Goal: Task Accomplishment & Management: Manage account settings

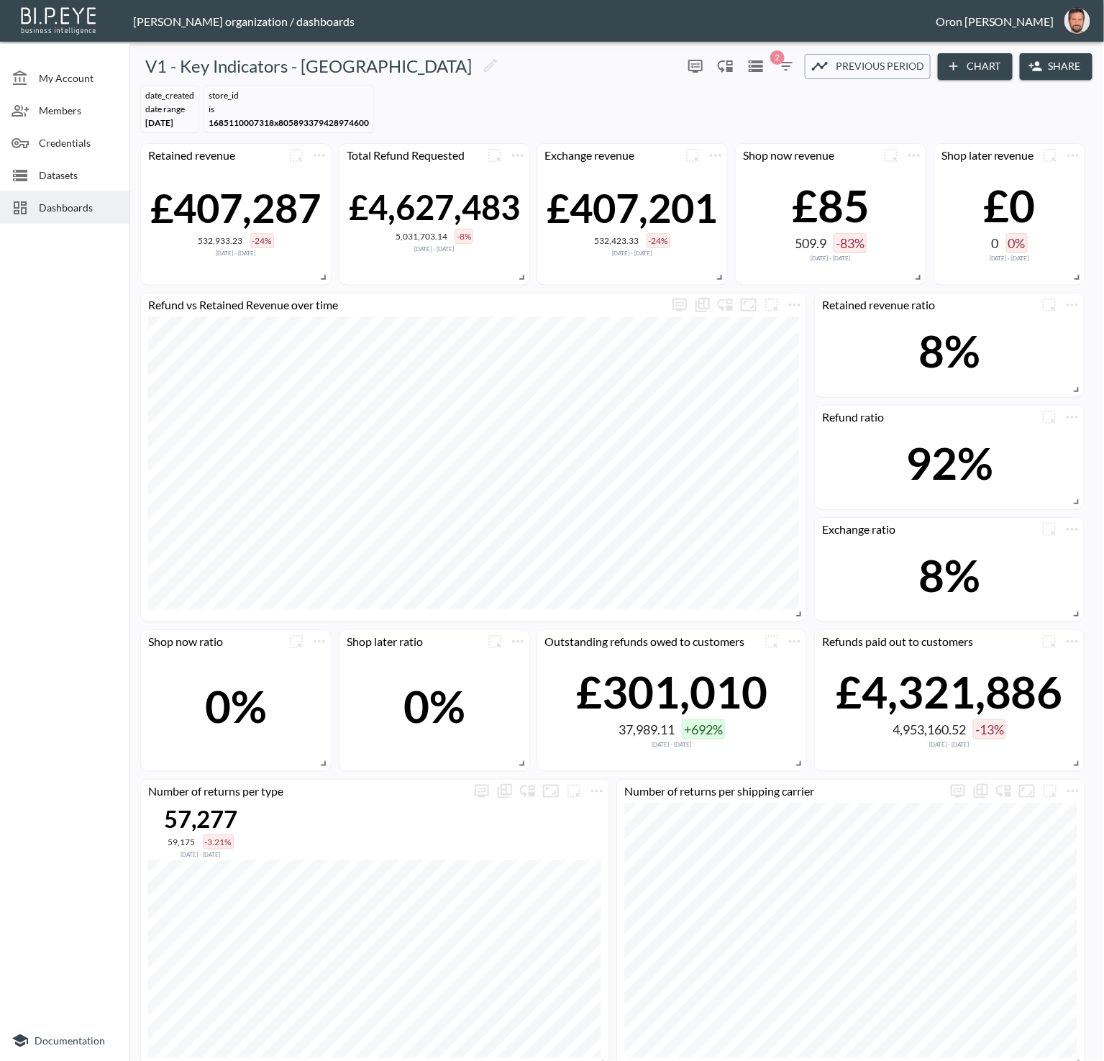
click at [85, 201] on span "Dashboards" at bounding box center [78, 207] width 79 height 15
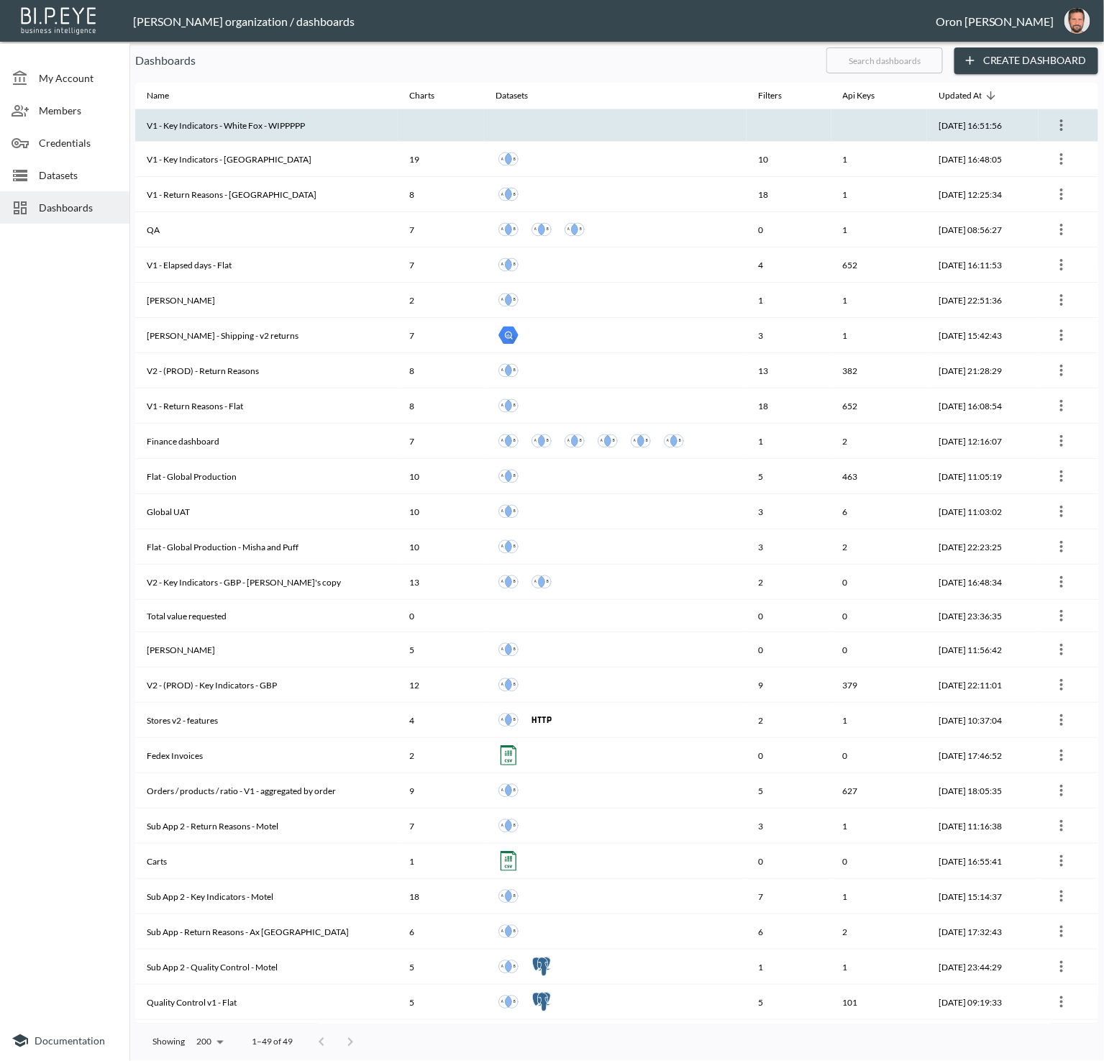
click at [1061, 125] on icon "more" at bounding box center [1061, 125] width 3 height 12
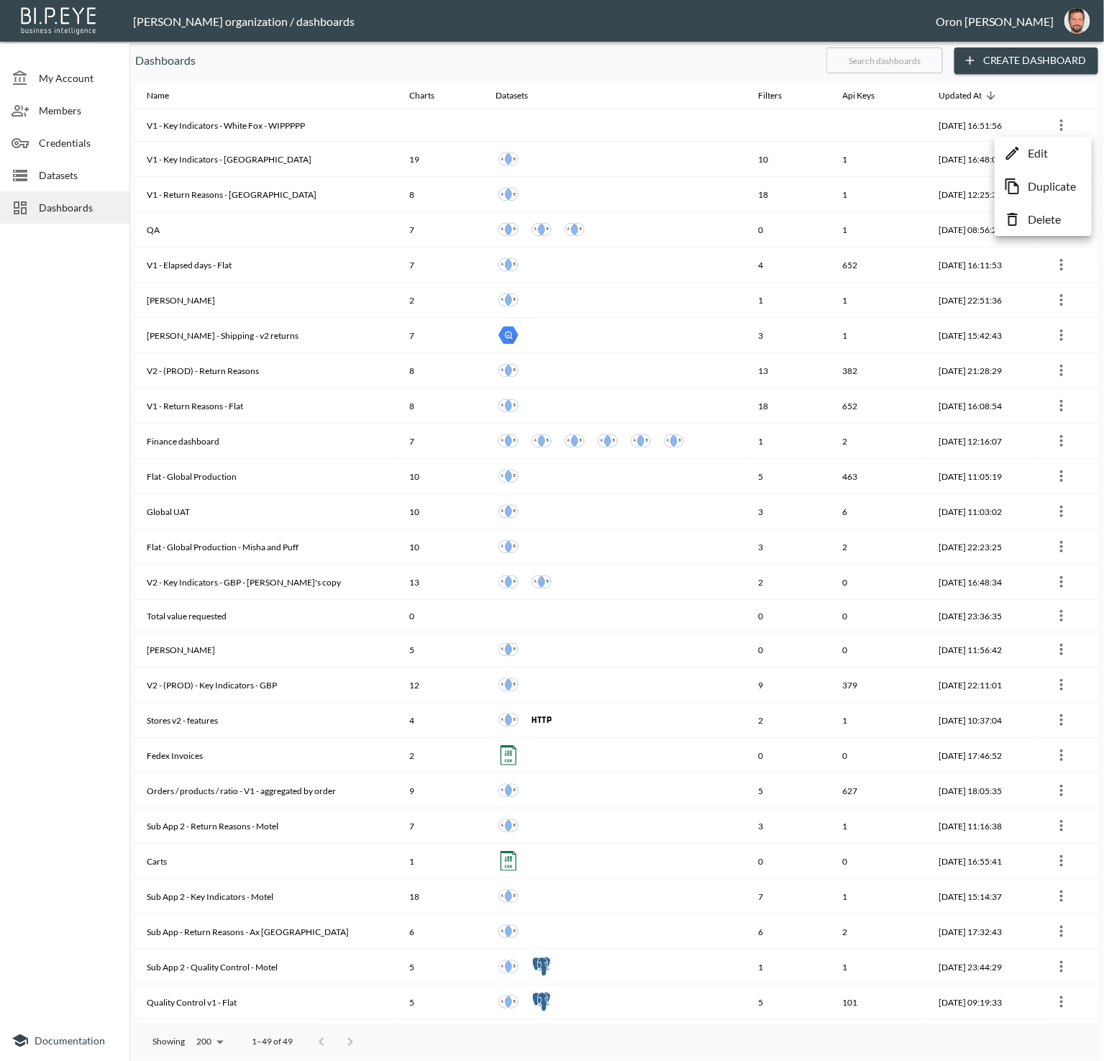
click at [1046, 211] on p "Delete" at bounding box center [1044, 219] width 33 height 17
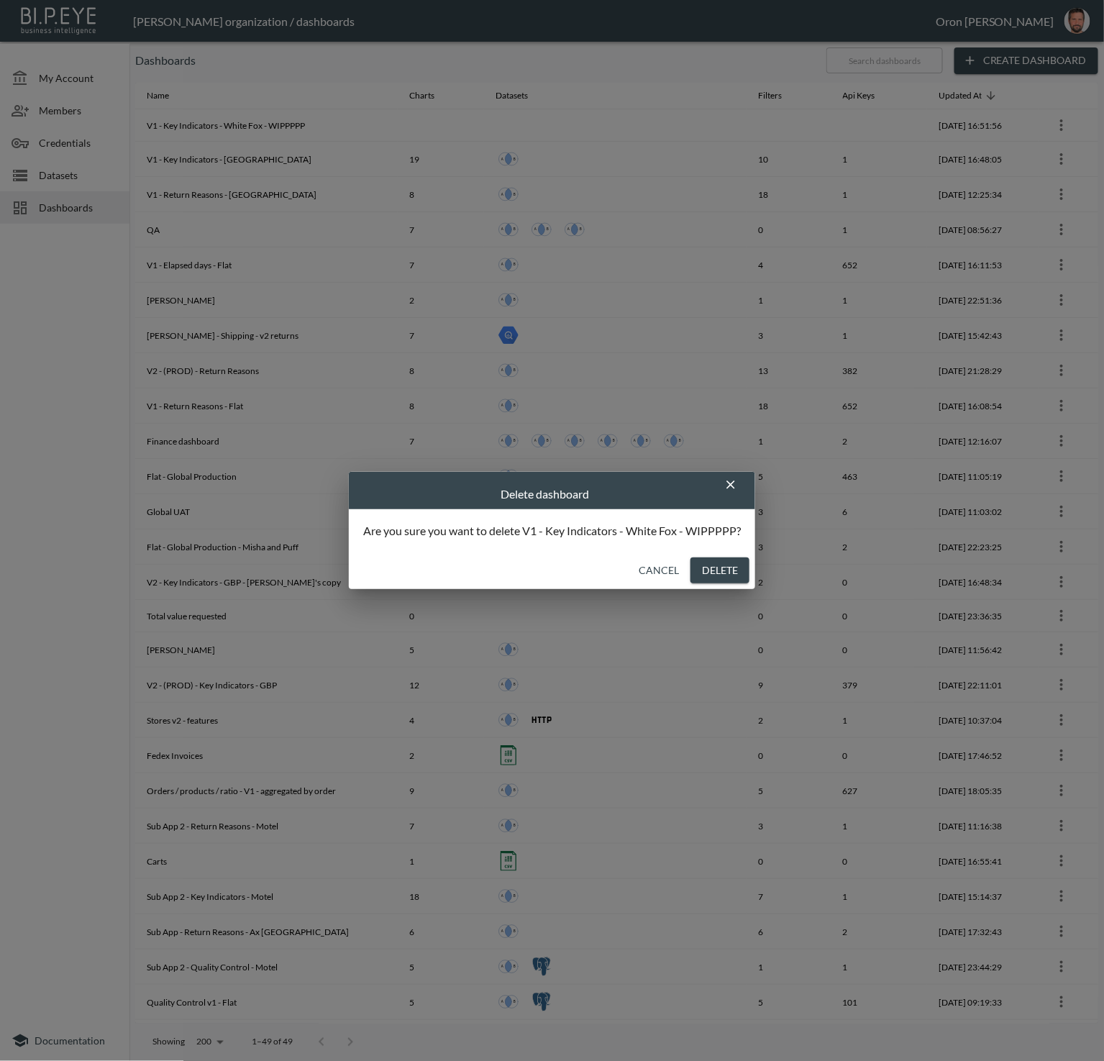
click at [706, 575] on button "Delete" at bounding box center [719, 570] width 59 height 27
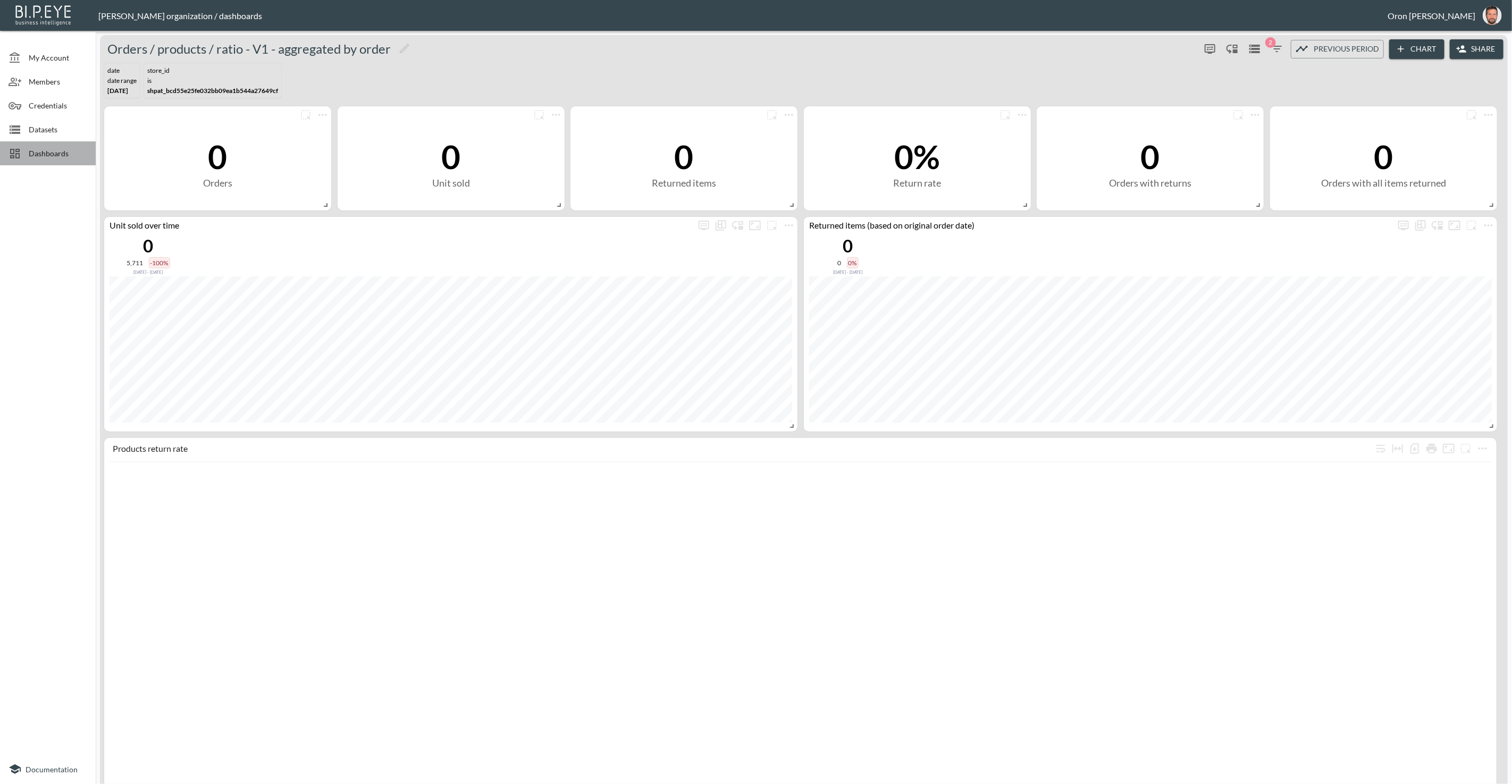
click at [61, 150] on span "Dashboards" at bounding box center [58, 153] width 58 height 11
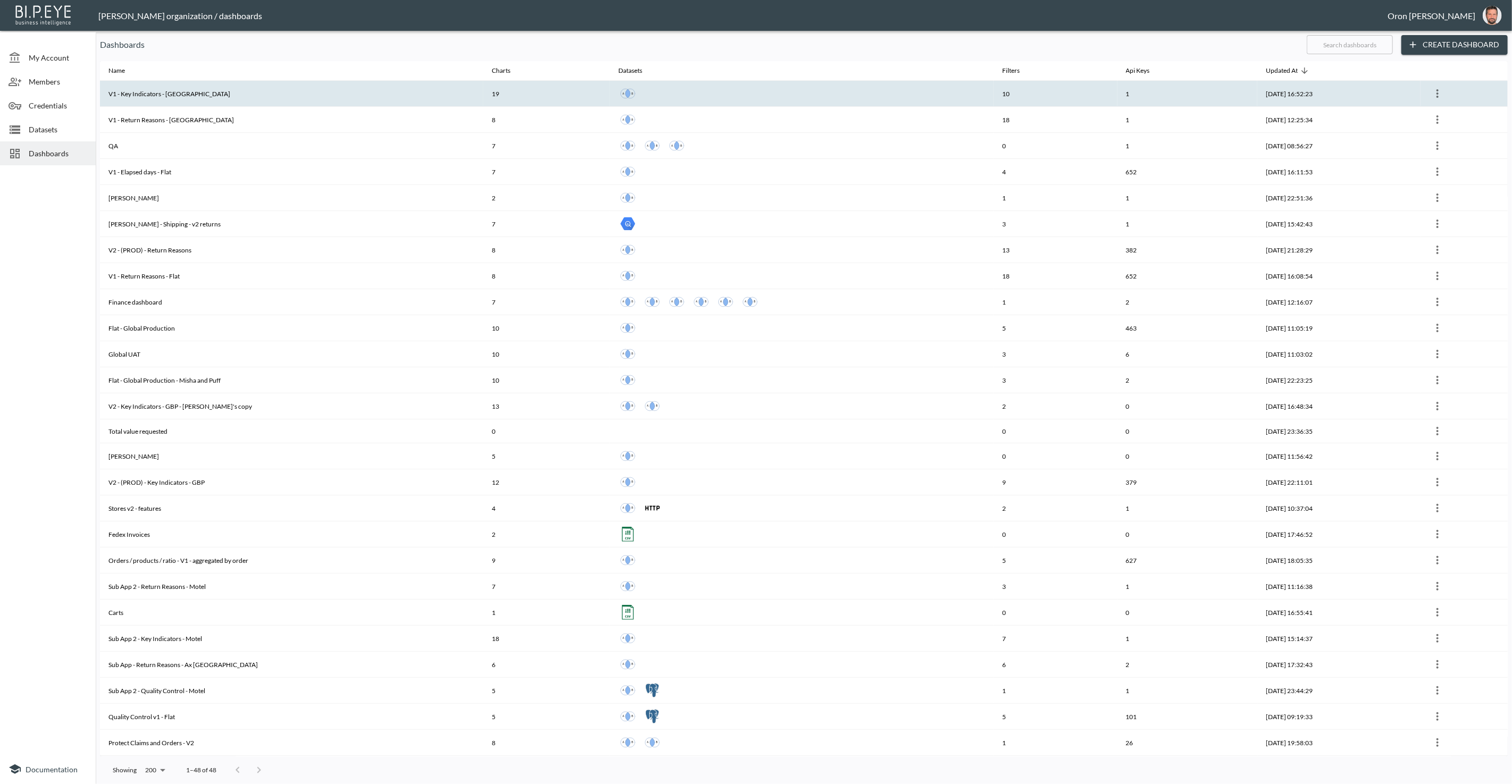
click at [1439, 94] on icon "more" at bounding box center [1437, 93] width 13 height 13
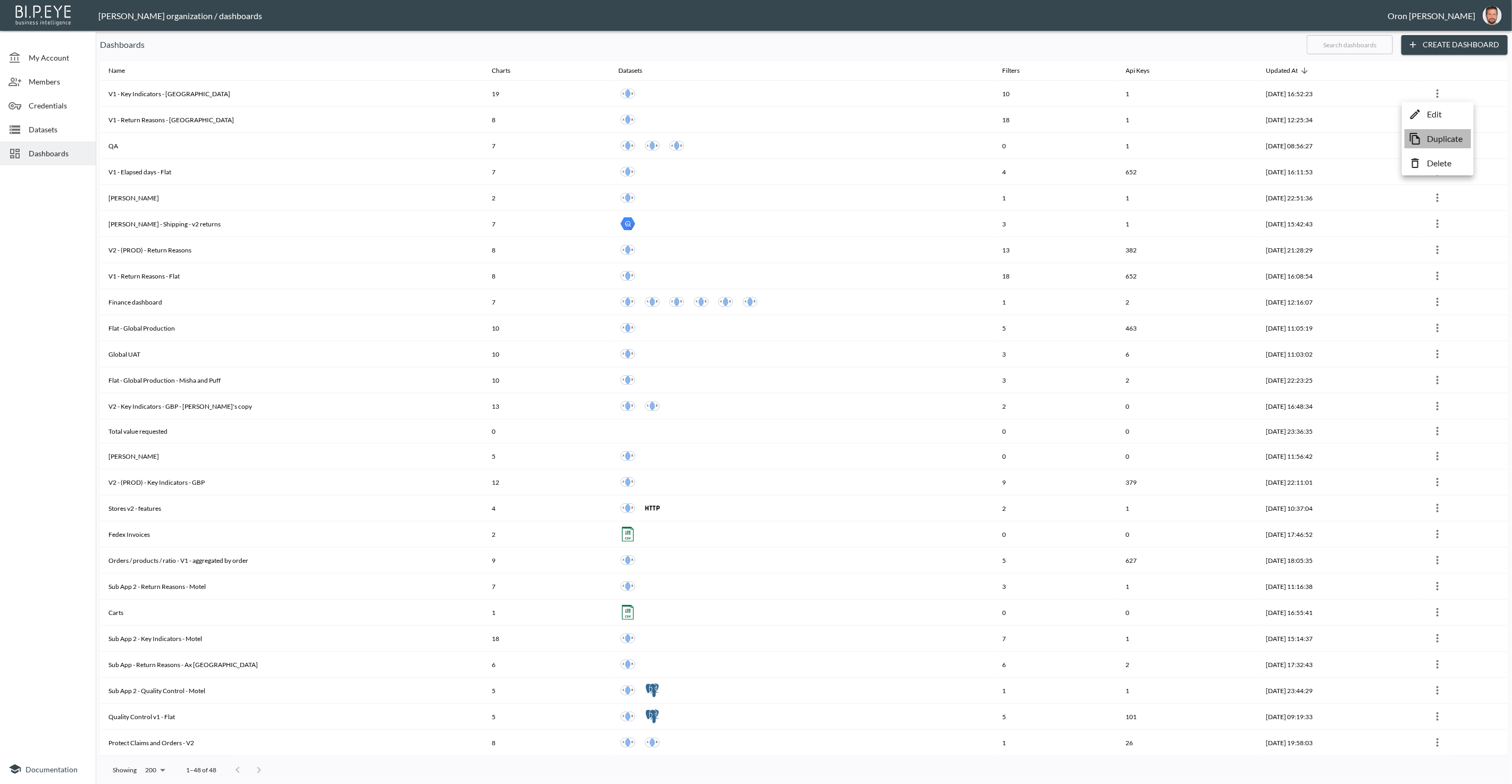
click at [1438, 135] on p "Duplicate" at bounding box center [1445, 138] width 35 height 13
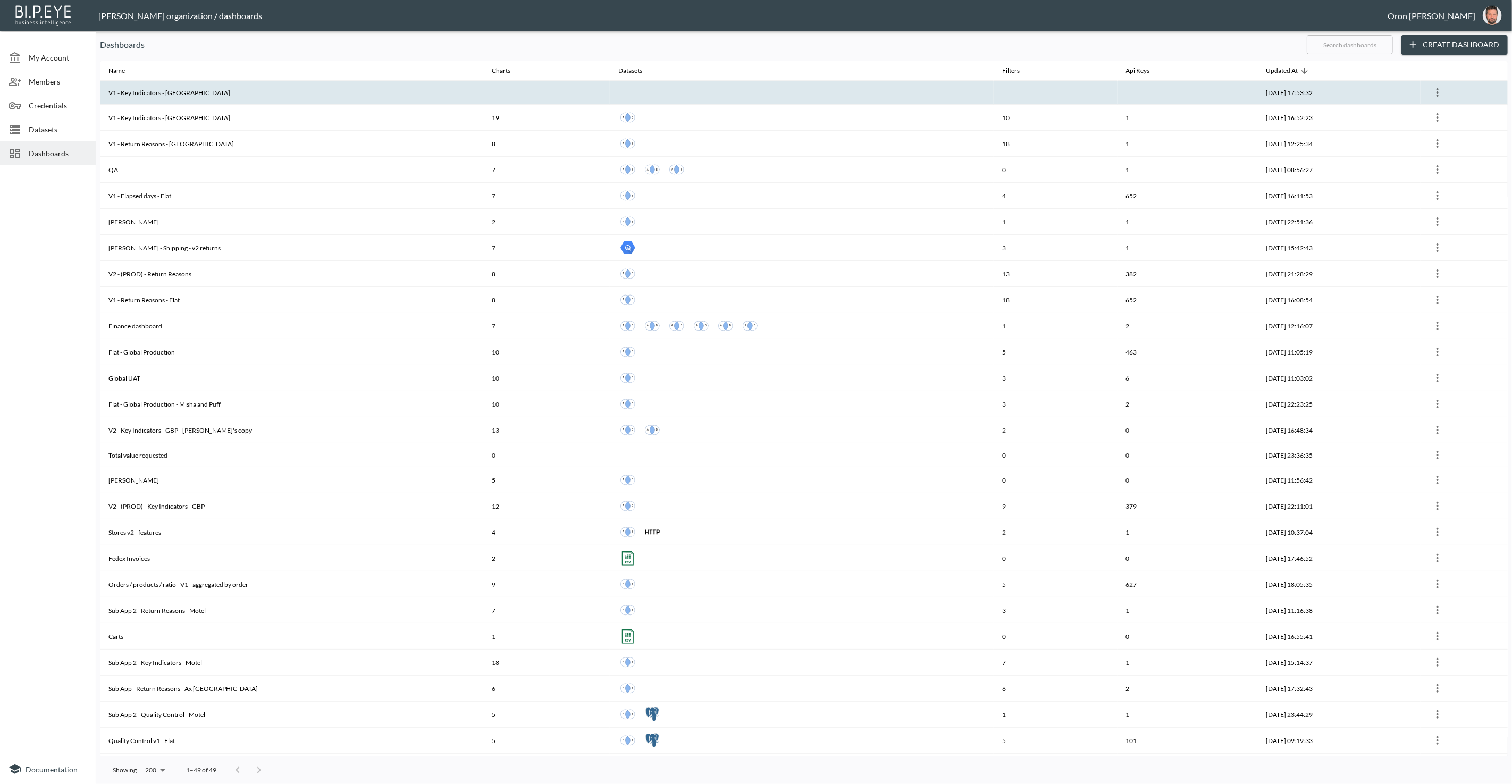
click at [1437, 89] on icon "more" at bounding box center [1437, 92] width 2 height 9
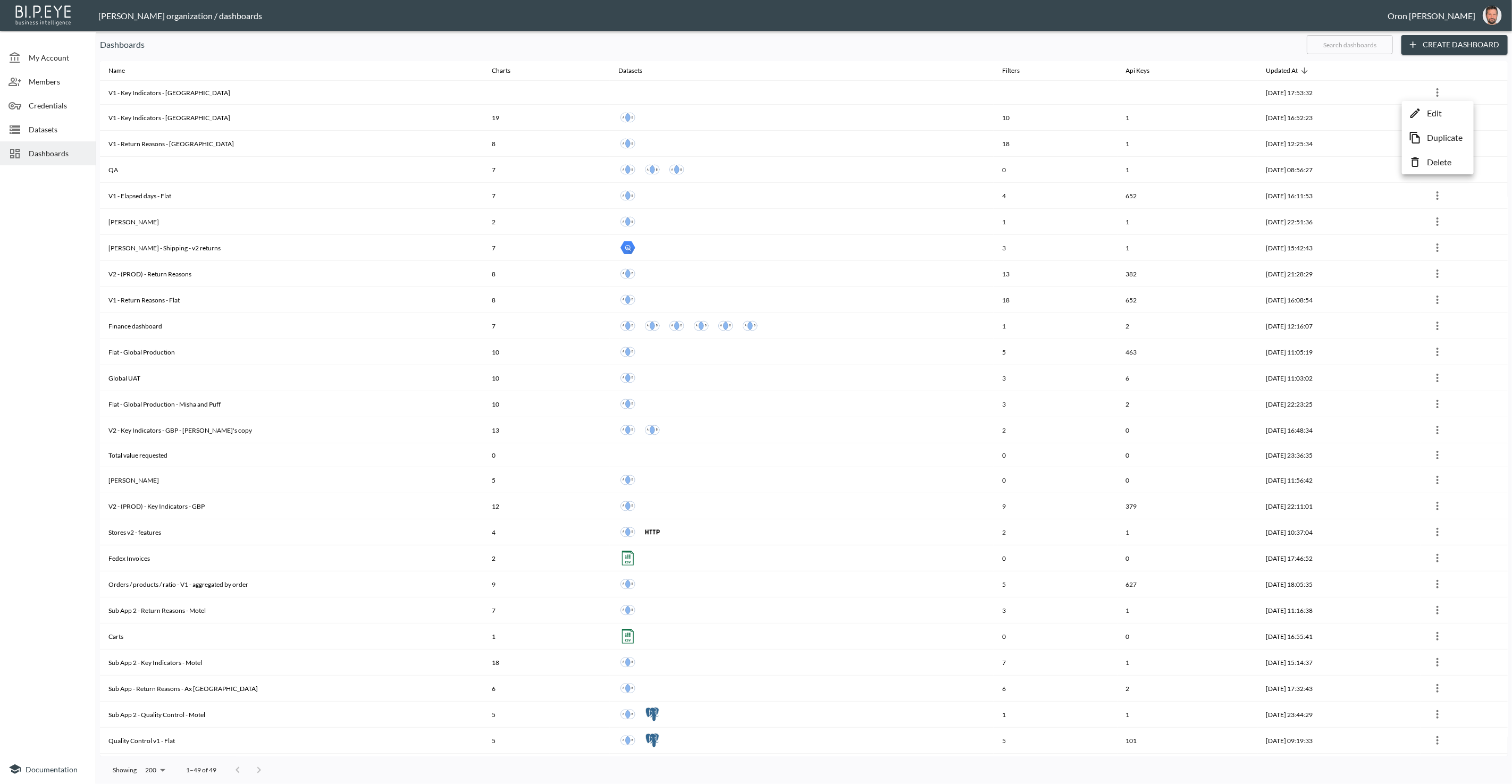
click at [1419, 109] on icon at bounding box center [1415, 113] width 10 height 10
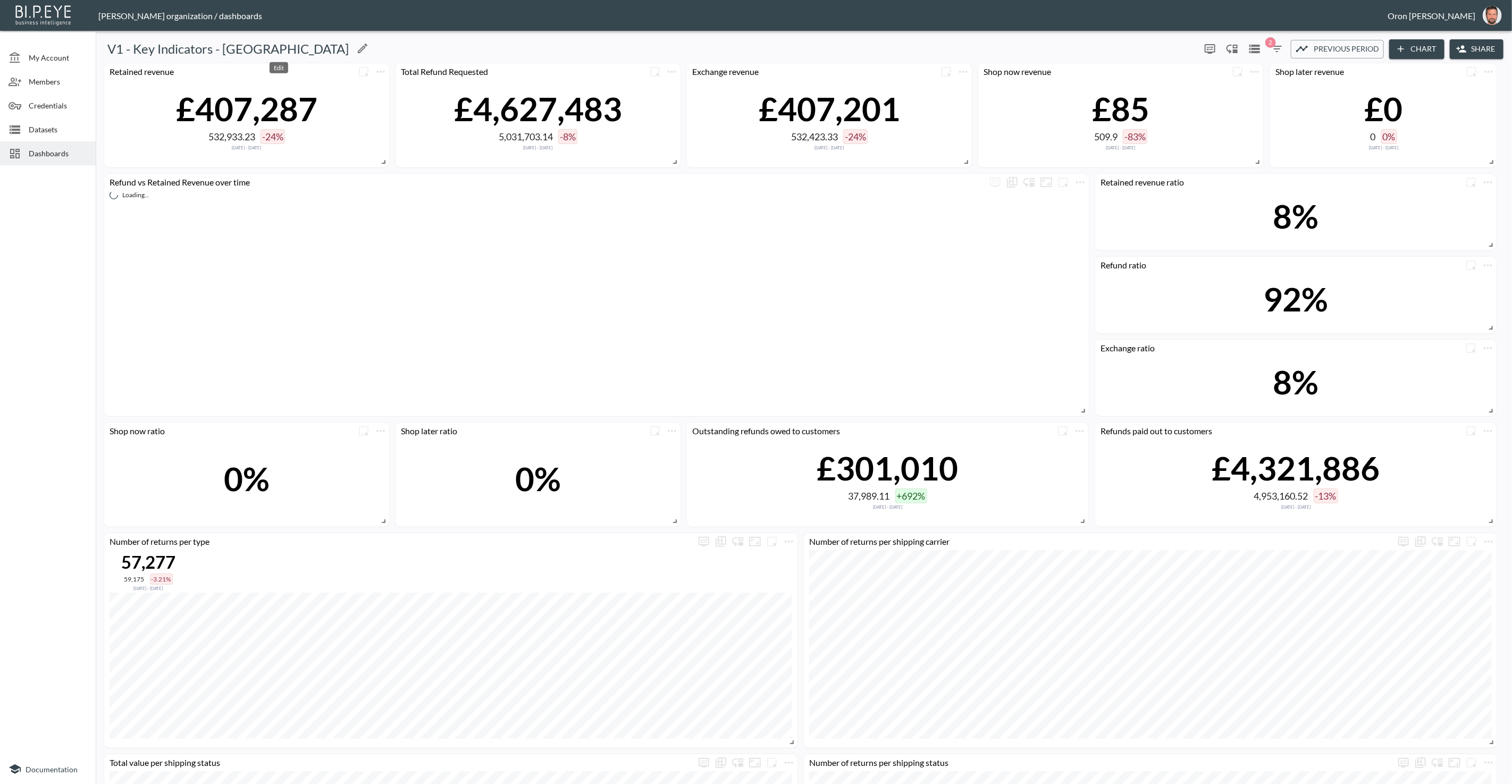
click at [356, 47] on icon "Edit" at bounding box center [362, 48] width 13 height 13
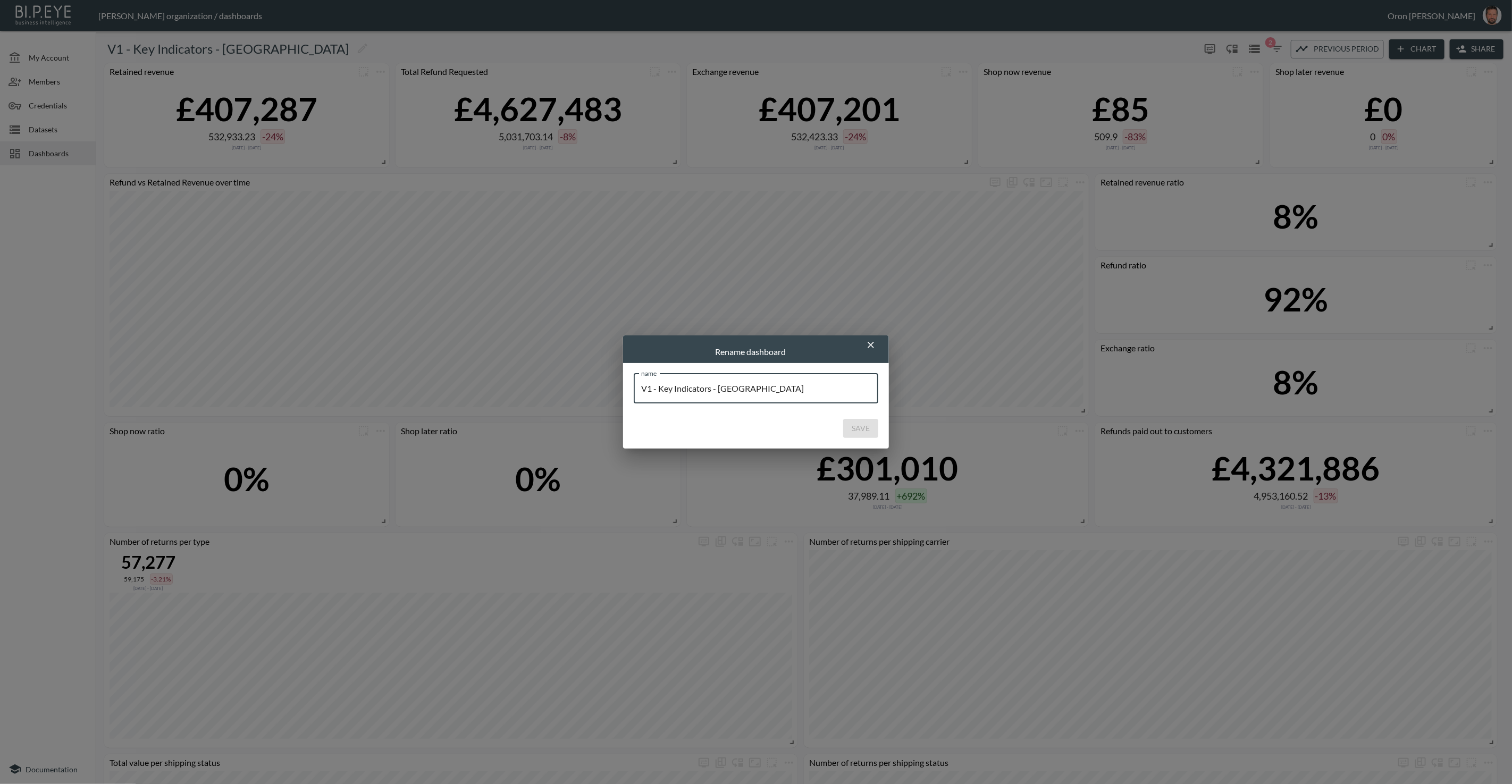
drag, startPoint x: 719, startPoint y: 392, endPoint x: 765, endPoint y: 392, distance: 46.0
click at [765, 392] on input "V1 - Key Indicators - [GEOGRAPHIC_DATA]" at bounding box center [756, 388] width 245 height 30
type input "V1 - Key Indicators - White Fox"
click at [855, 432] on button "Save" at bounding box center [860, 429] width 35 height 20
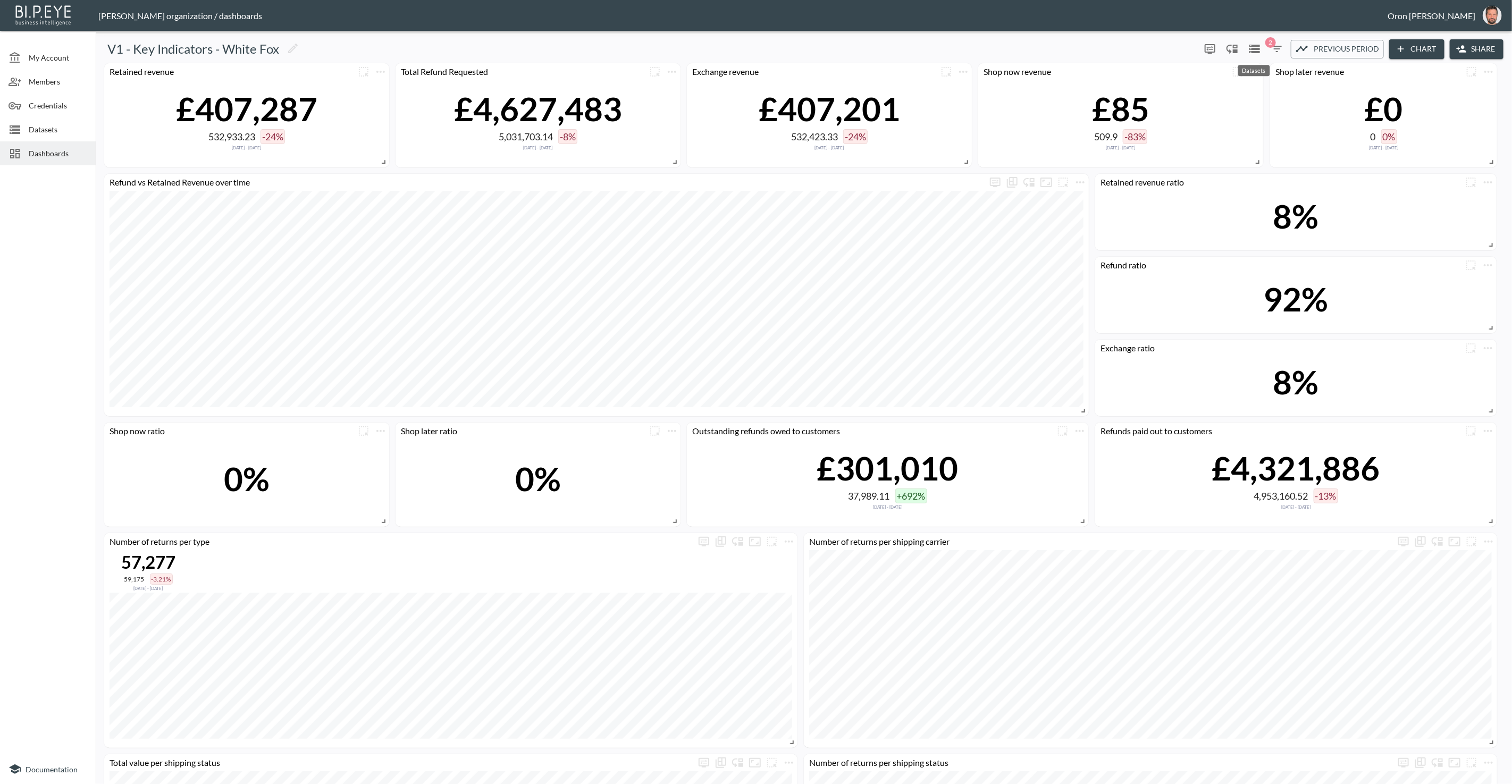
click at [1258, 50] on icon "Datasets" at bounding box center [1254, 49] width 13 height 13
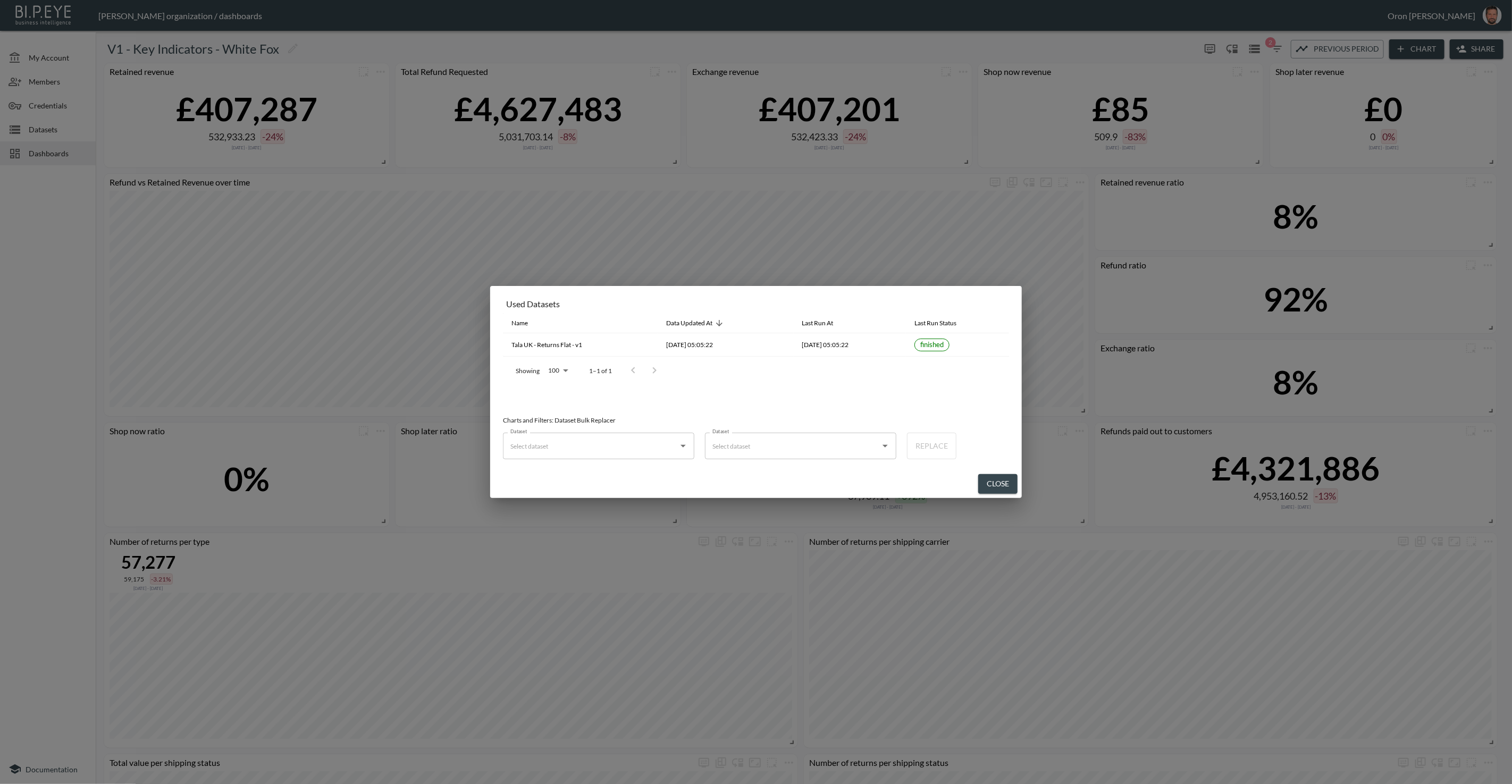
click at [540, 444] on input "Dataset" at bounding box center [591, 446] width 166 height 17
click at [542, 471] on p "Merged" at bounding box center [538, 471] width 21 height 10
type input "Tala UK - Returns Flat - v1"
click at [713, 443] on input "Dataset" at bounding box center [793, 446] width 166 height 17
click at [768, 471] on div "White Fox - Returns Flat - v1" at bounding box center [795, 471] width 78 height 10
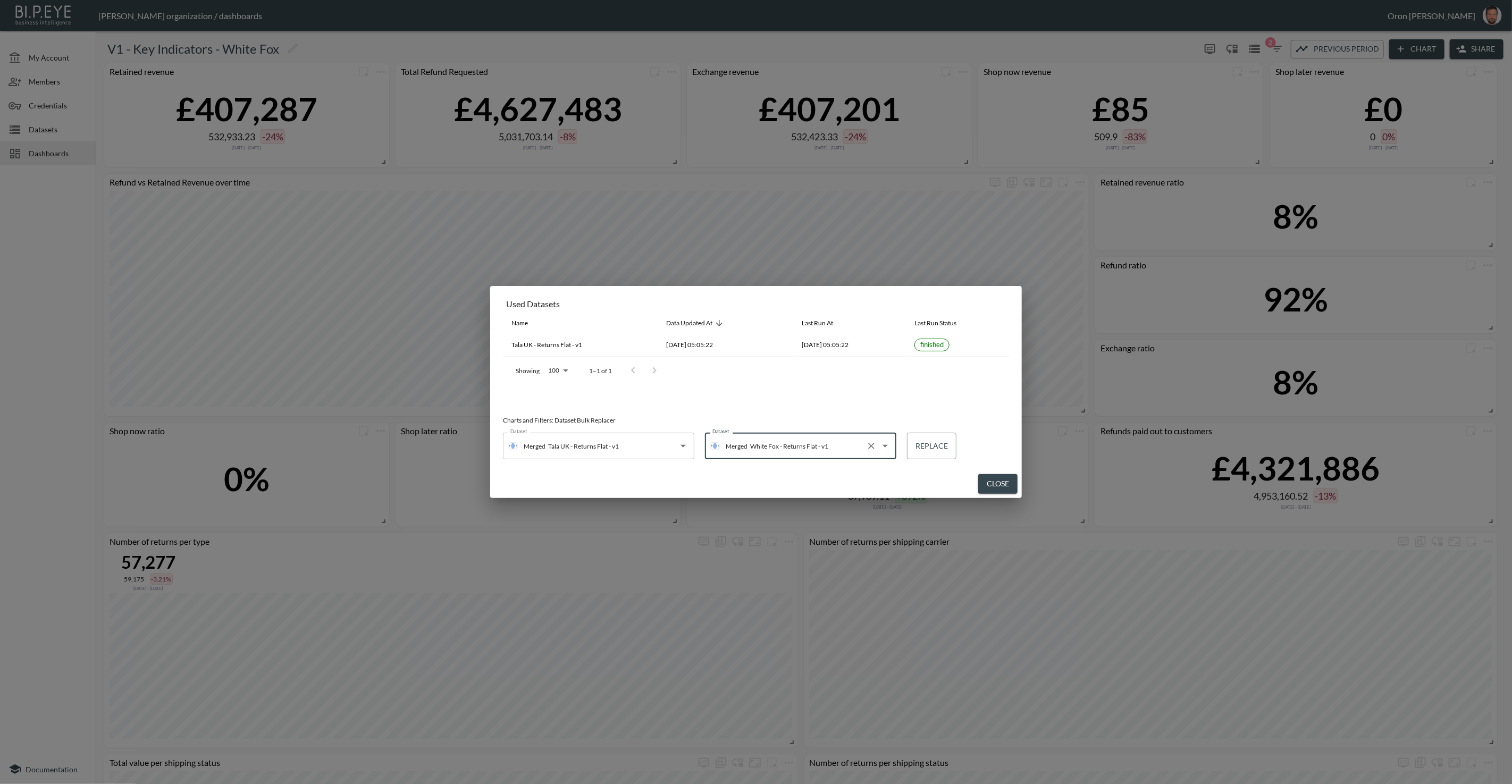
type input "White Fox - Returns Flat - v1"
drag, startPoint x: 936, startPoint y: 449, endPoint x: 926, endPoint y: 446, distance: 10.4
click at [936, 449] on button "Replace" at bounding box center [932, 446] width 50 height 27
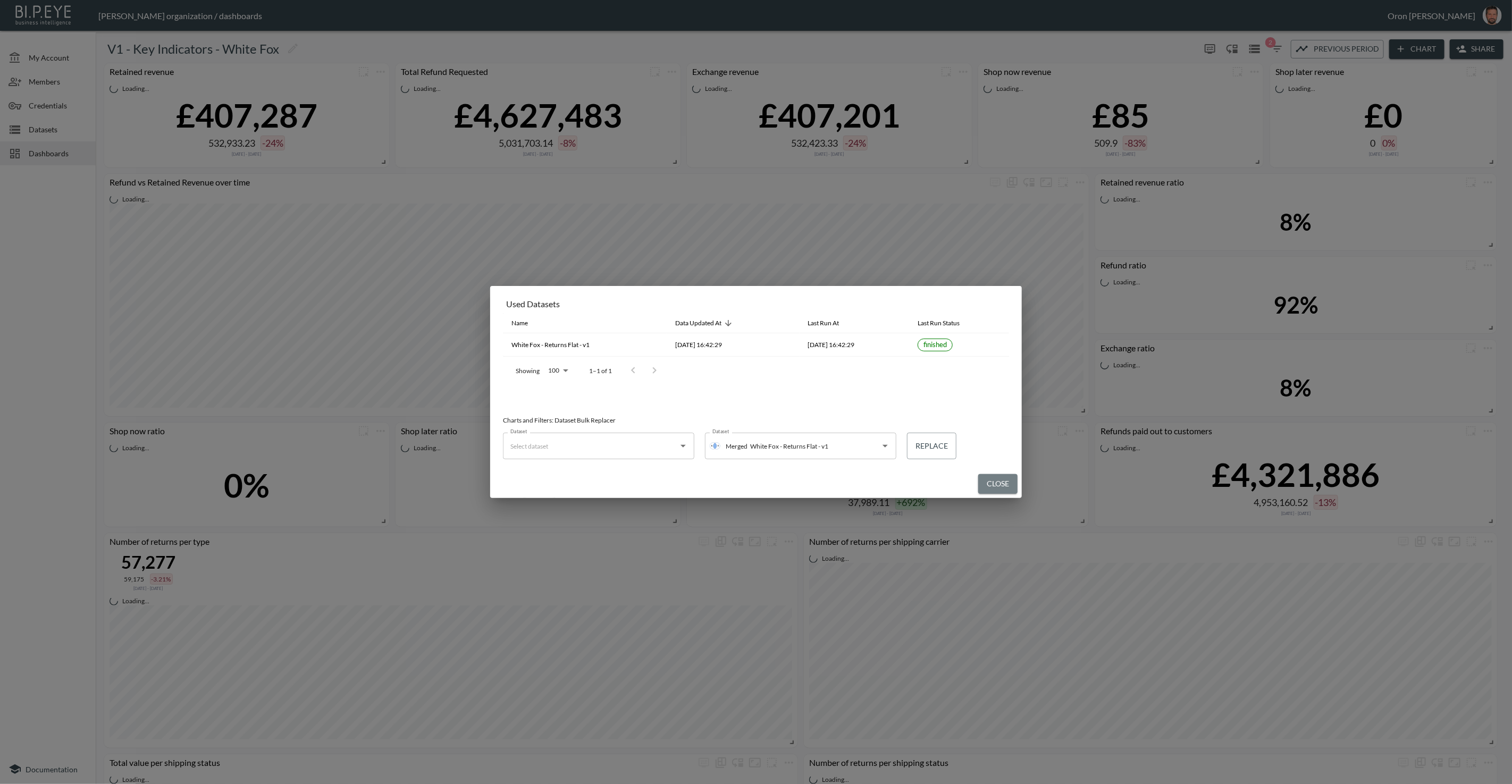
drag, startPoint x: 1006, startPoint y: 480, endPoint x: 991, endPoint y: 410, distance: 71.6
click at [1006, 480] on button "Close" at bounding box center [997, 483] width 39 height 20
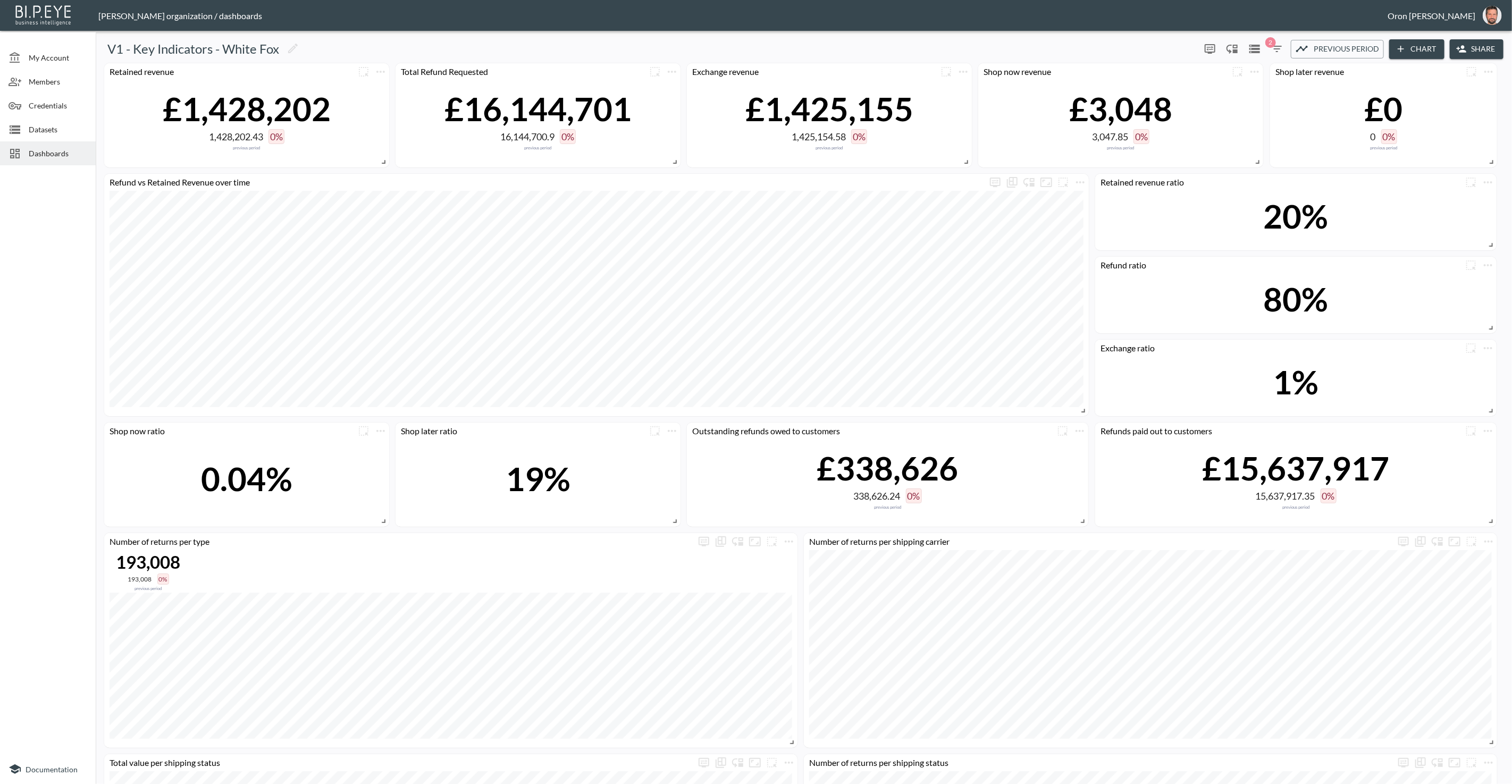
click at [1312, 49] on div "Previous period" at bounding box center [1337, 50] width 84 height 13
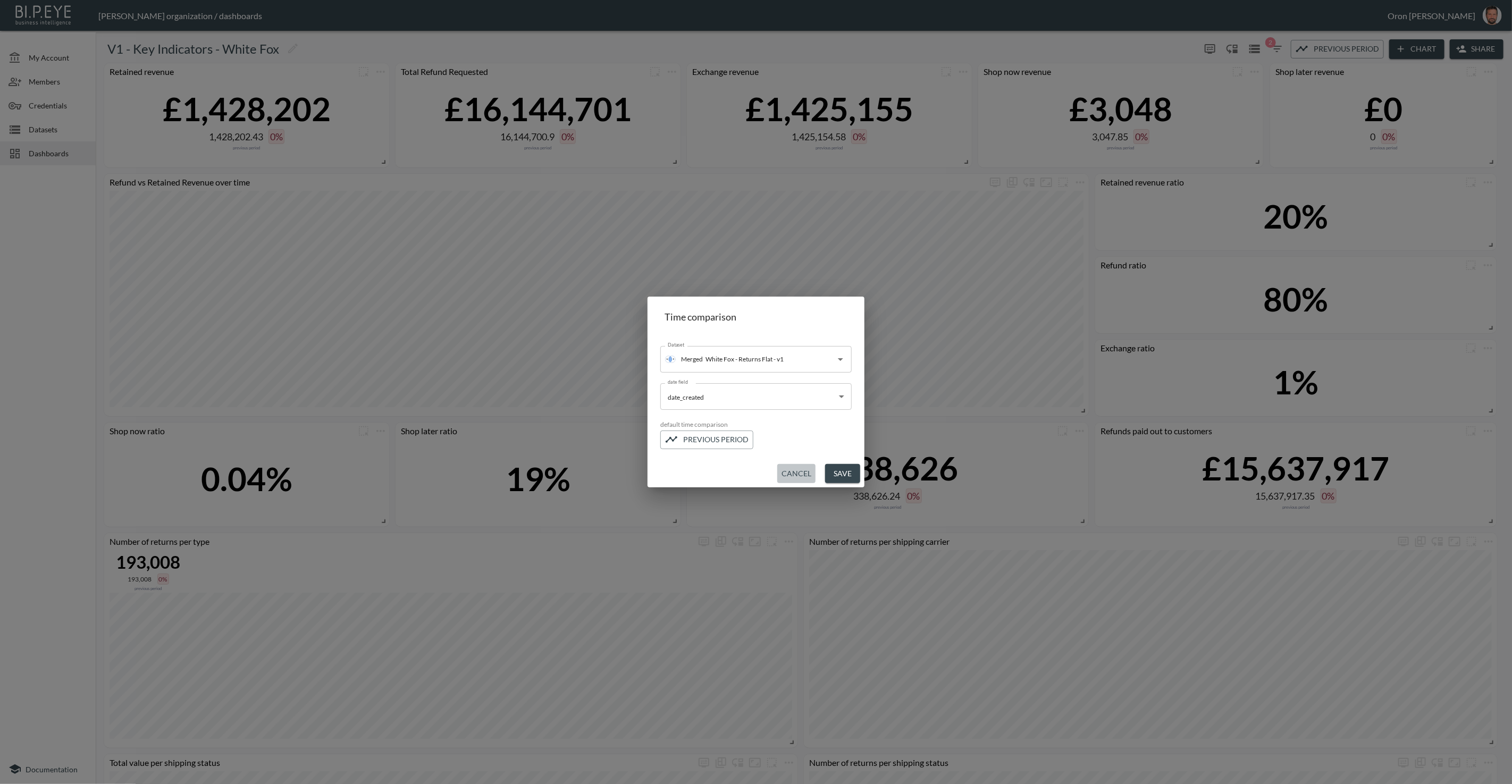
click at [799, 475] on button "Cancel" at bounding box center [796, 474] width 38 height 20
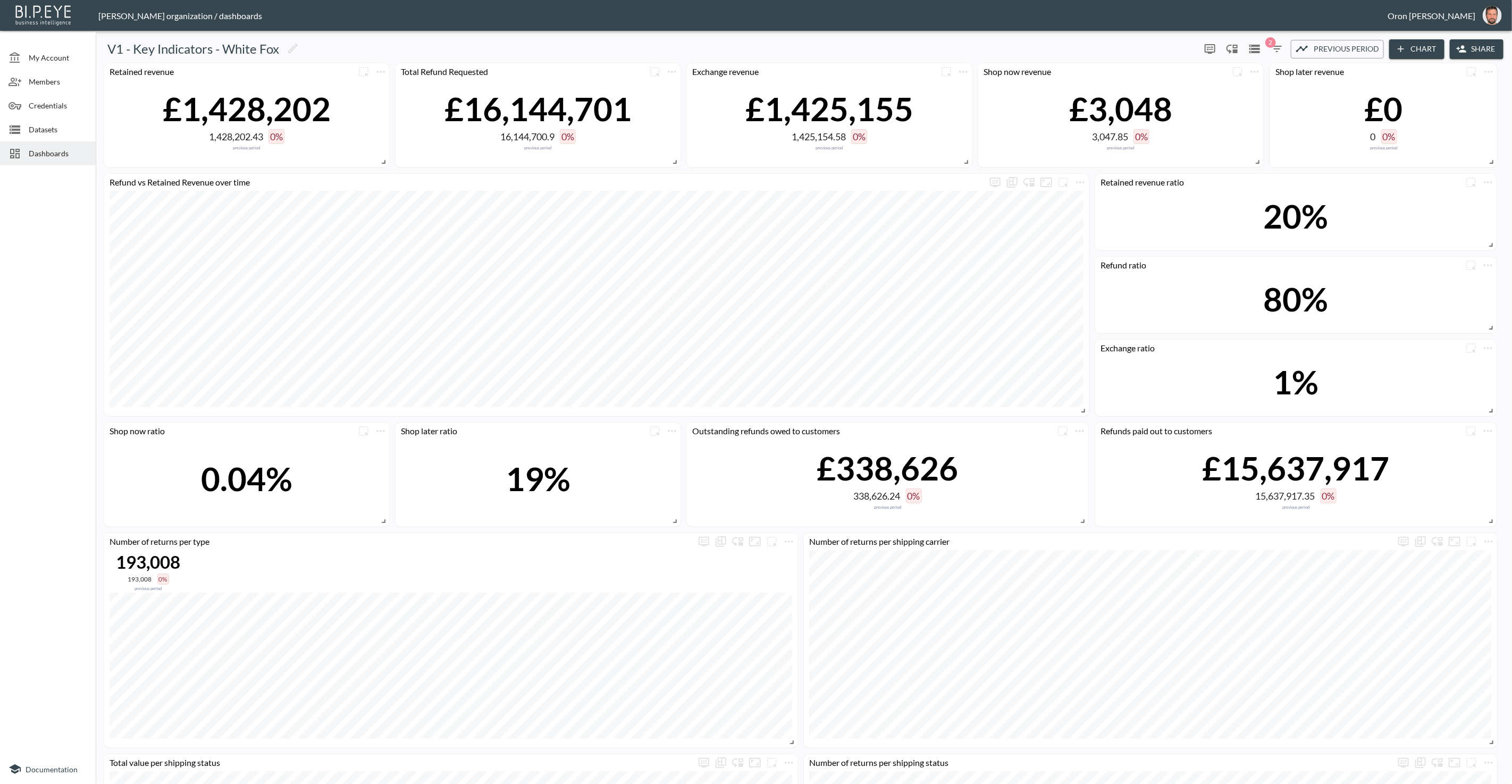
click at [1275, 48] on icon "button" at bounding box center [1277, 49] width 13 height 13
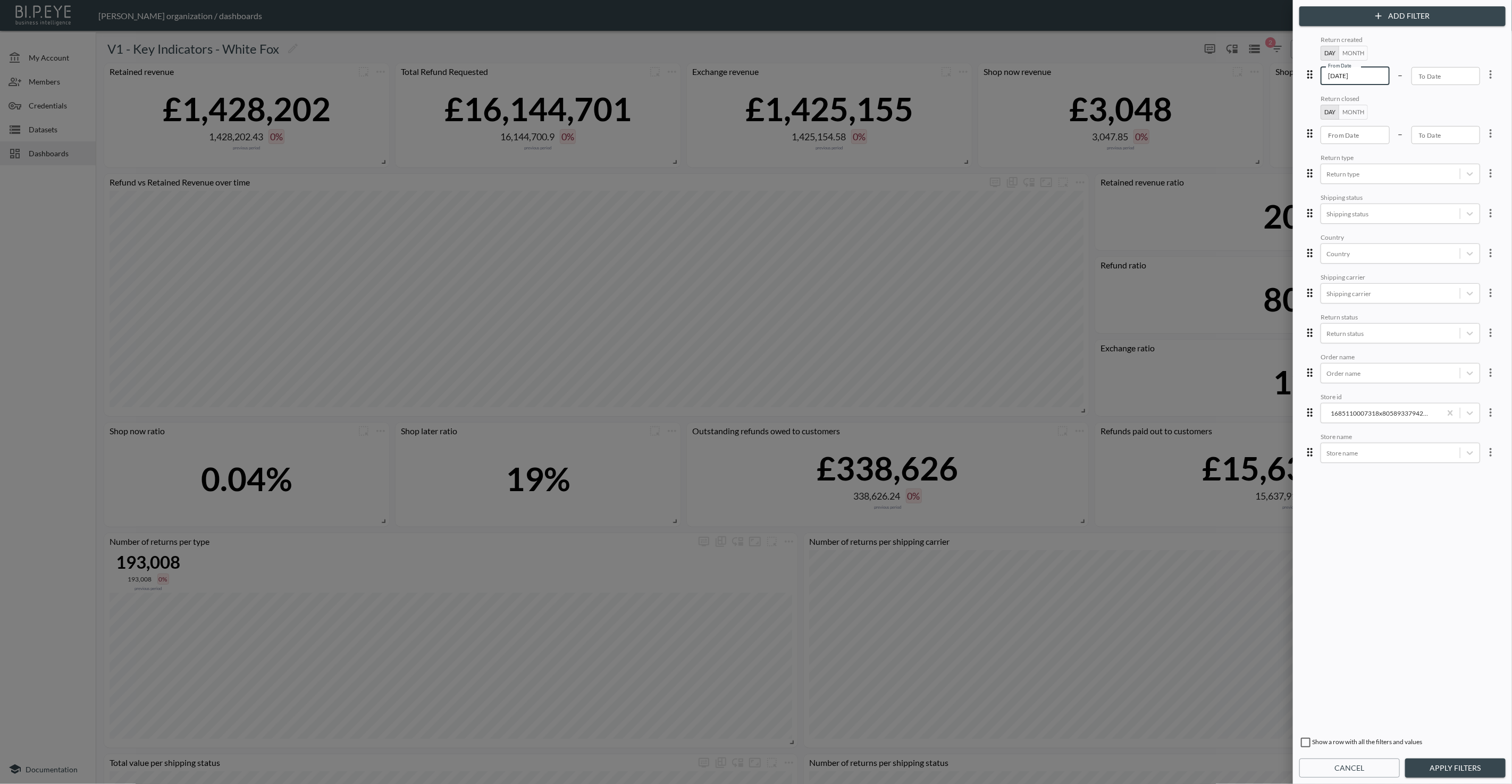
click at [1346, 75] on input "2025-02-01" at bounding box center [1355, 76] width 69 height 18
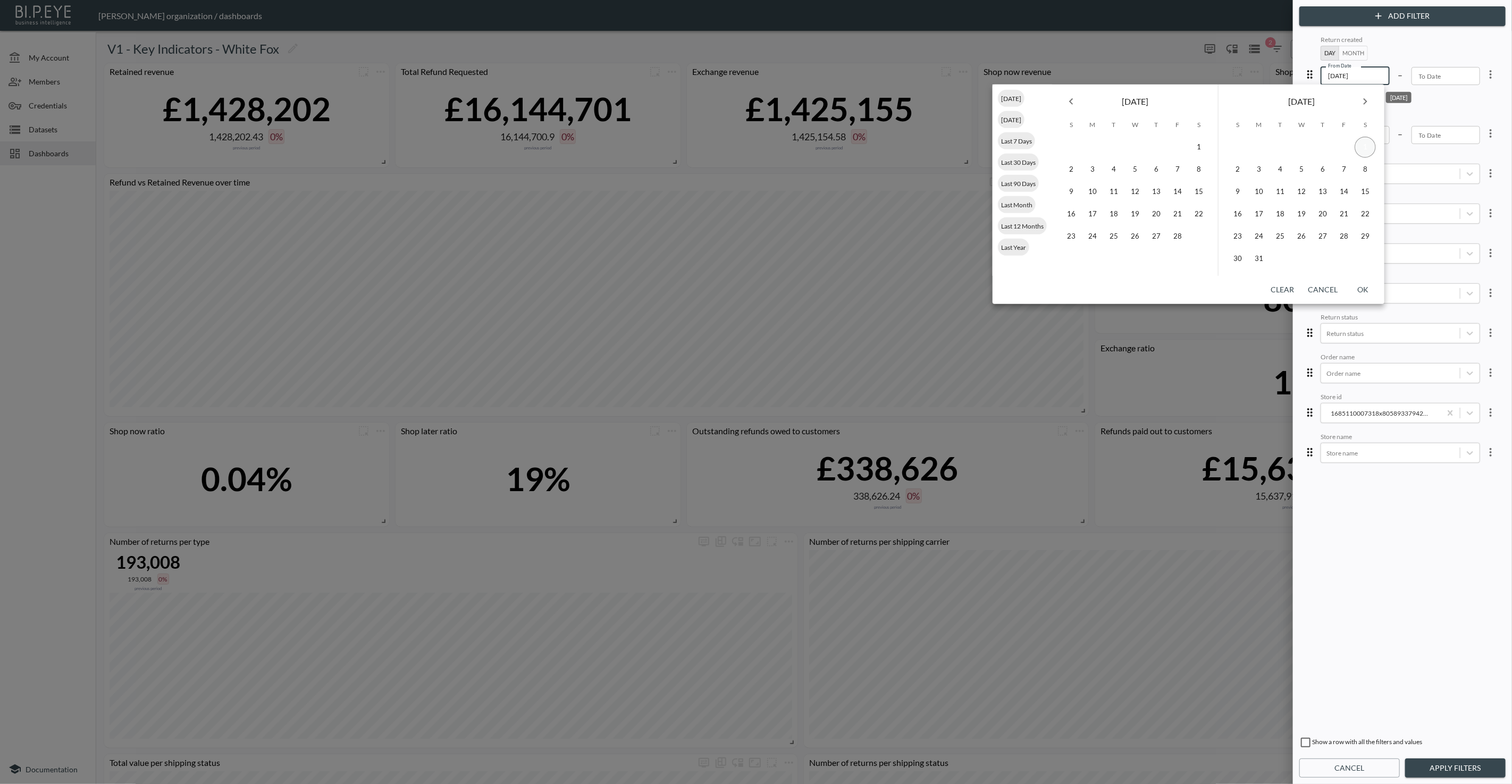
type input "2025-03-01"
click at [1363, 150] on button "1" at bounding box center [1365, 147] width 21 height 21
type input "YYYY-MM-DD"
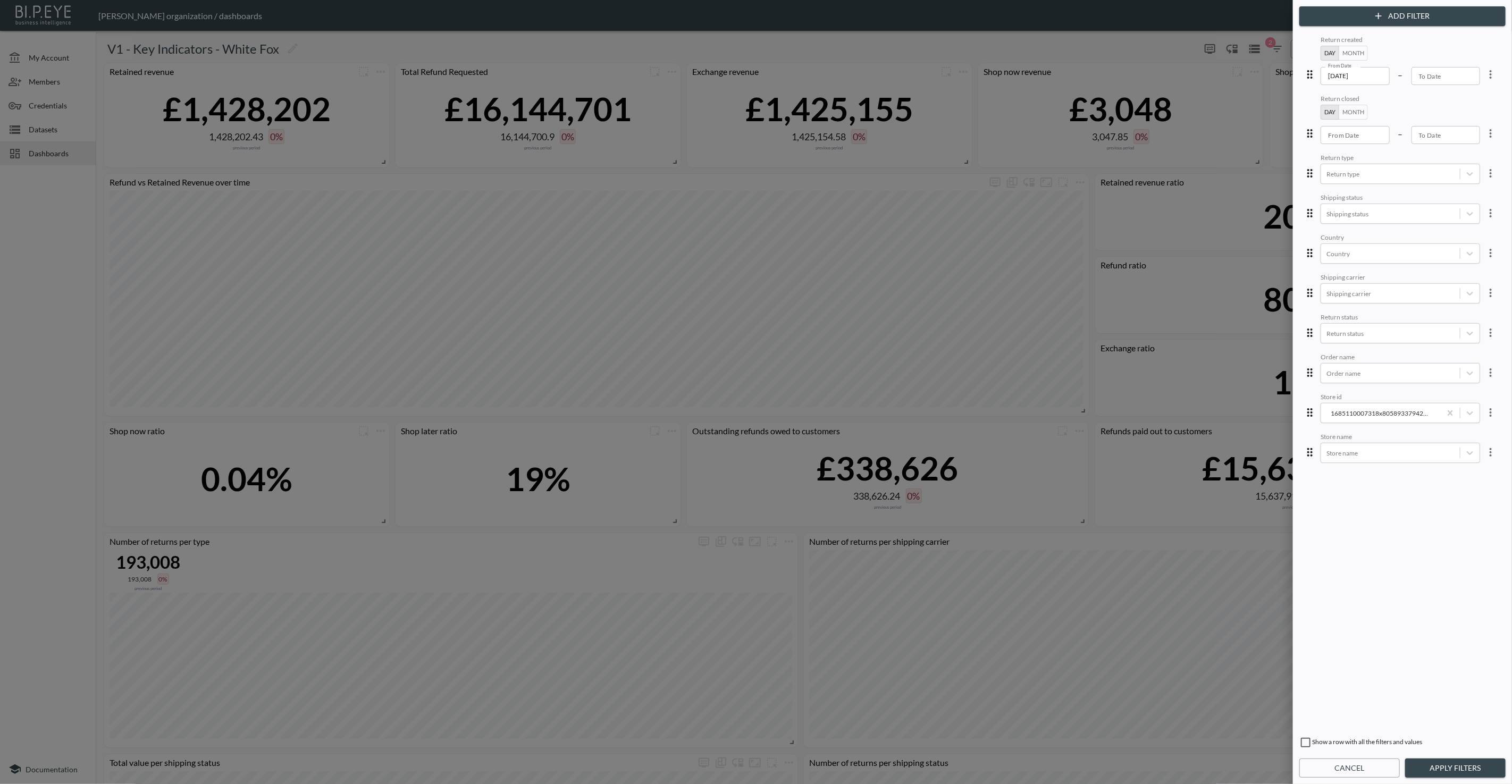
click at [1434, 593] on div "Return created Day Month From Date 2025-03-01 From Date – To Date To Date Retur…" at bounding box center [1402, 381] width 202 height 695
drag, startPoint x: 1301, startPoint y: 742, endPoint x: 1357, endPoint y: 747, distance: 56.2
click at [1301, 742] on input "checkbox" at bounding box center [1305, 742] width 13 height 13
checkbox input "true"
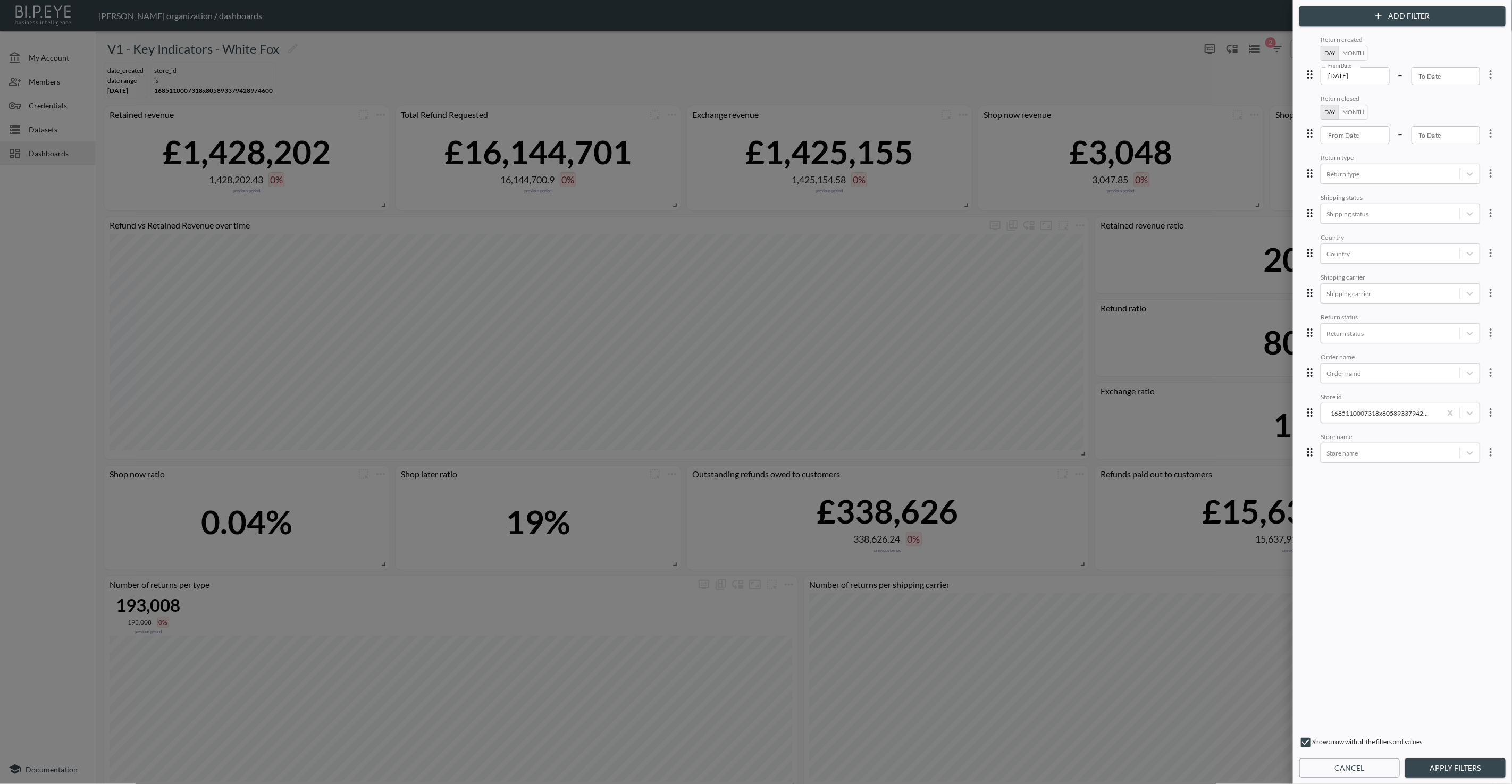
click at [1454, 766] on button "Apply Filters" at bounding box center [1455, 768] width 101 height 20
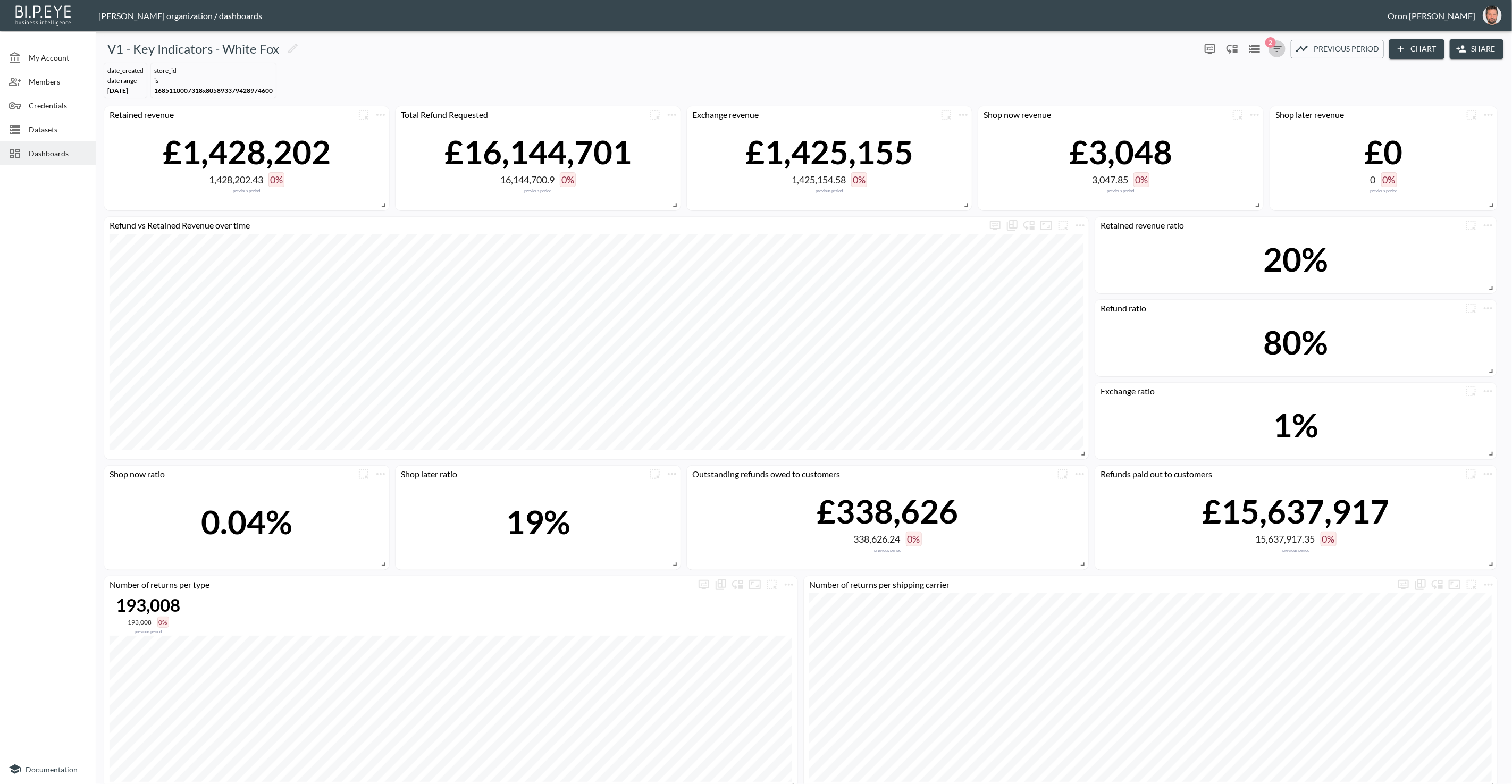
click at [1276, 44] on icon "button" at bounding box center [1277, 49] width 13 height 13
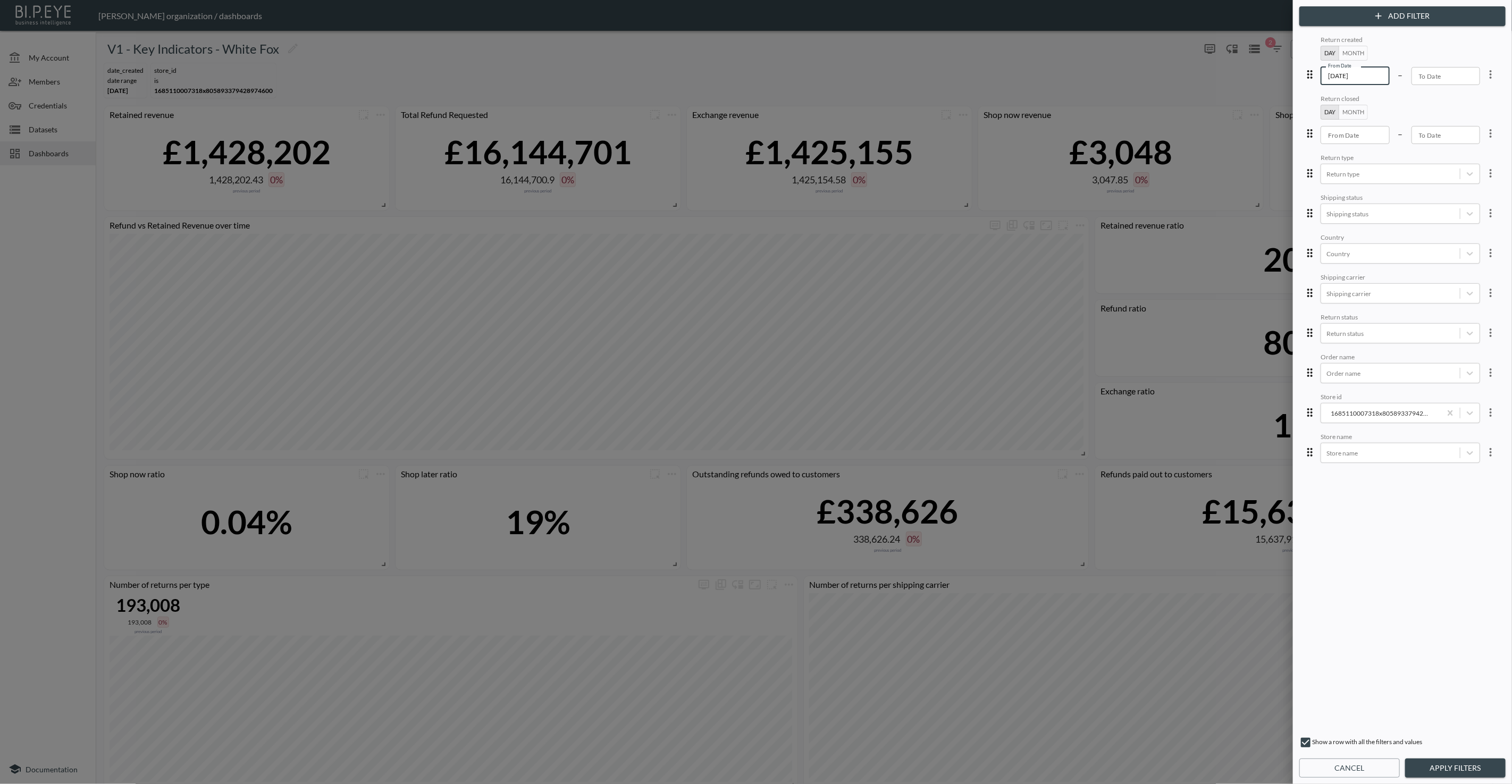
click at [1346, 72] on input "2025-03-01" at bounding box center [1355, 76] width 69 height 18
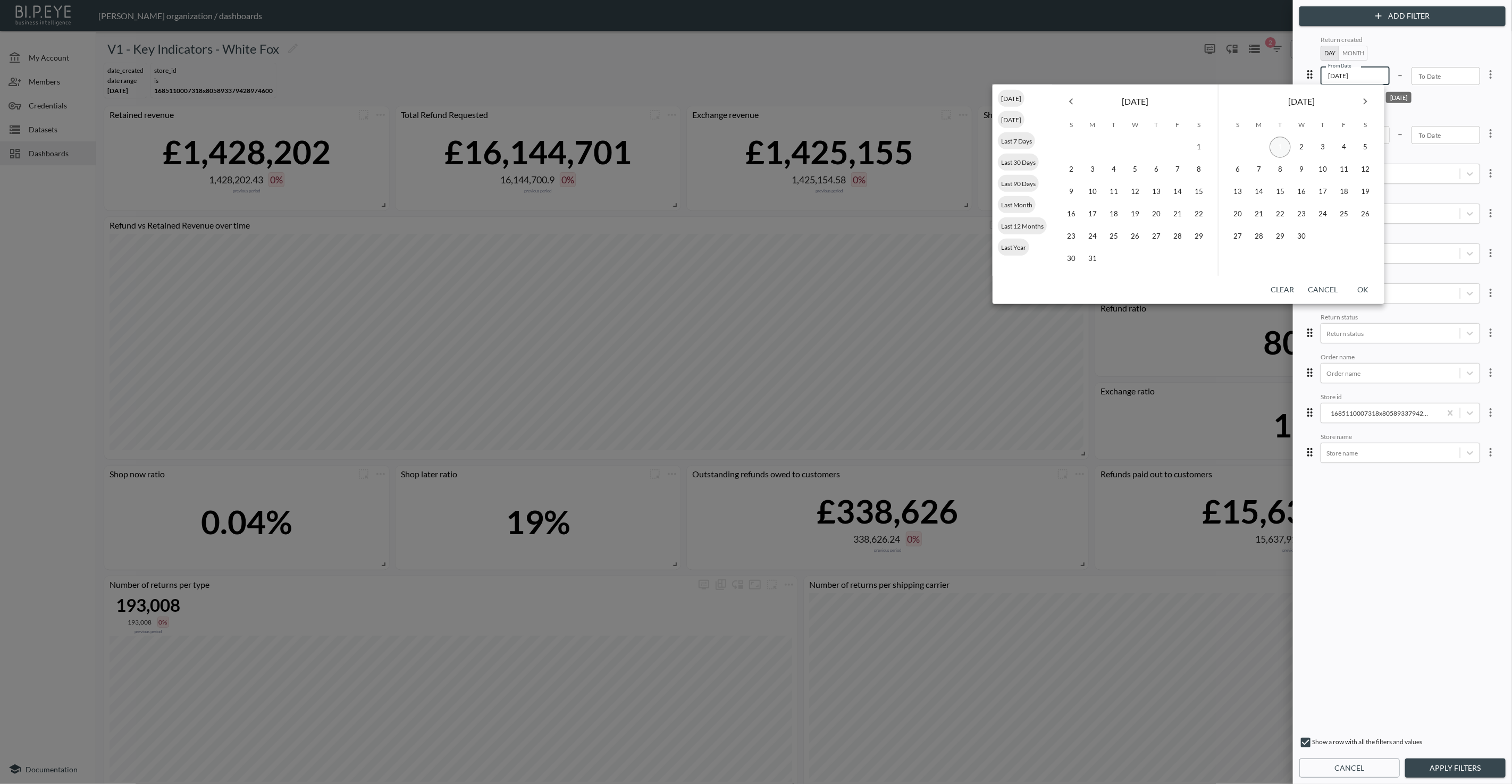
type input "2025-04-01"
click at [1280, 150] on button "1" at bounding box center [1280, 147] width 21 height 21
type input "YYYY-MM-DD"
drag, startPoint x: 1407, startPoint y: 638, endPoint x: 1434, endPoint y: 724, distance: 90.1
click at [1411, 652] on div "Return created Day Month From Date 2025-04-01 From Date – To Date To Date Retur…" at bounding box center [1402, 381] width 202 height 695
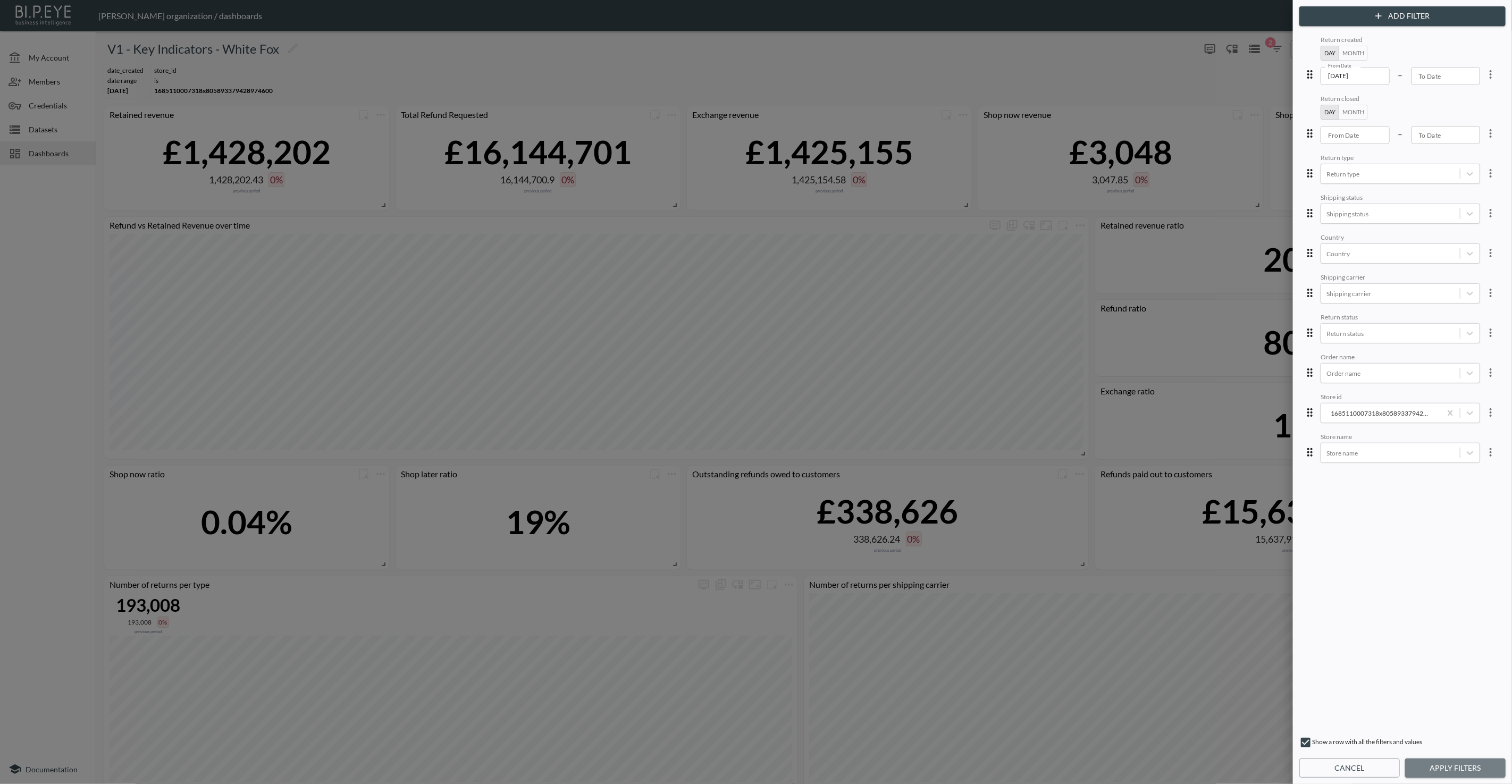
drag, startPoint x: 1448, startPoint y: 764, endPoint x: 1364, endPoint y: 633, distance: 155.6
click at [1448, 763] on button "Apply Filters" at bounding box center [1455, 768] width 101 height 20
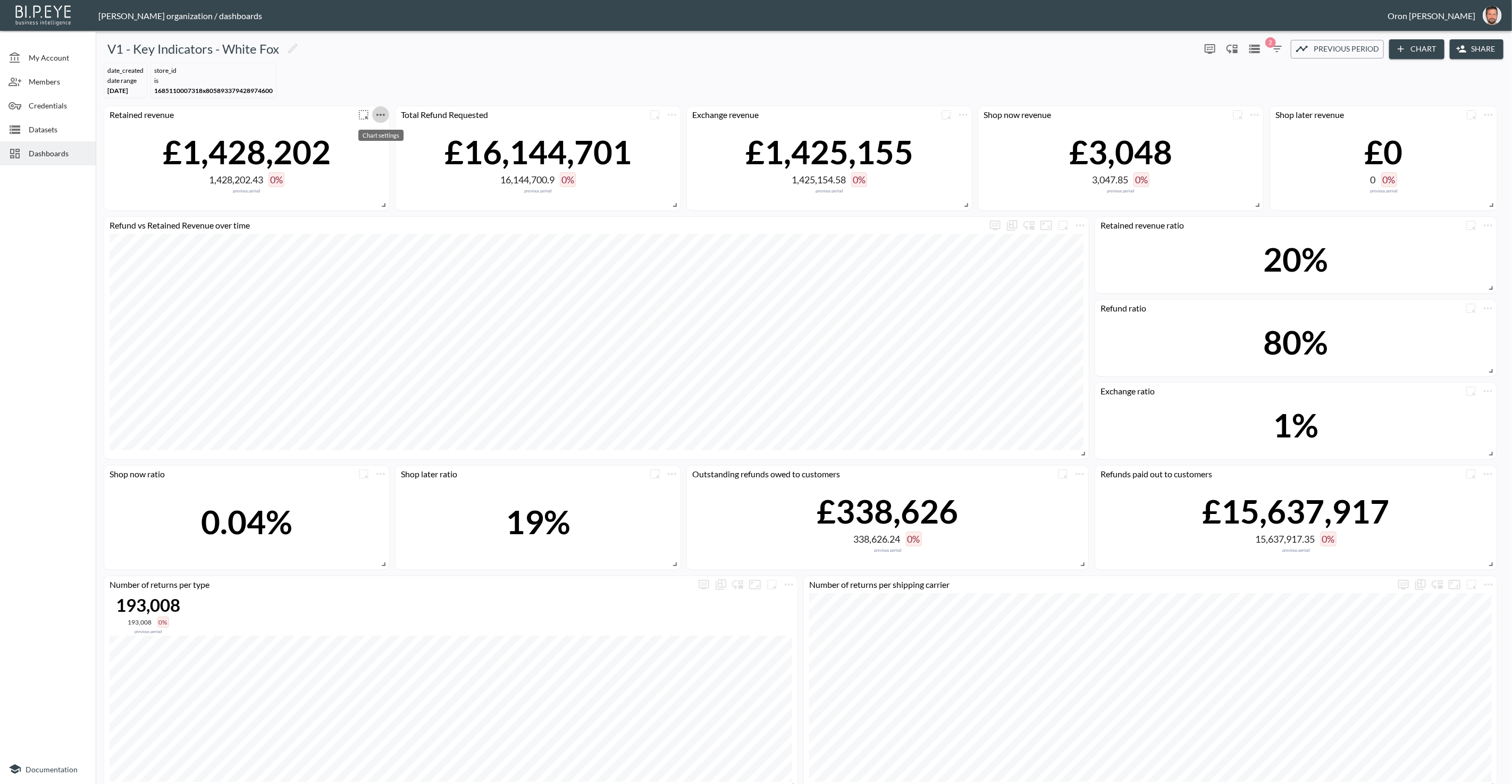
click at [386, 113] on icon "more" at bounding box center [380, 115] width 13 height 13
click at [389, 131] on li "Edit" at bounding box center [380, 134] width 83 height 19
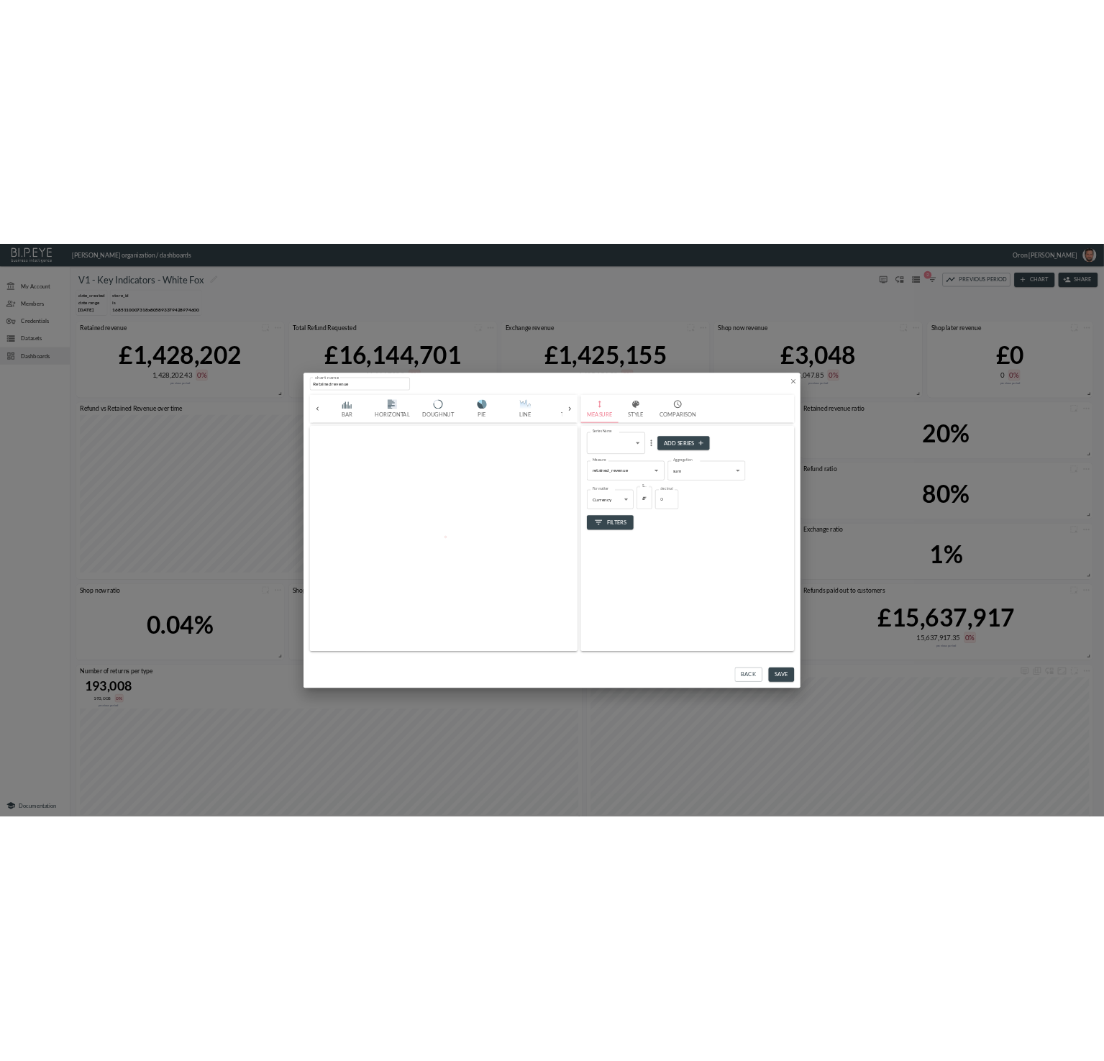
scroll to position [0, 76]
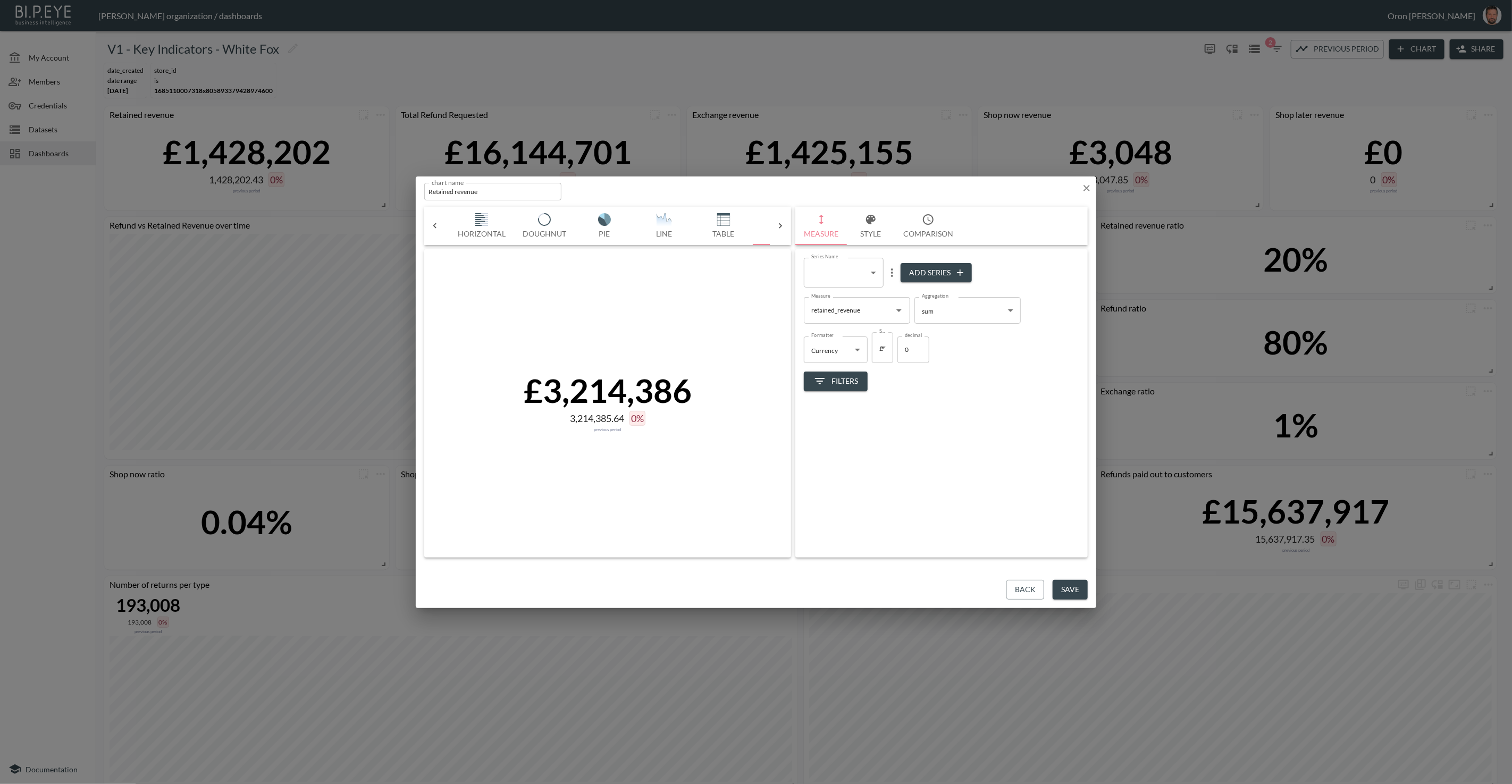
click at [1088, 186] on icon "button" at bounding box center [1086, 188] width 7 height 7
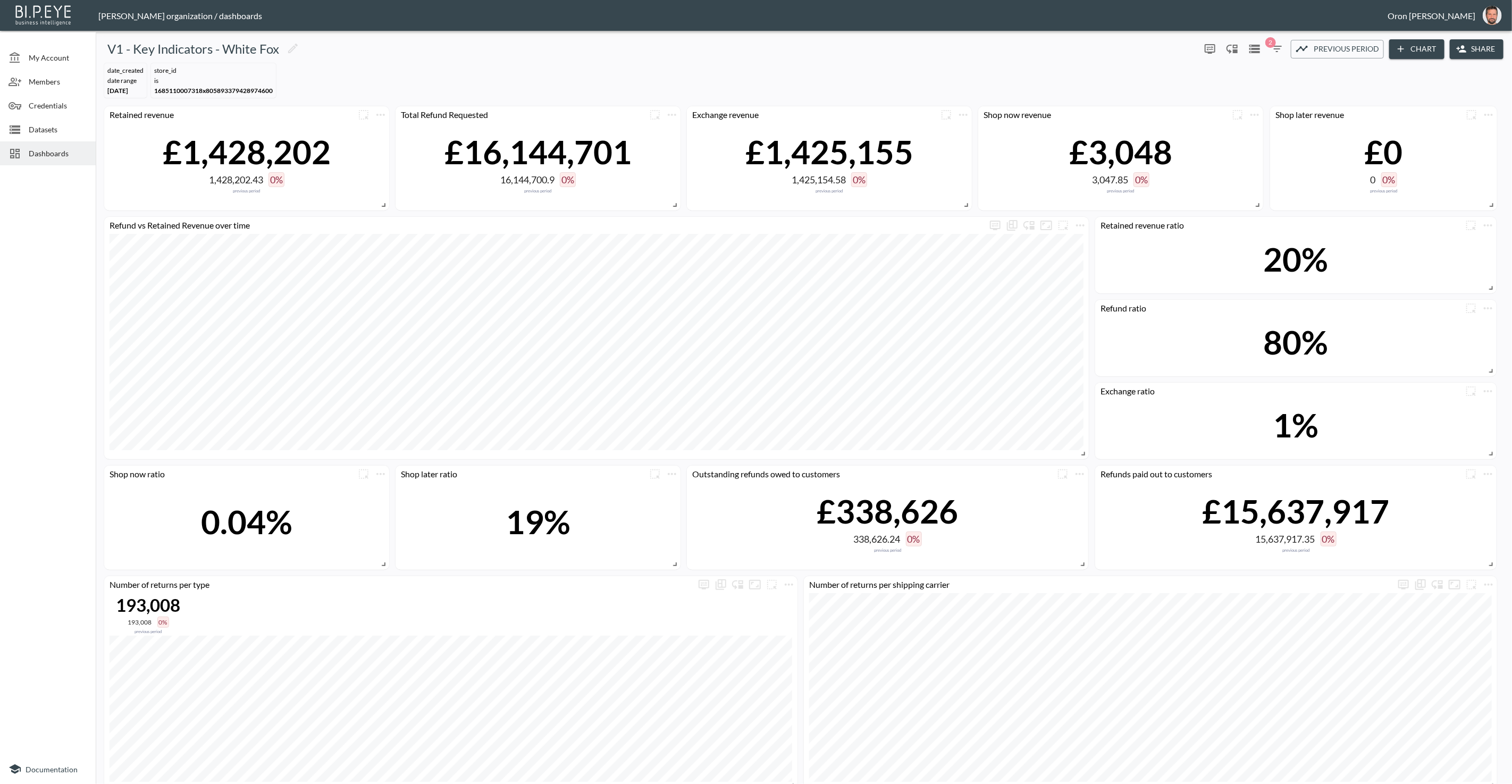
click at [548, 69] on div "date_created DATE RANGE Apr 01, 2025 store_id IS 1685110007318x8058933794289746…" at bounding box center [804, 81] width 1408 height 43
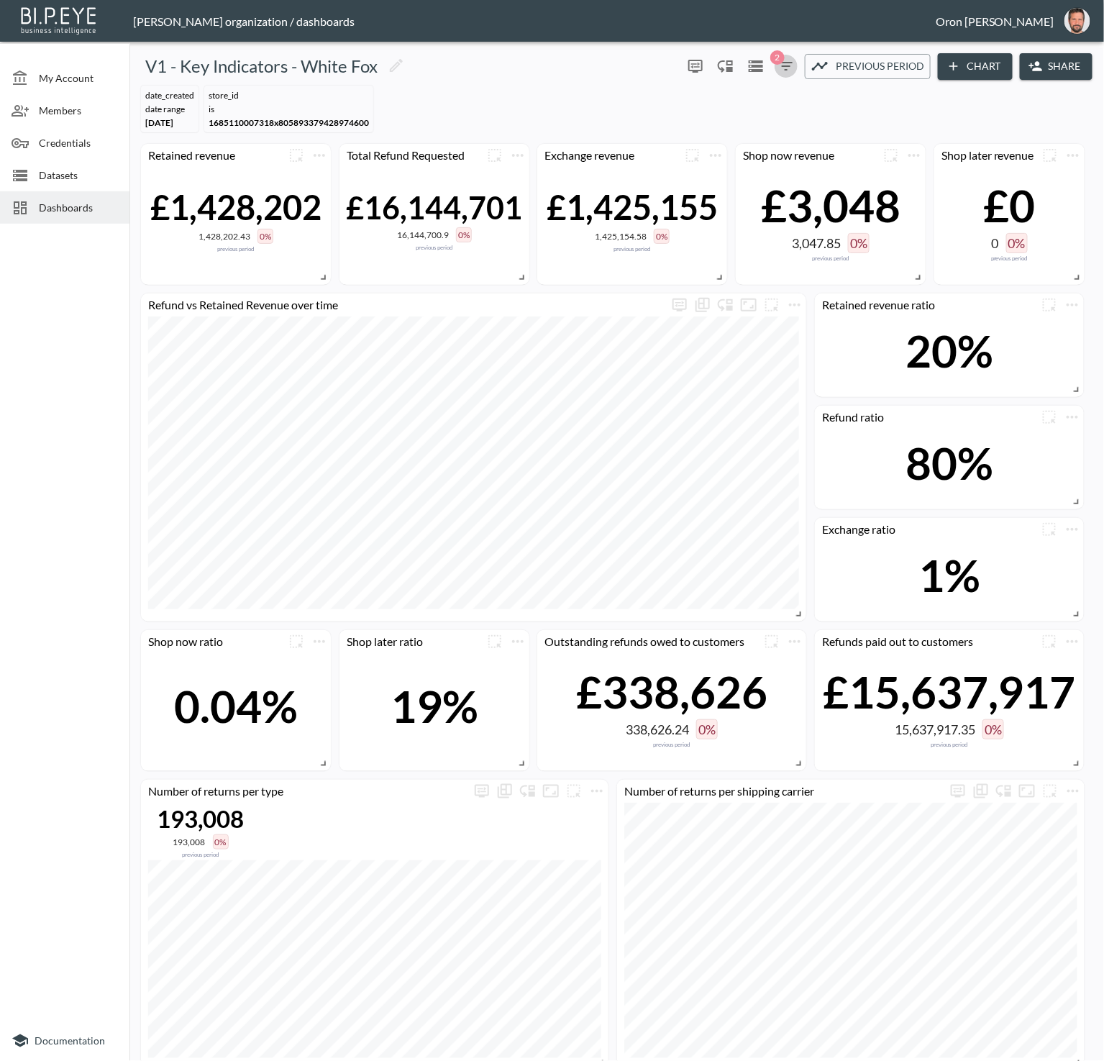
click at [790, 69] on icon "button" at bounding box center [785, 66] width 17 height 17
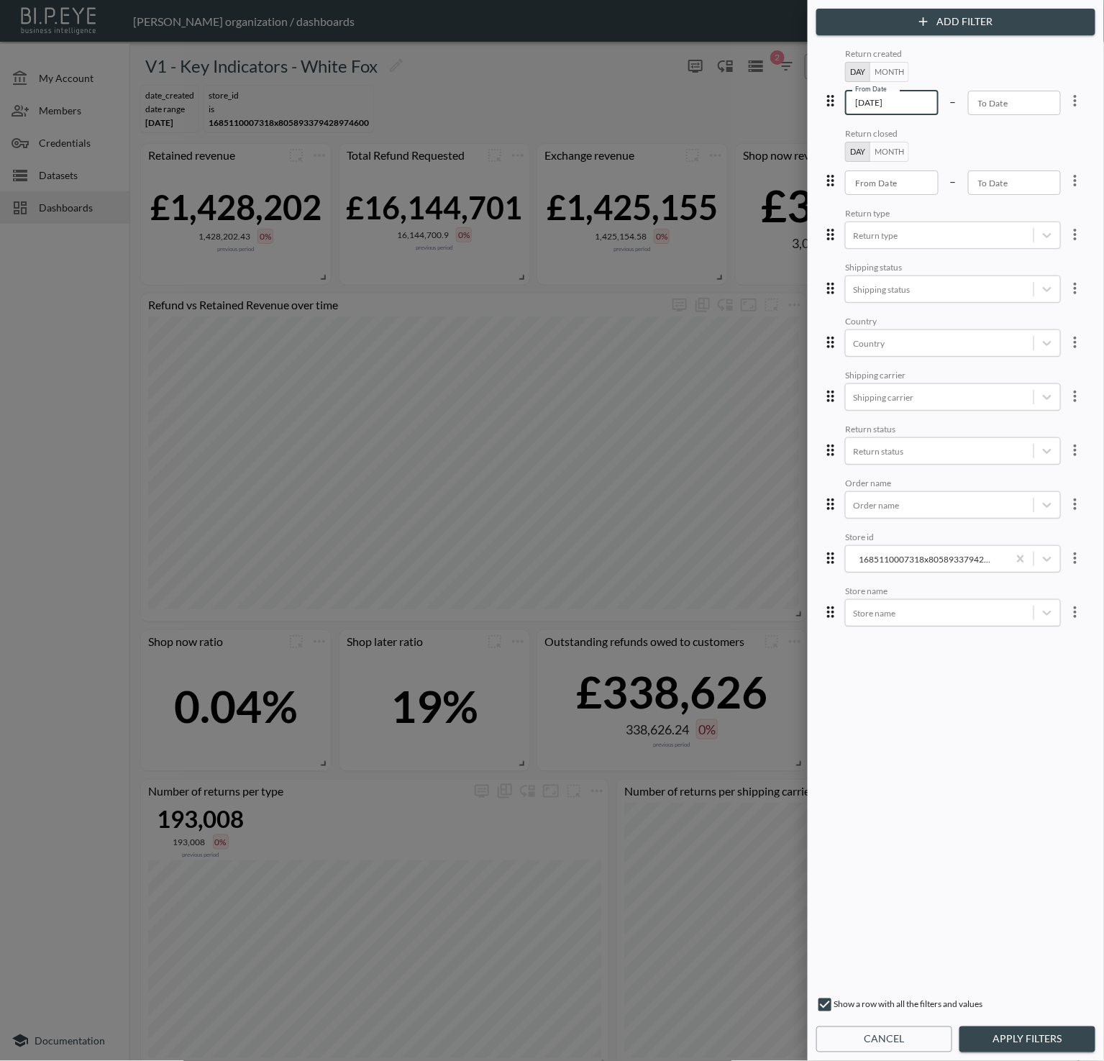
click at [879, 101] on input "2025-04-01" at bounding box center [891, 103] width 93 height 24
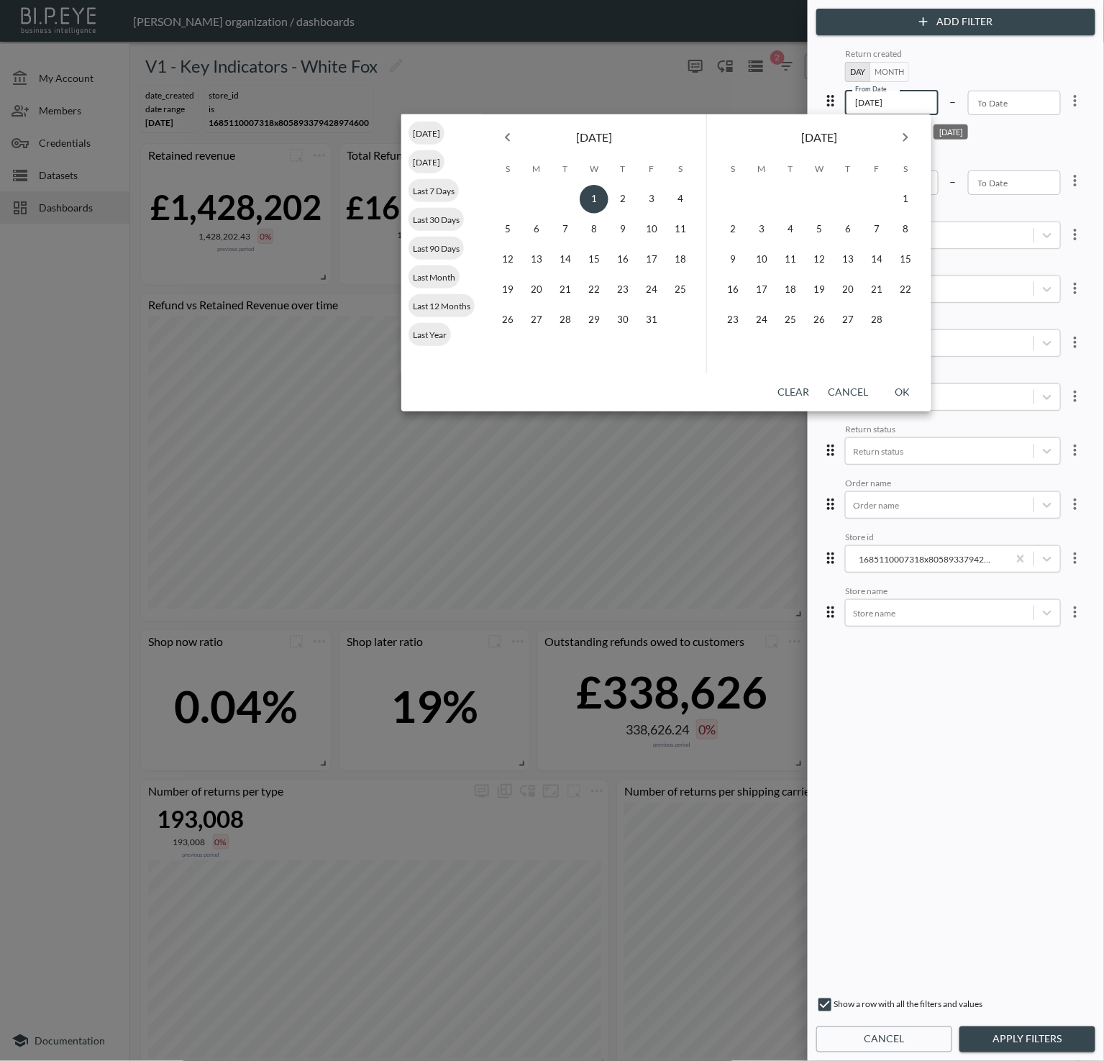
click at [875, 103] on input "2025-01-01" at bounding box center [891, 103] width 93 height 24
click at [876, 101] on input "2025-10-02" at bounding box center [891, 103] width 93 height 24
type input "2025-02-02"
click at [903, 388] on button "OK" at bounding box center [902, 392] width 46 height 27
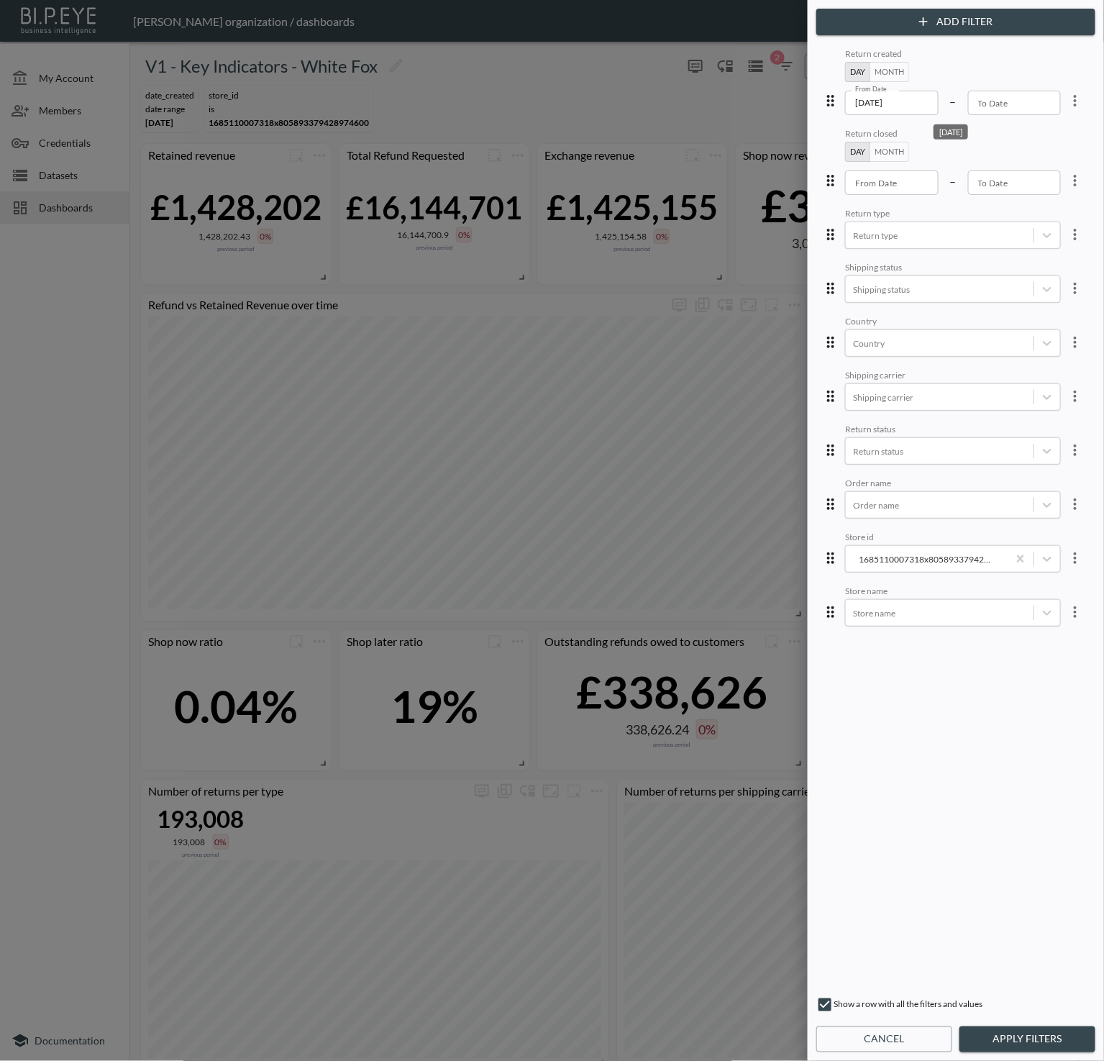
click at [1015, 1036] on button "Apply Filters" at bounding box center [1027, 1039] width 136 height 27
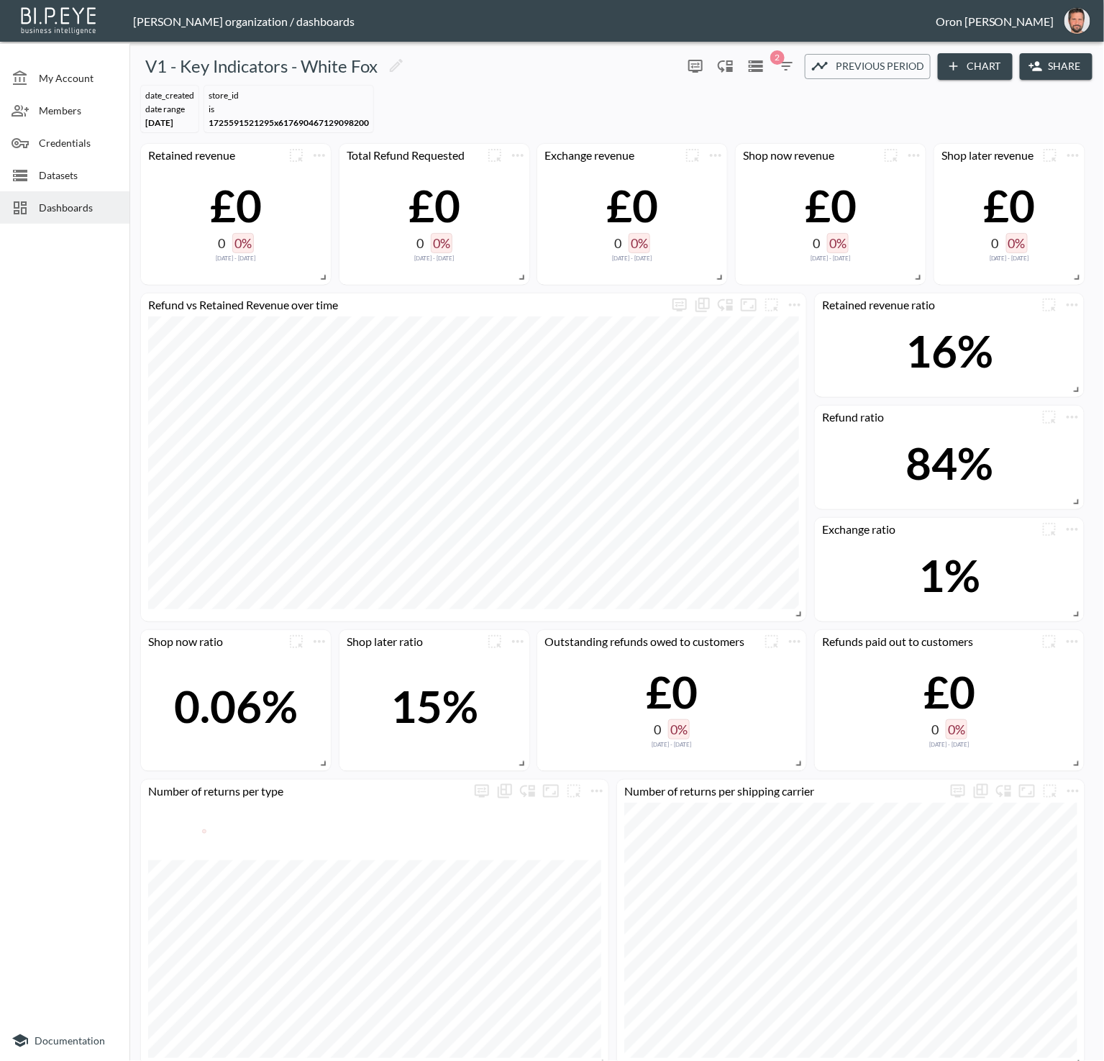
drag, startPoint x: 20, startPoint y: 171, endPoint x: 29, endPoint y: 172, distance: 8.7
click at [20, 171] on icon at bounding box center [20, 176] width 14 height 12
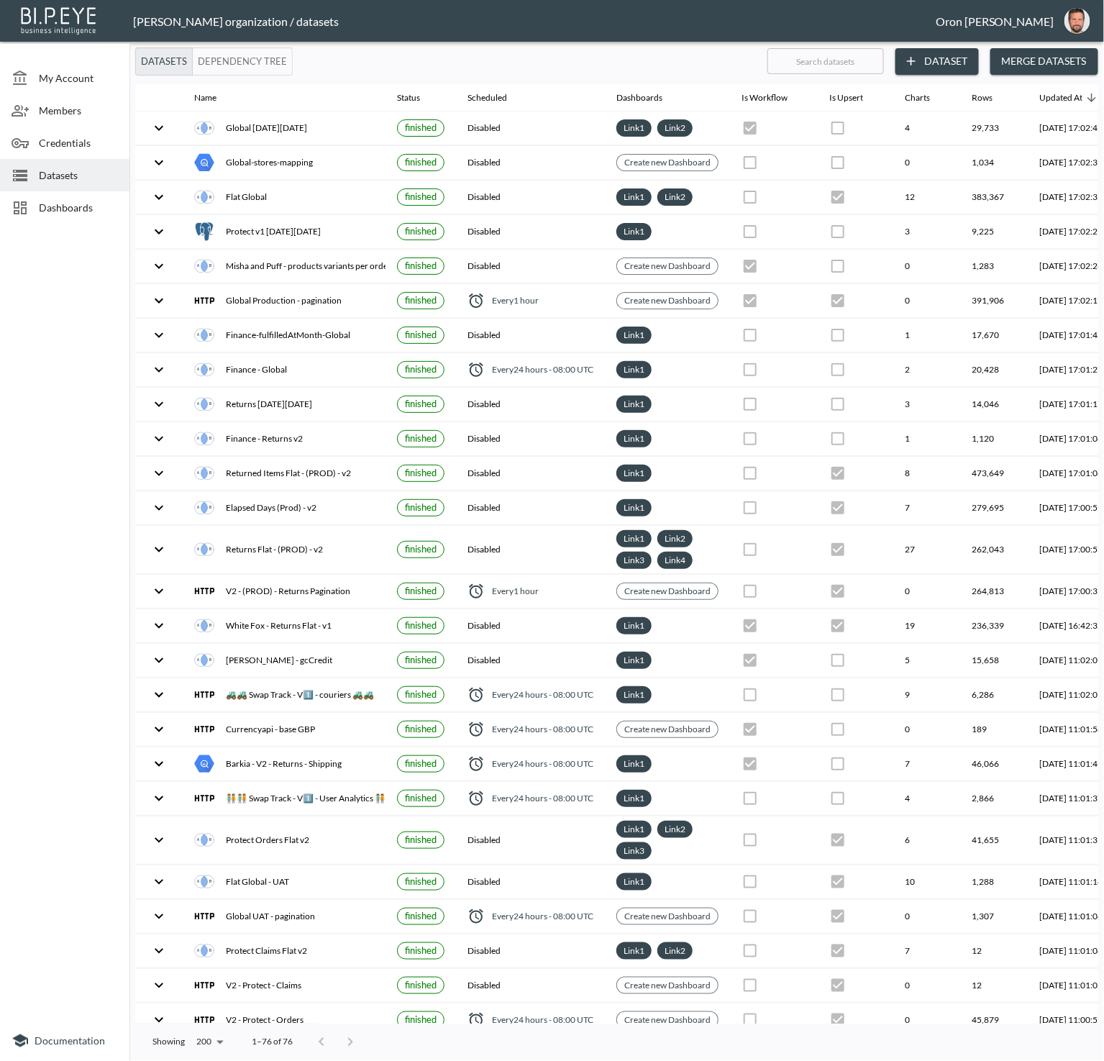
click at [821, 65] on input "text" at bounding box center [825, 61] width 116 height 36
type input "w"
checkbox input "true"
checkbox input "false"
checkbox input "true"
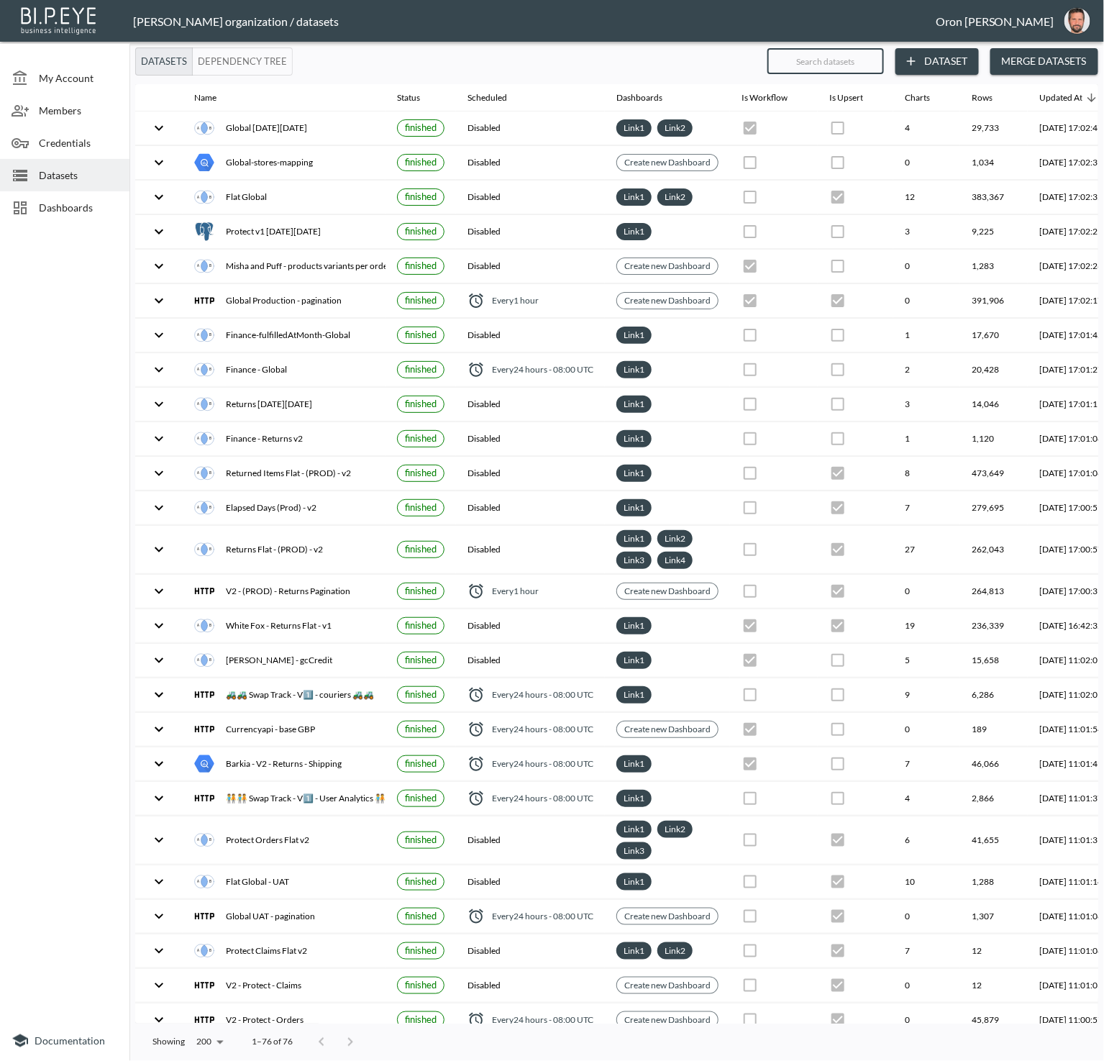
checkbox input "true"
checkbox input "false"
checkbox input "true"
checkbox input "false"
checkbox input "true"
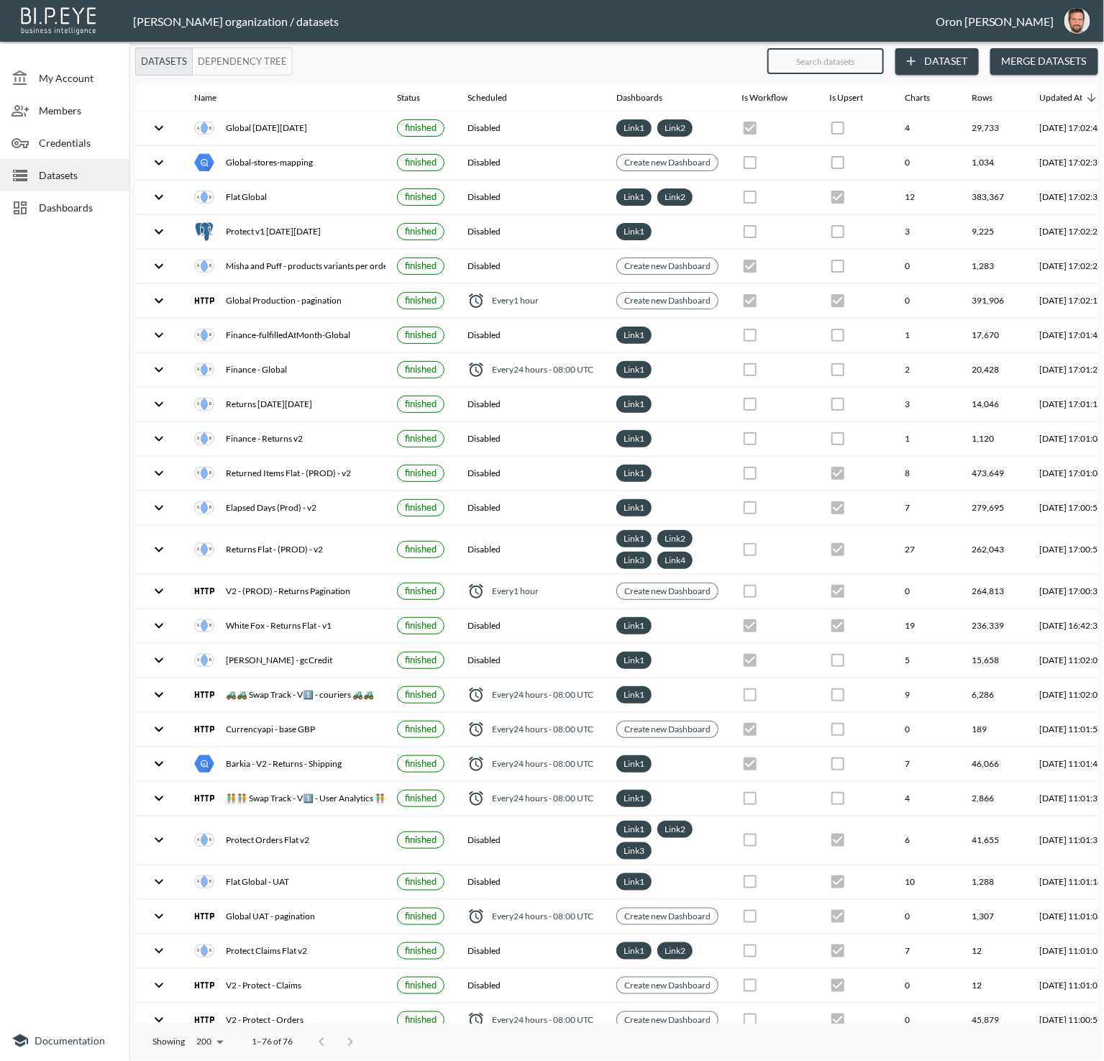
checkbox input "true"
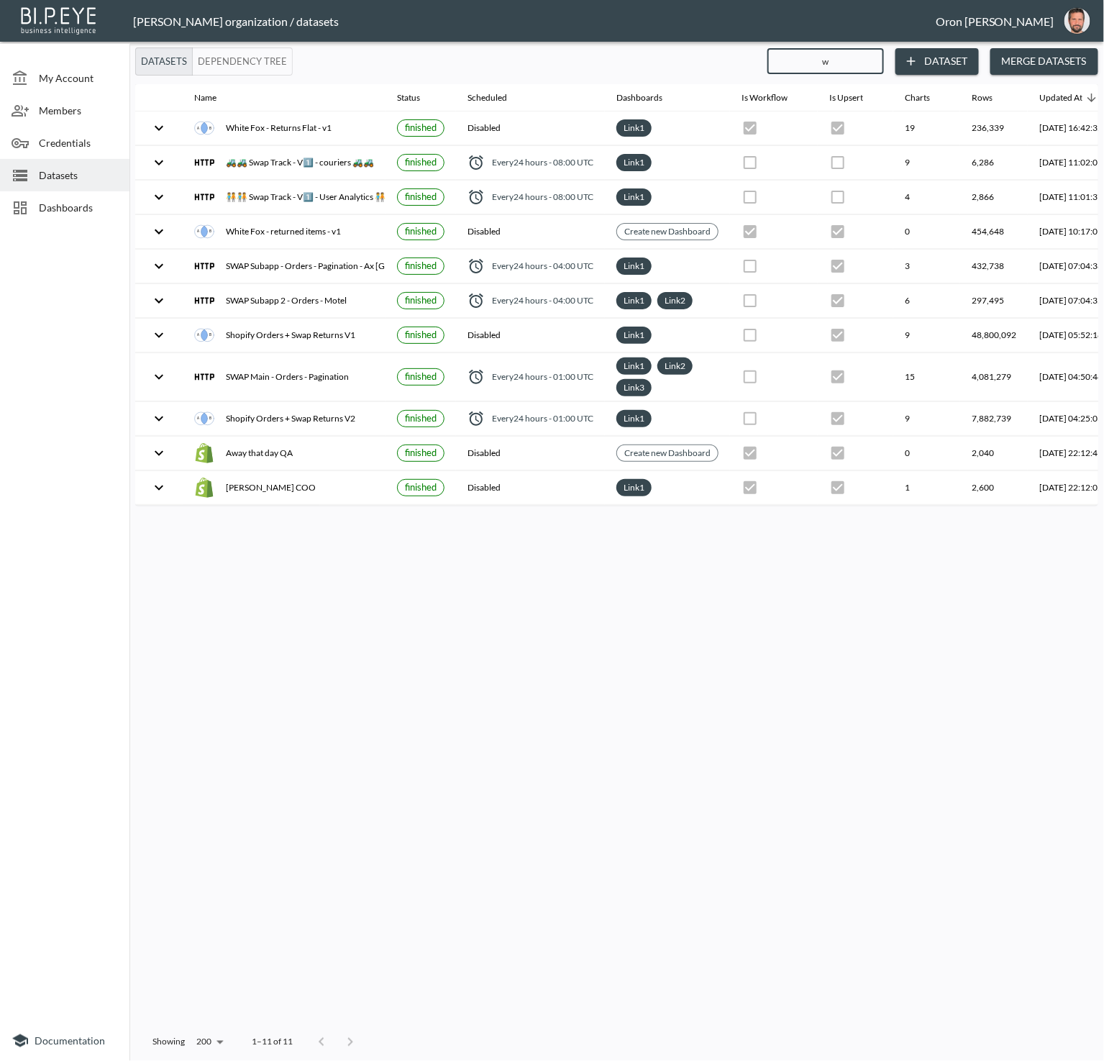
type input "wh"
checkbox input "true"
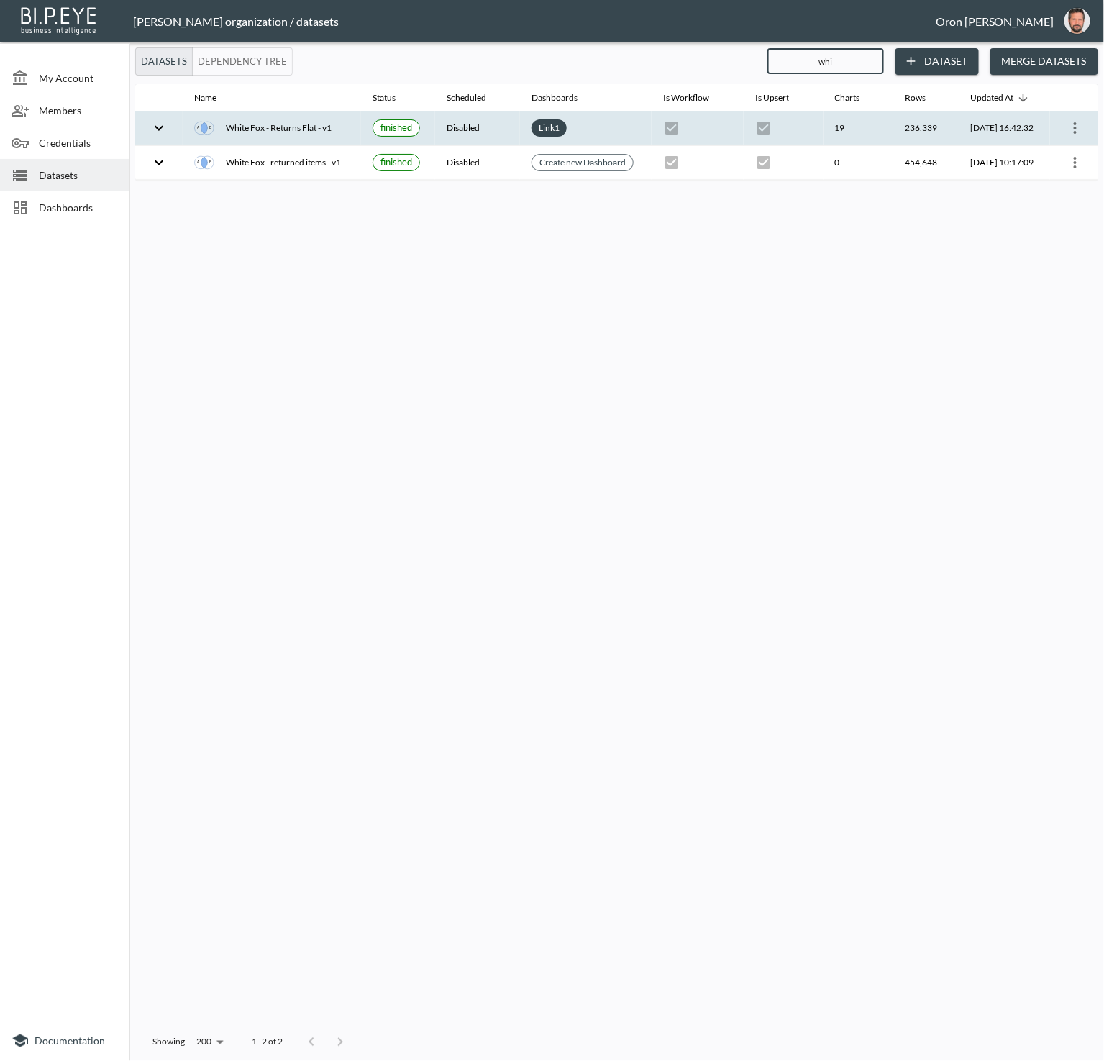
type input "whi"
click at [1066, 122] on icon "more" at bounding box center [1074, 127] width 17 height 17
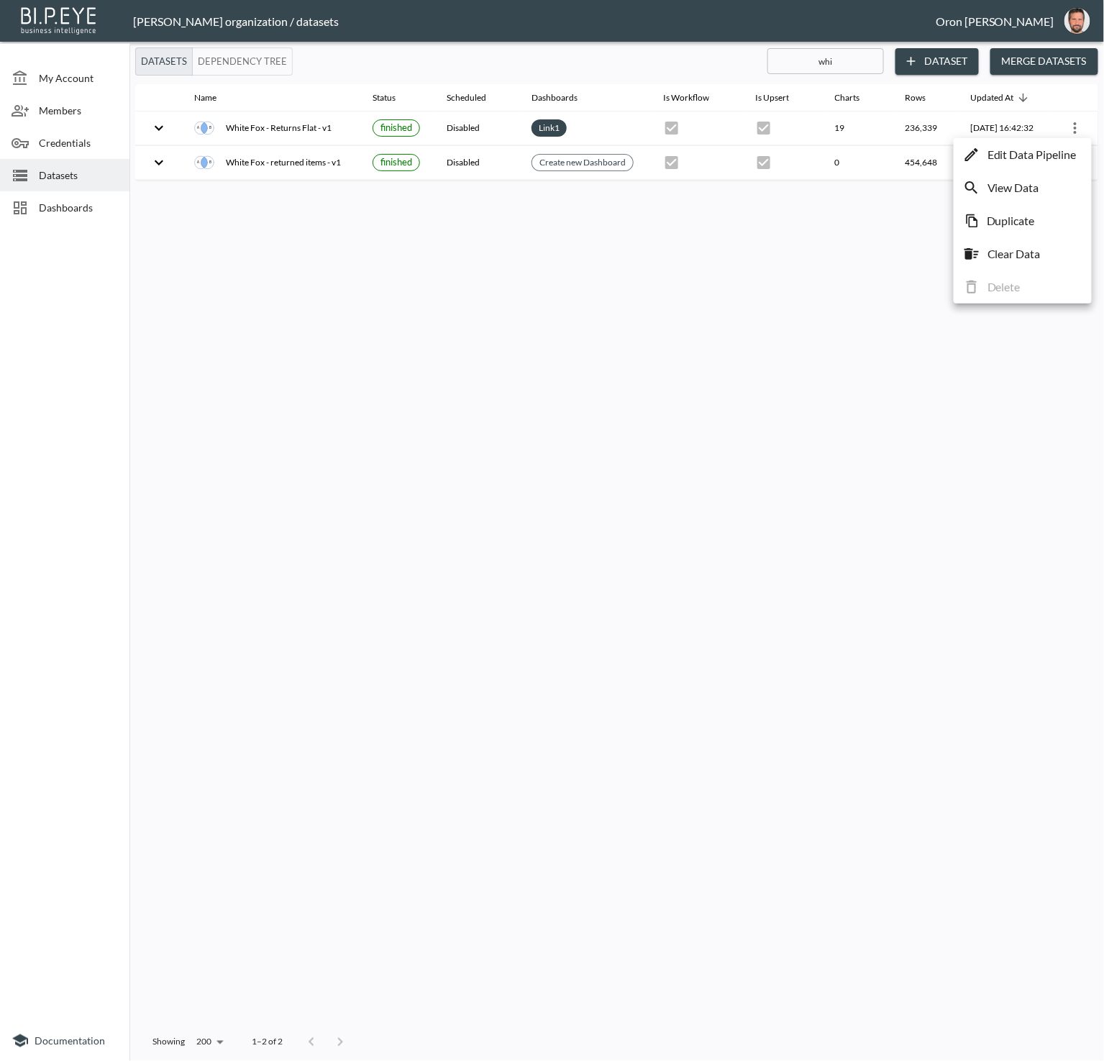
click at [1049, 181] on li "View Data" at bounding box center [1022, 188] width 131 height 26
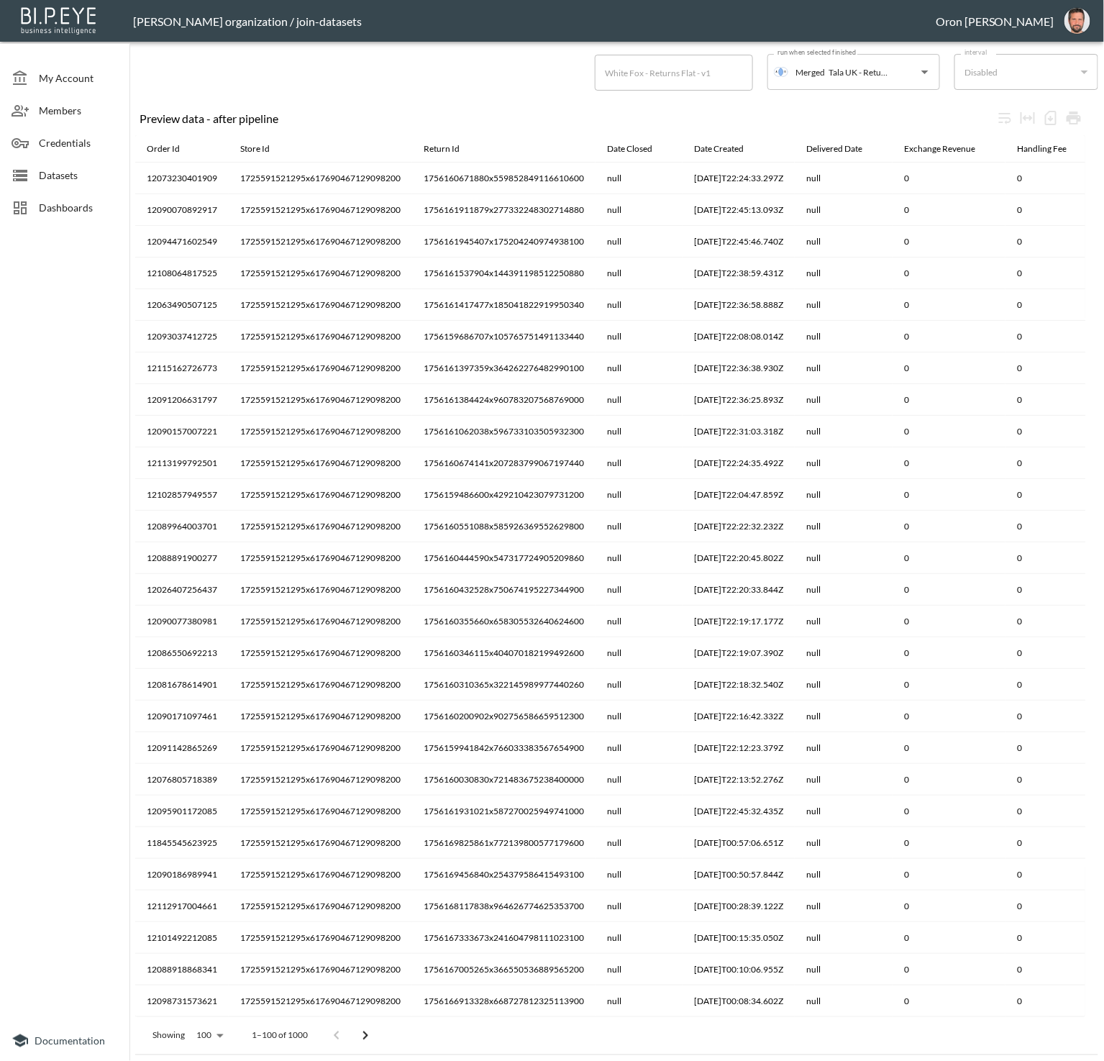
drag, startPoint x: 60, startPoint y: 199, endPoint x: 72, endPoint y: 198, distance: 12.3
click at [60, 200] on span "Dashboards" at bounding box center [78, 207] width 79 height 15
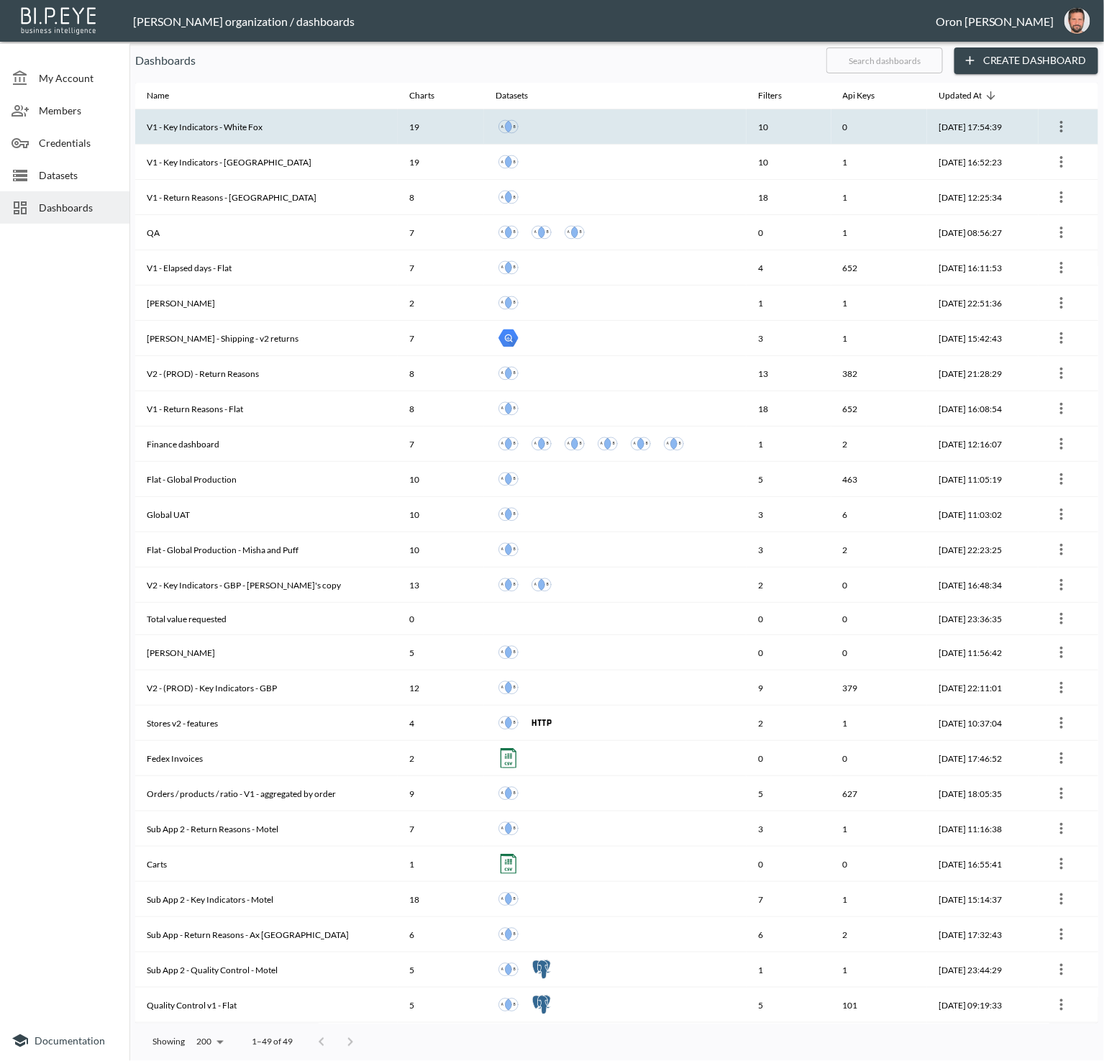
click at [234, 122] on th "V1 - Key Indicators - White Fox" at bounding box center [266, 126] width 262 height 35
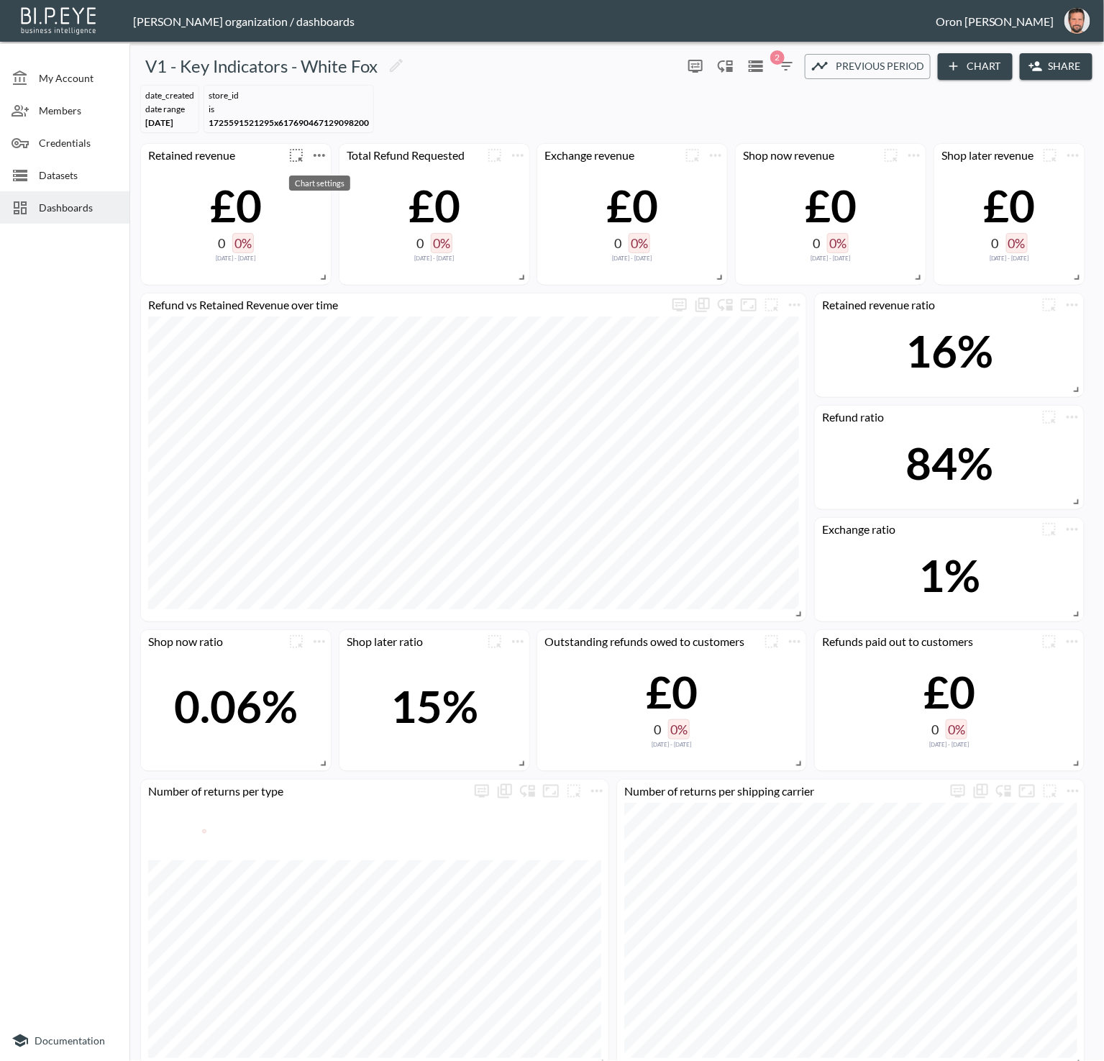
click at [311, 154] on icon "more" at bounding box center [319, 155] width 17 height 17
click at [315, 174] on li "Edit" at bounding box center [318, 182] width 112 height 26
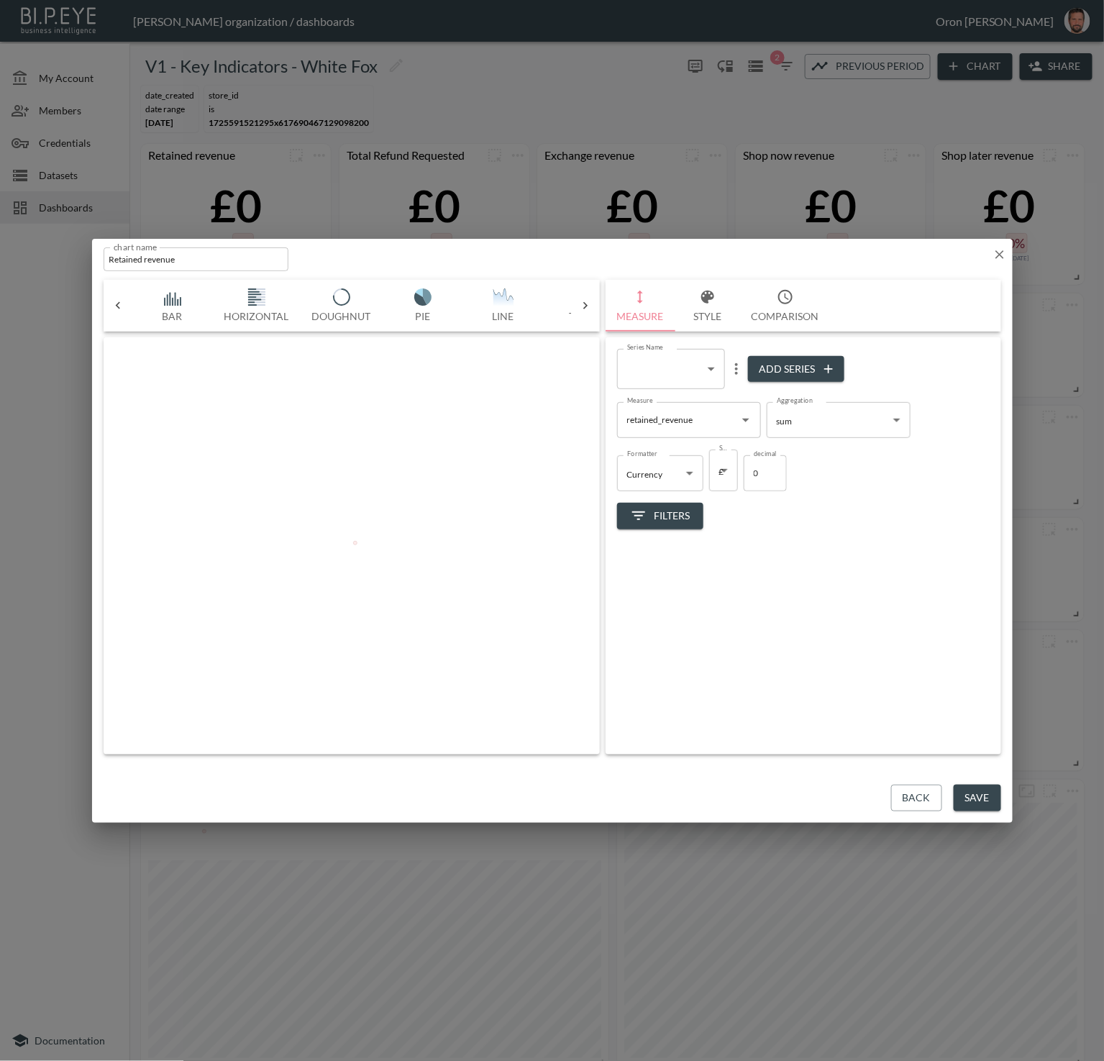
scroll to position [0, 76]
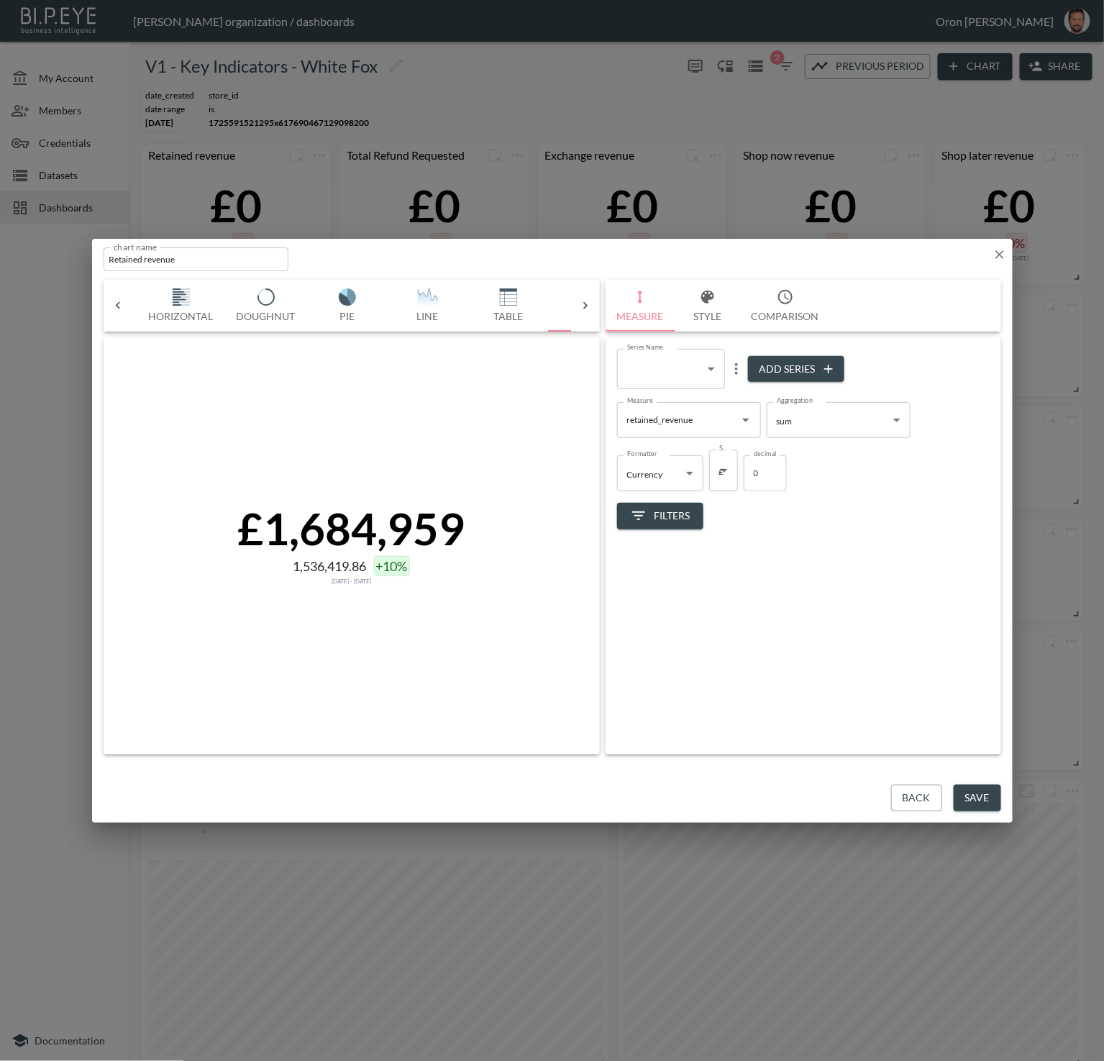
click at [996, 256] on icon "button" at bounding box center [999, 254] width 14 height 14
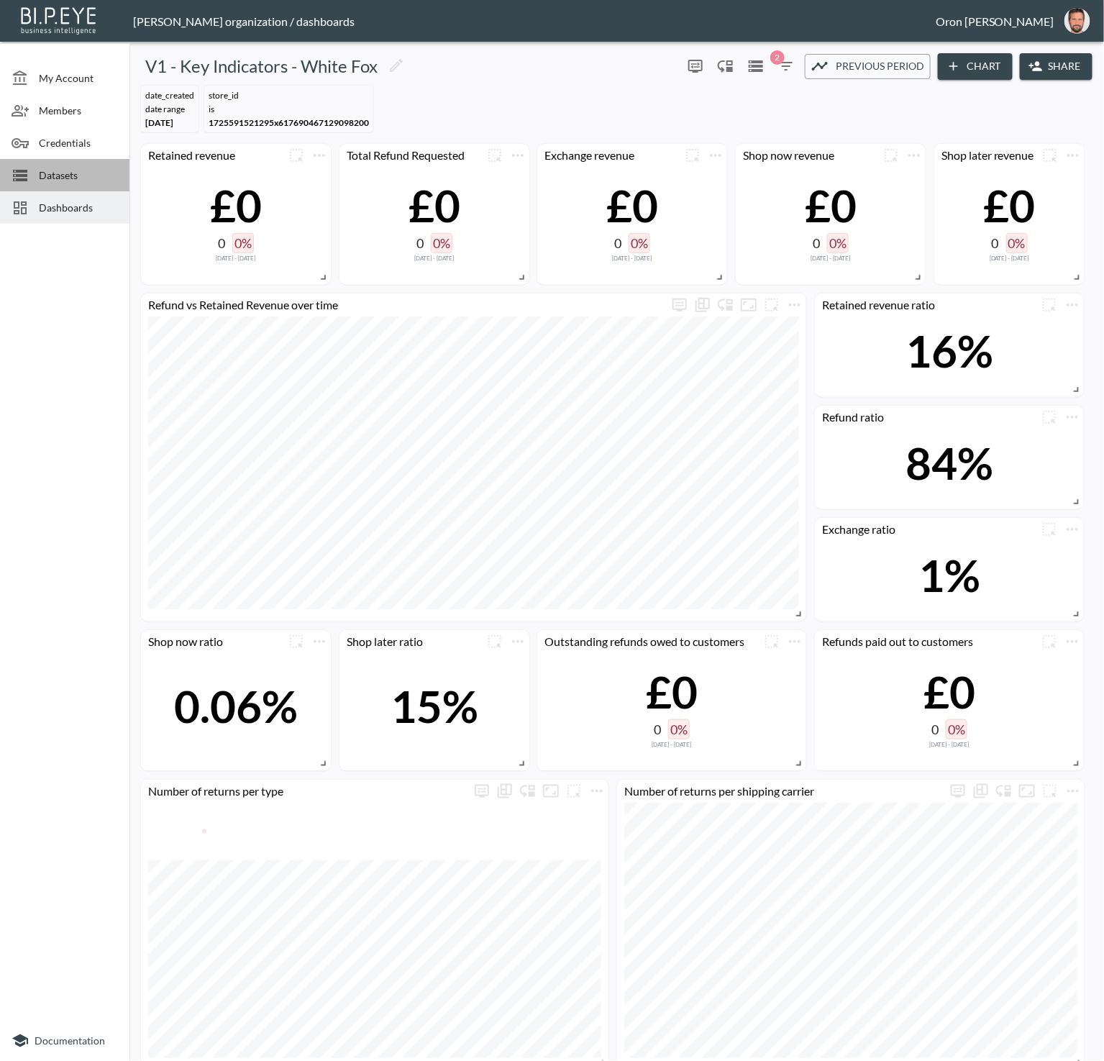
click at [74, 170] on span "Datasets" at bounding box center [78, 175] width 79 height 15
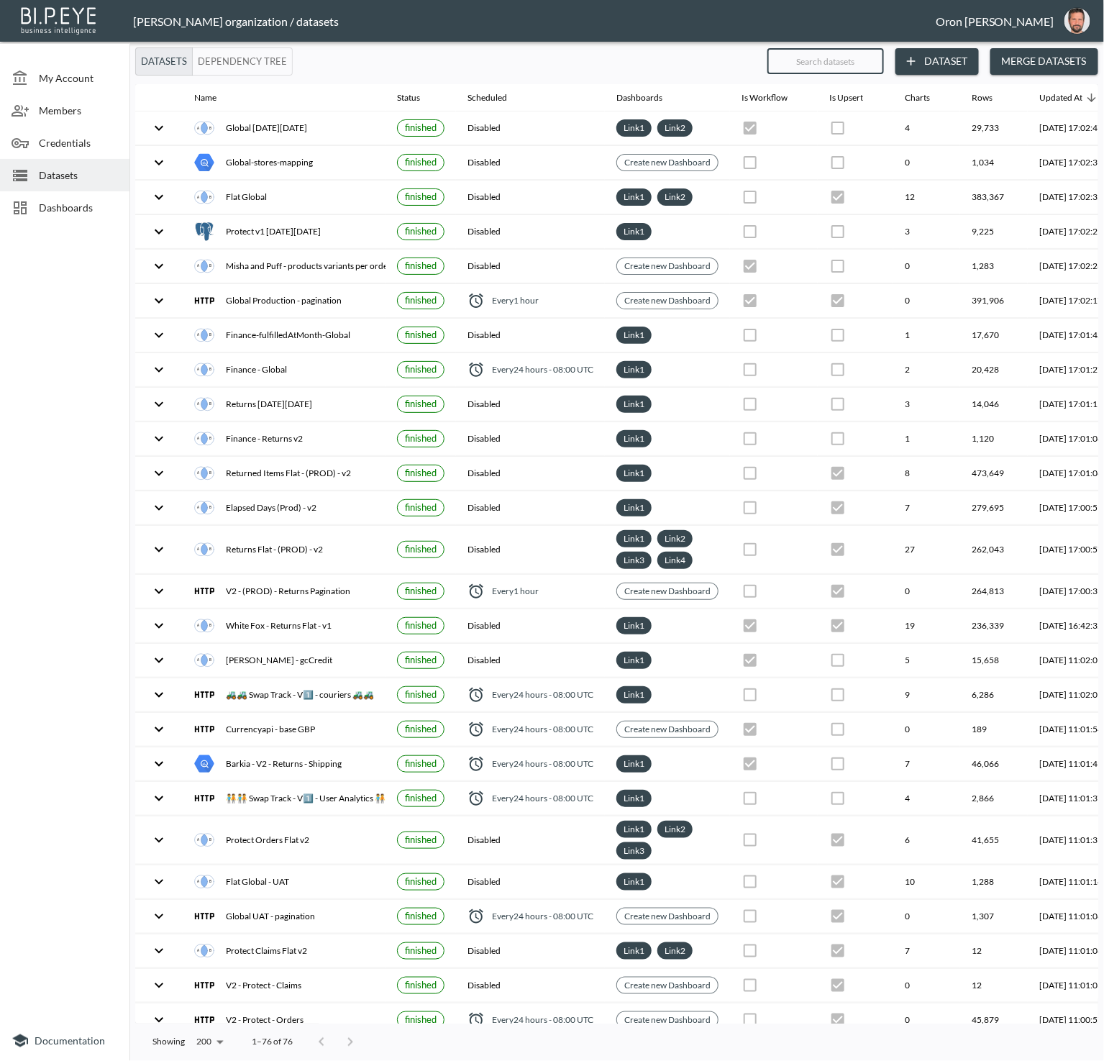
click at [855, 61] on input "text" at bounding box center [825, 61] width 116 height 36
type input "w"
checkbox input "true"
checkbox input "false"
checkbox input "true"
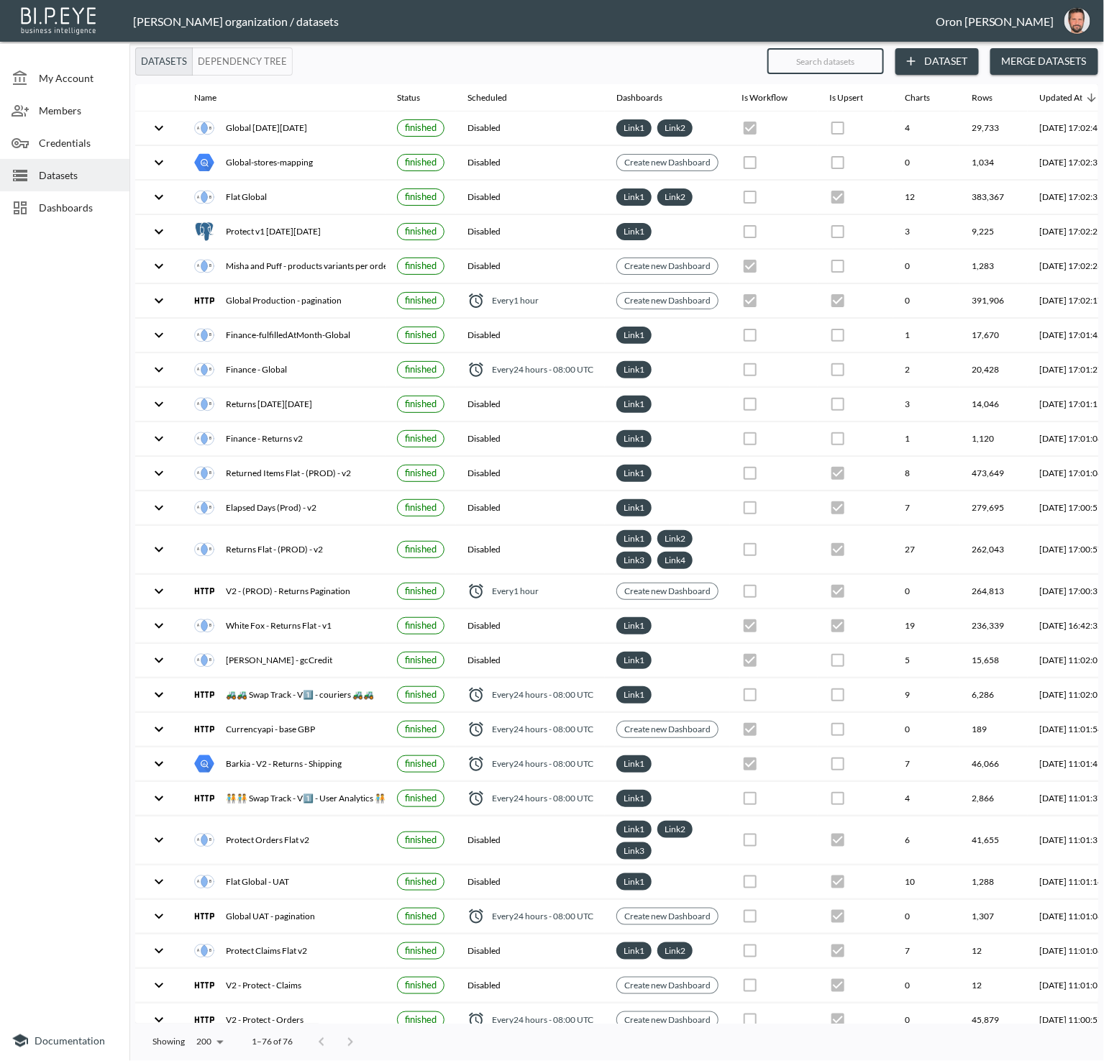
checkbox input "true"
checkbox input "false"
checkbox input "true"
checkbox input "false"
checkbox input "true"
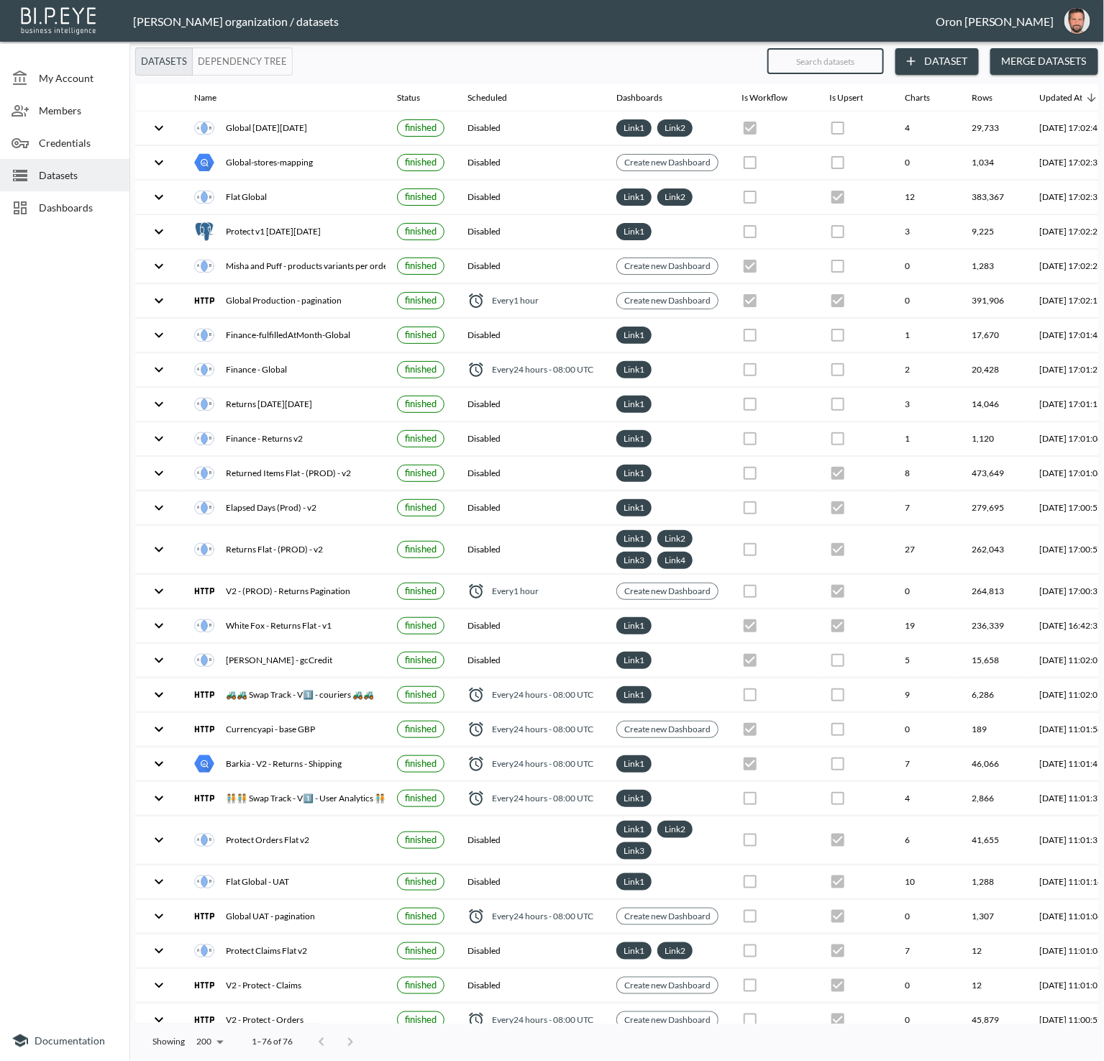
checkbox input "true"
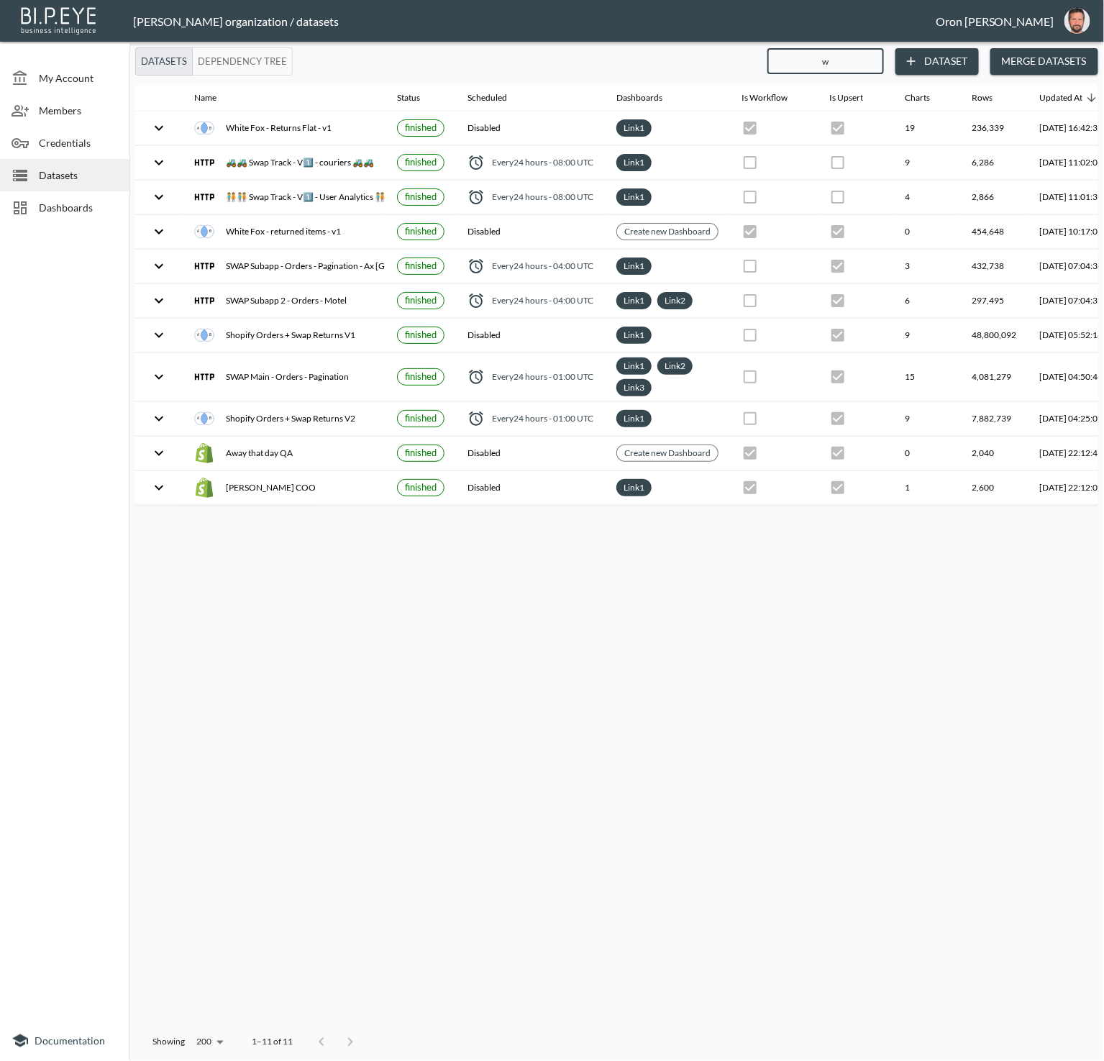
type input "wh"
checkbox input "true"
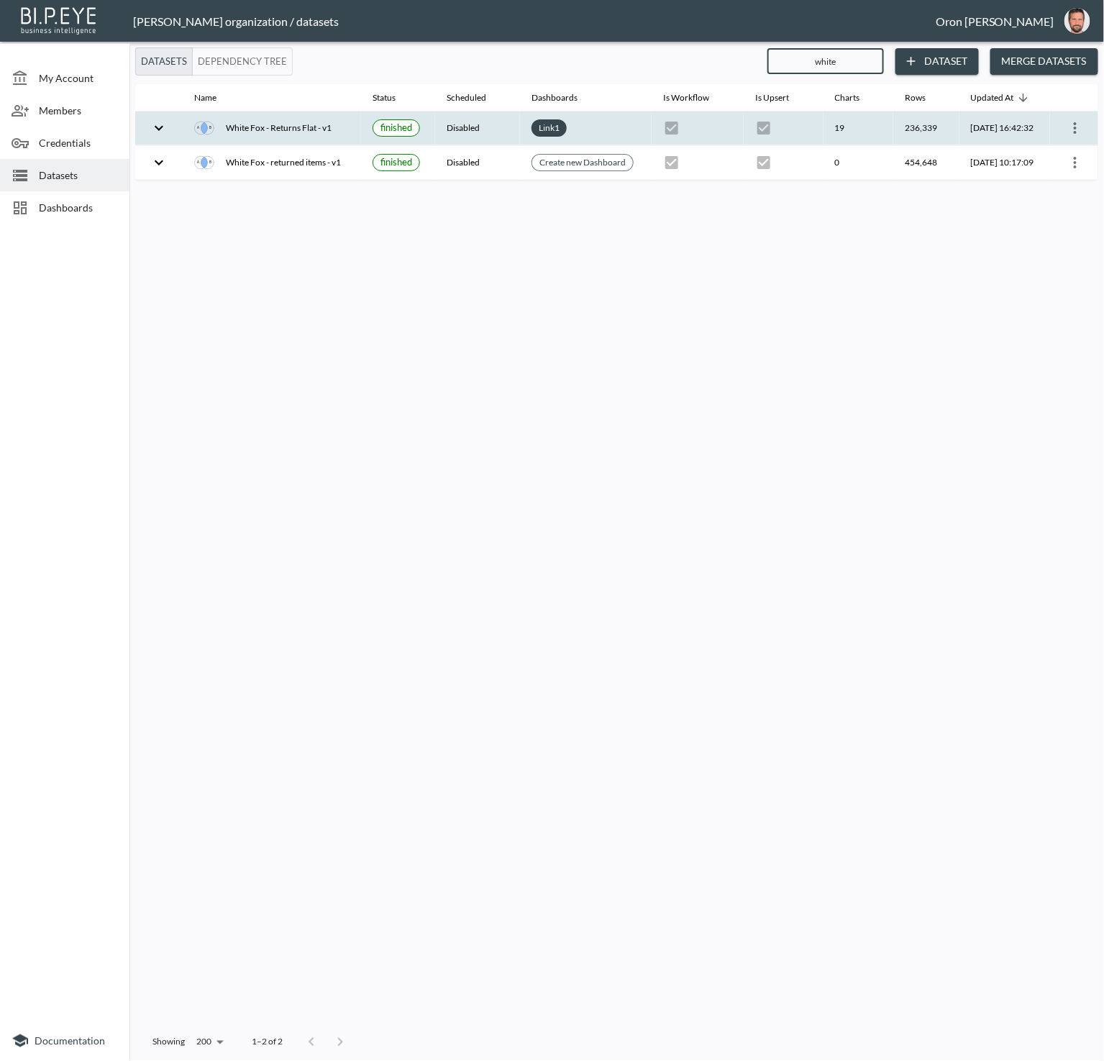
type input "white"
click at [1075, 129] on icon "more" at bounding box center [1074, 127] width 17 height 17
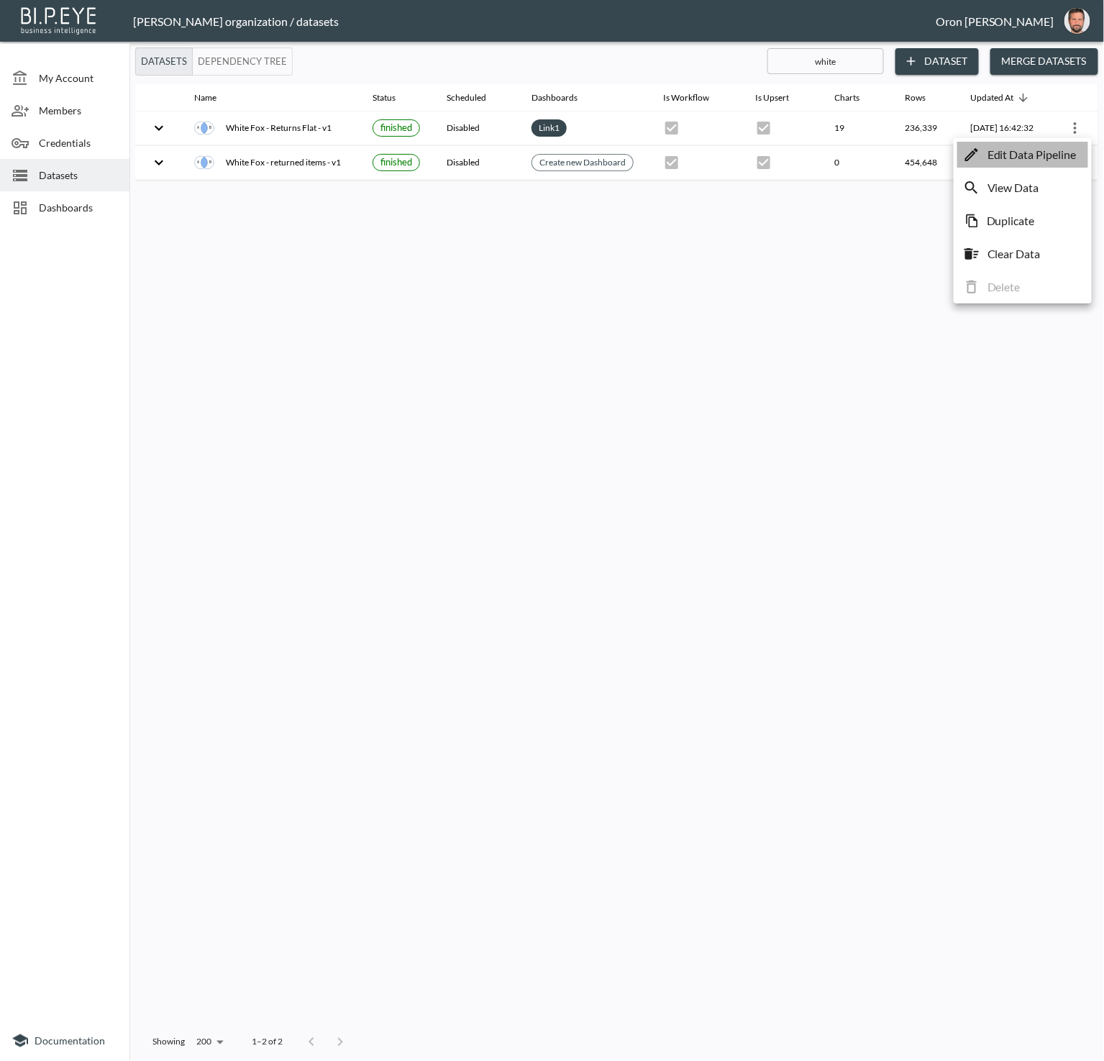
click at [1066, 160] on p "Edit Data Pipeline" at bounding box center [1031, 154] width 89 height 17
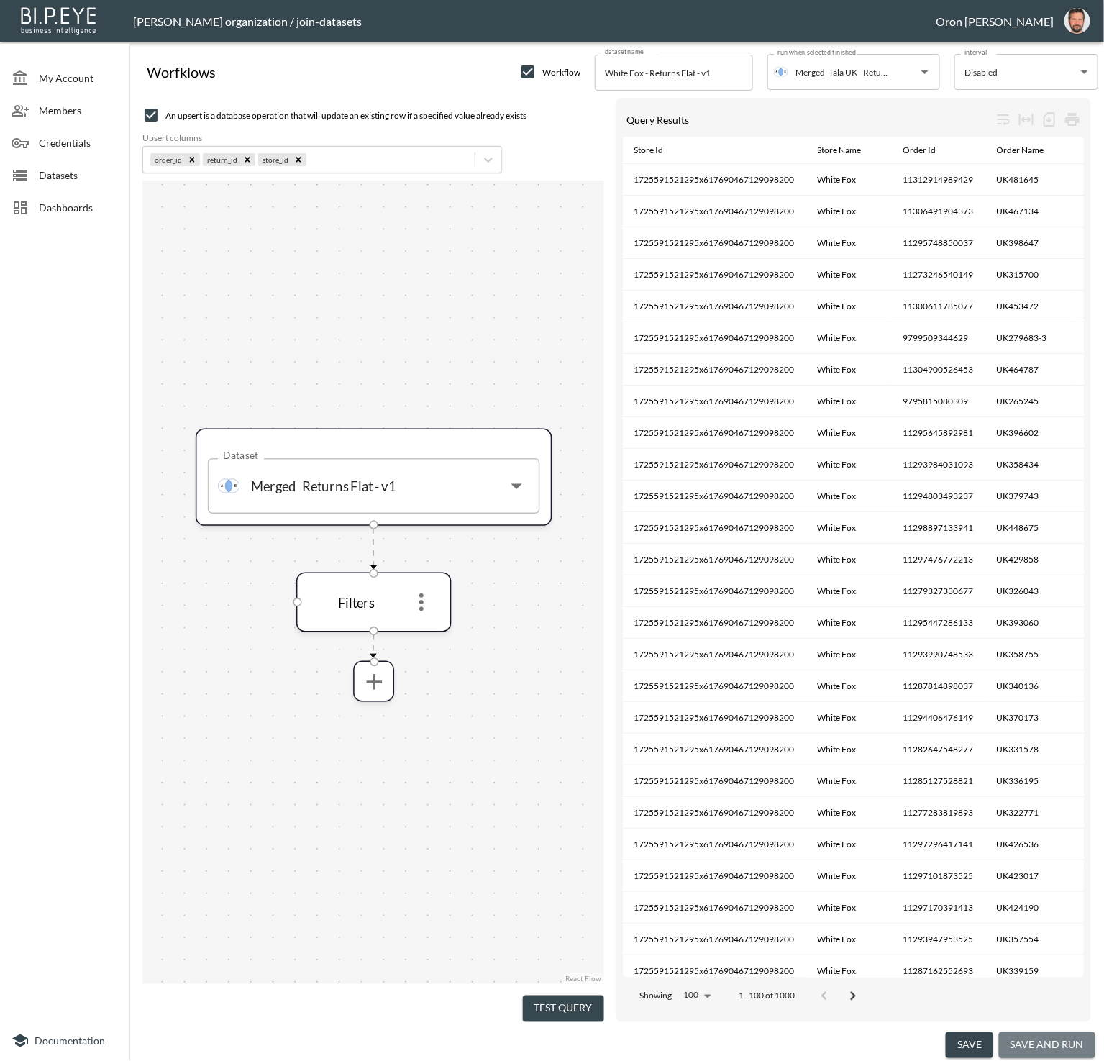
click at [1062, 1043] on button "save and run" at bounding box center [1047, 1045] width 96 height 27
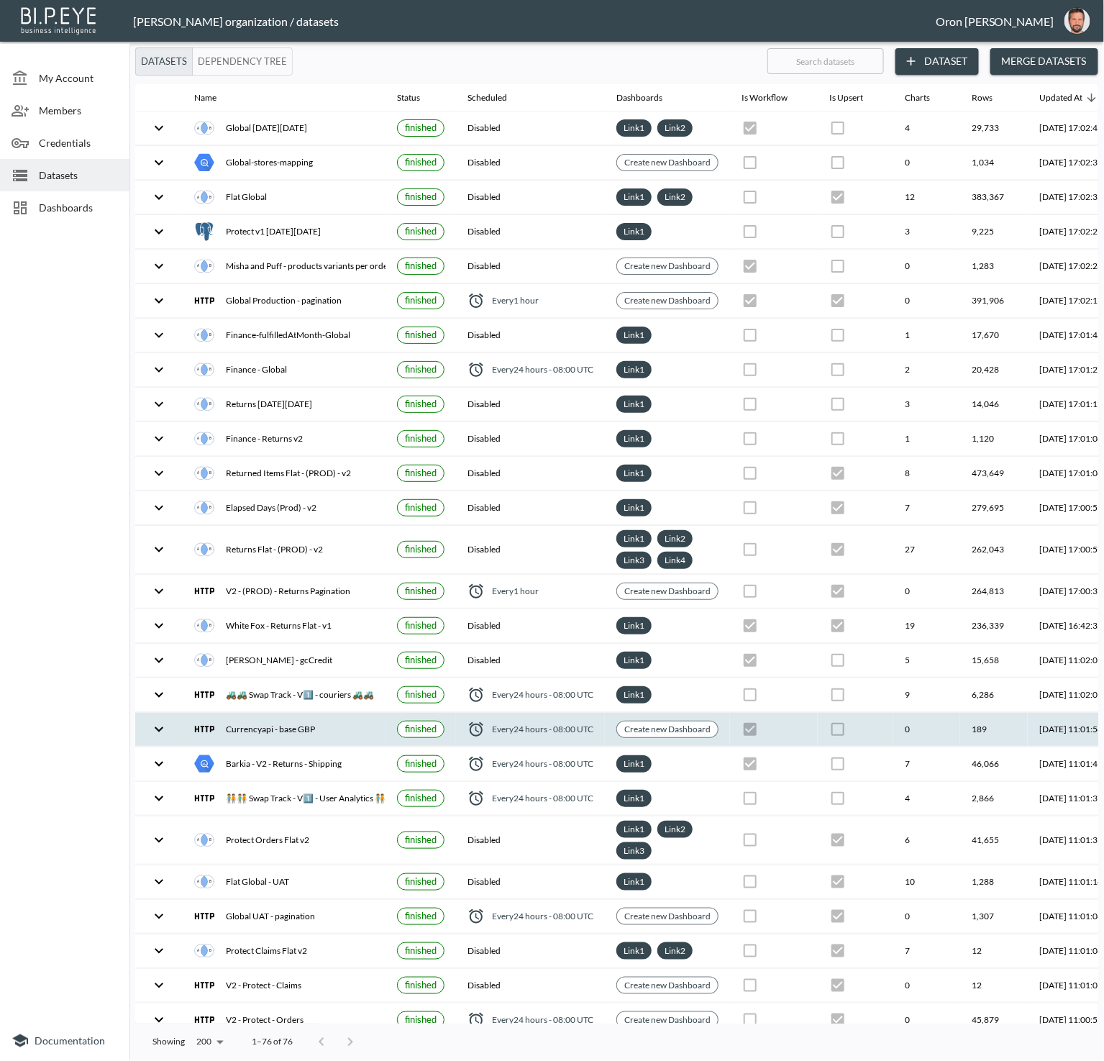
checkbox input "true"
checkbox input "false"
checkbox input "true"
checkbox input "false"
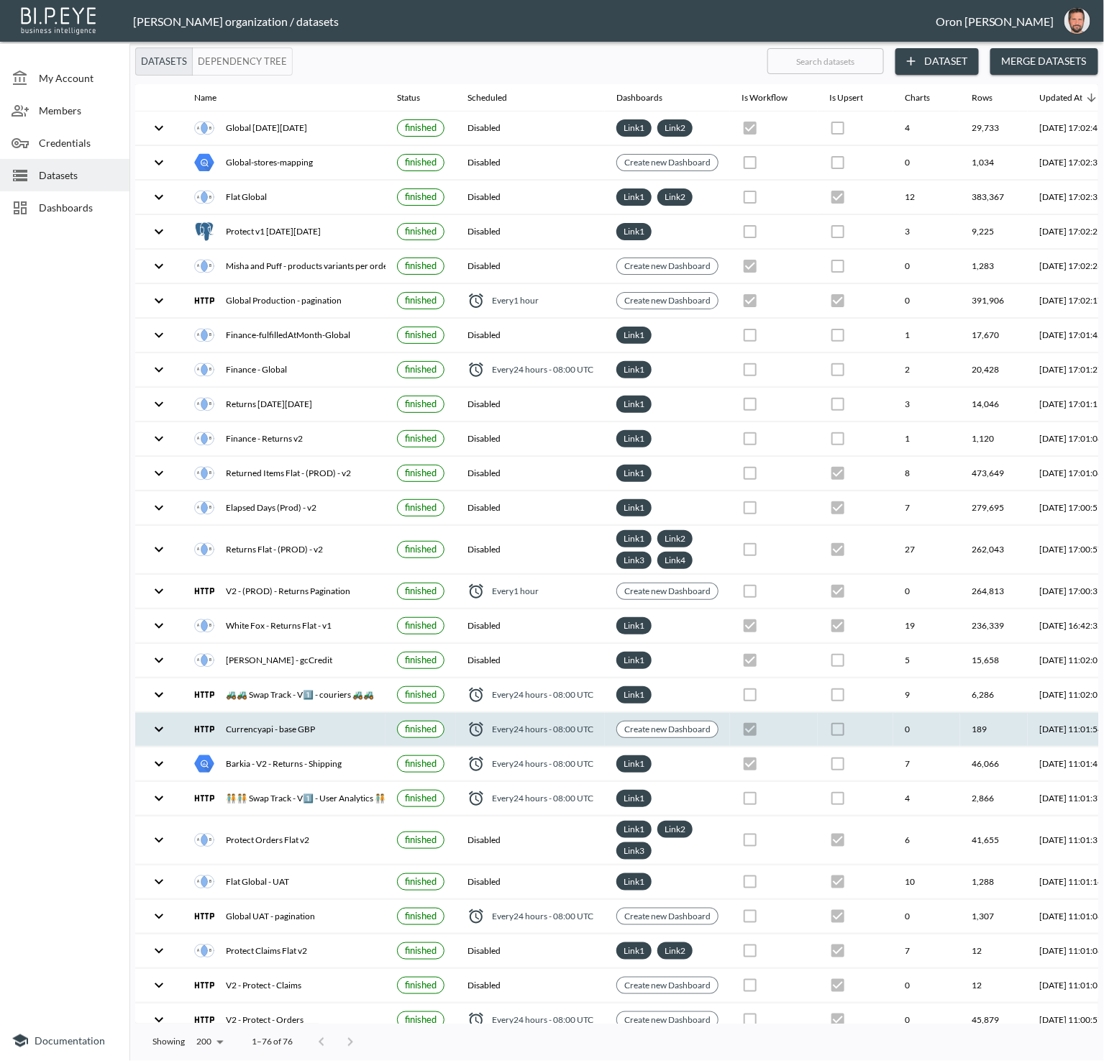
checkbox input "true"
checkbox input "false"
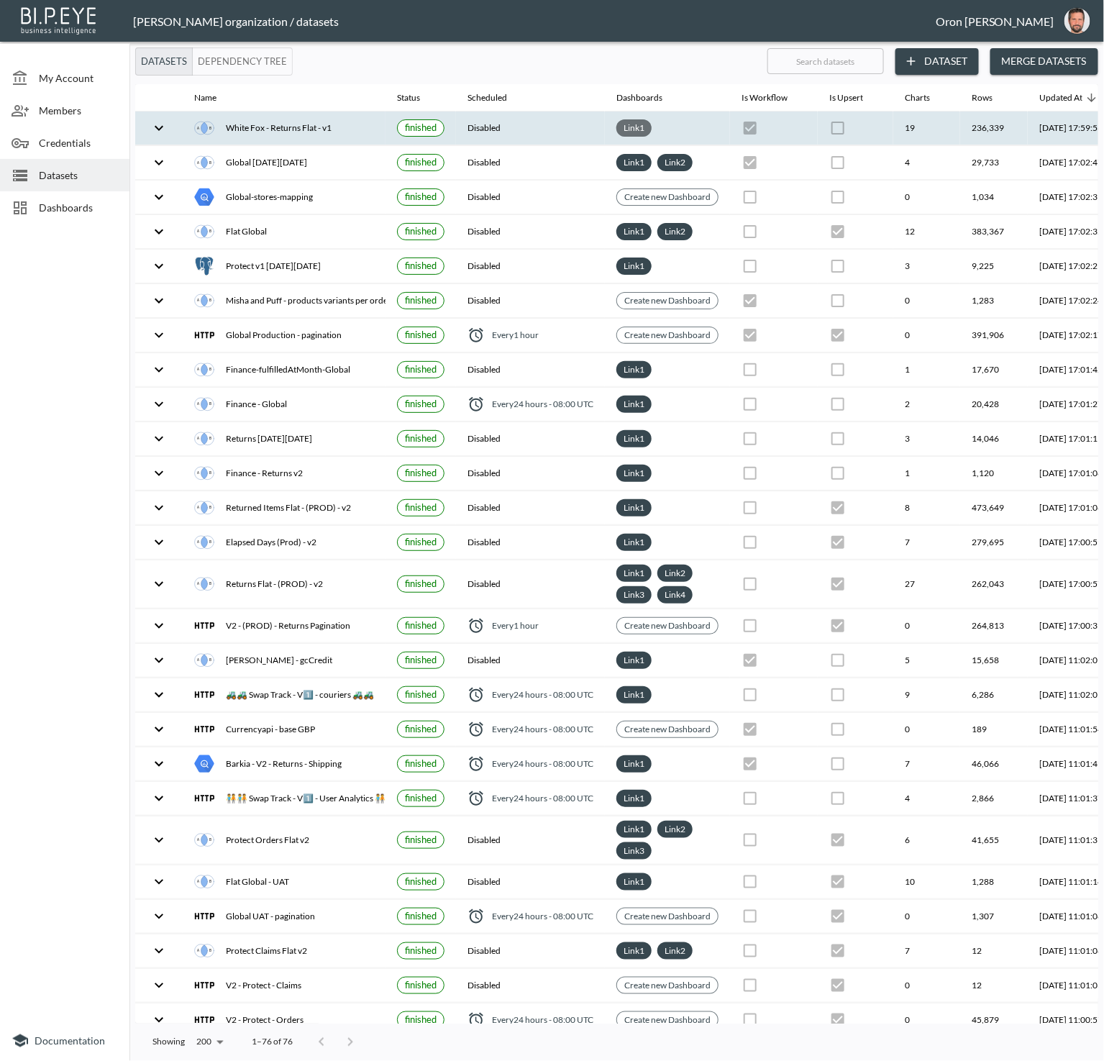
click at [634, 122] on link "Link 1" at bounding box center [634, 127] width 27 height 17
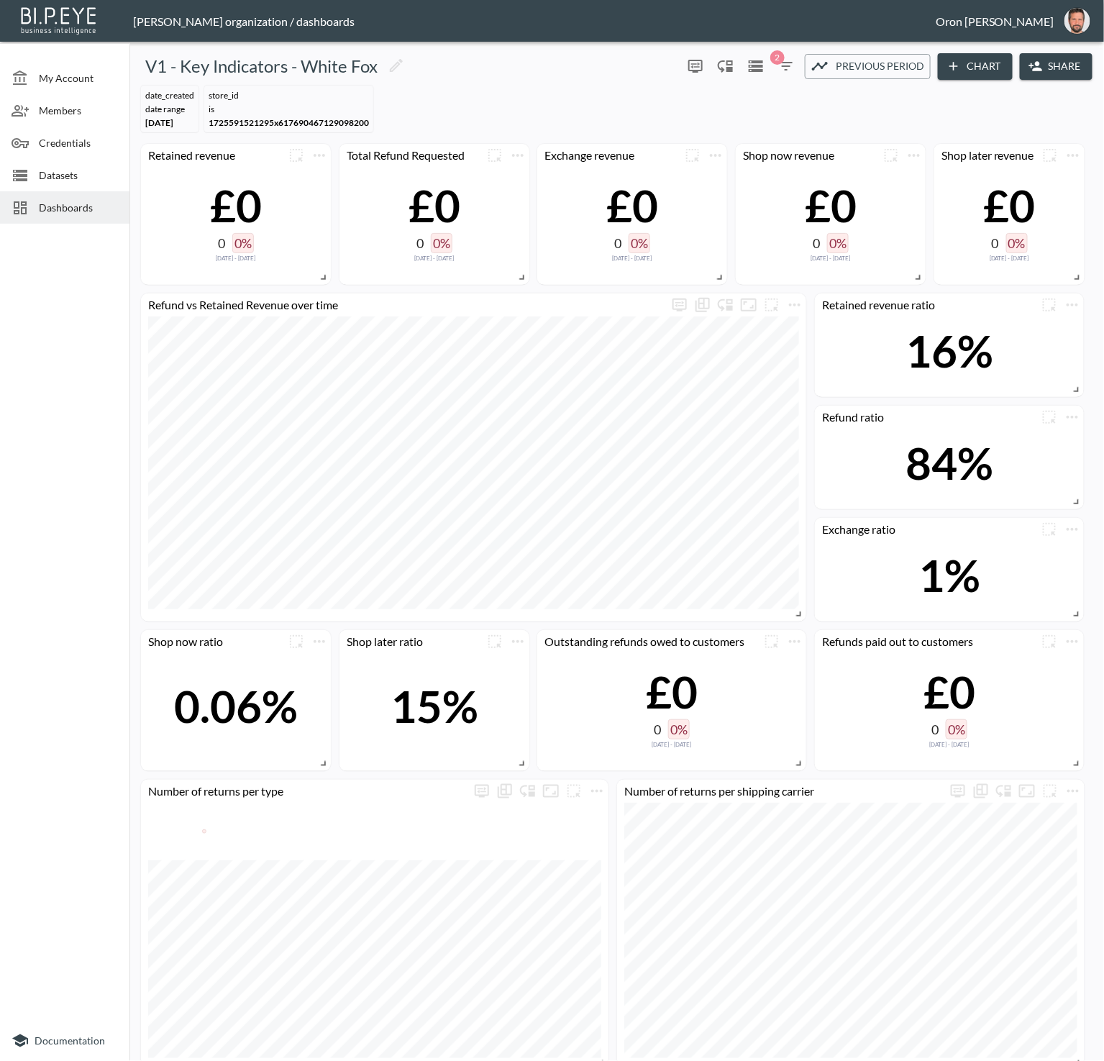
click at [61, 207] on span "Dashboards" at bounding box center [78, 207] width 79 height 15
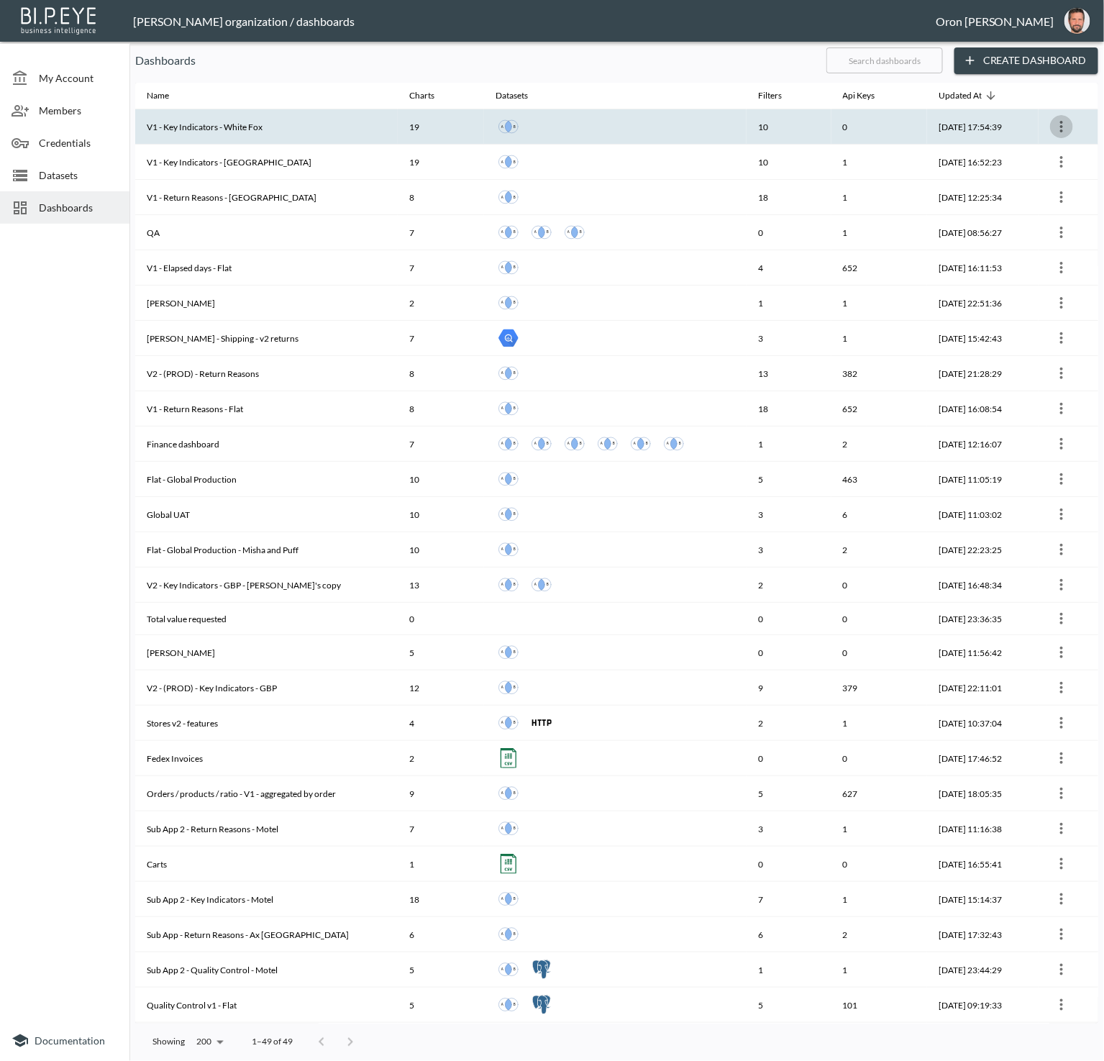
click at [1063, 126] on icon "more" at bounding box center [1061, 126] width 17 height 17
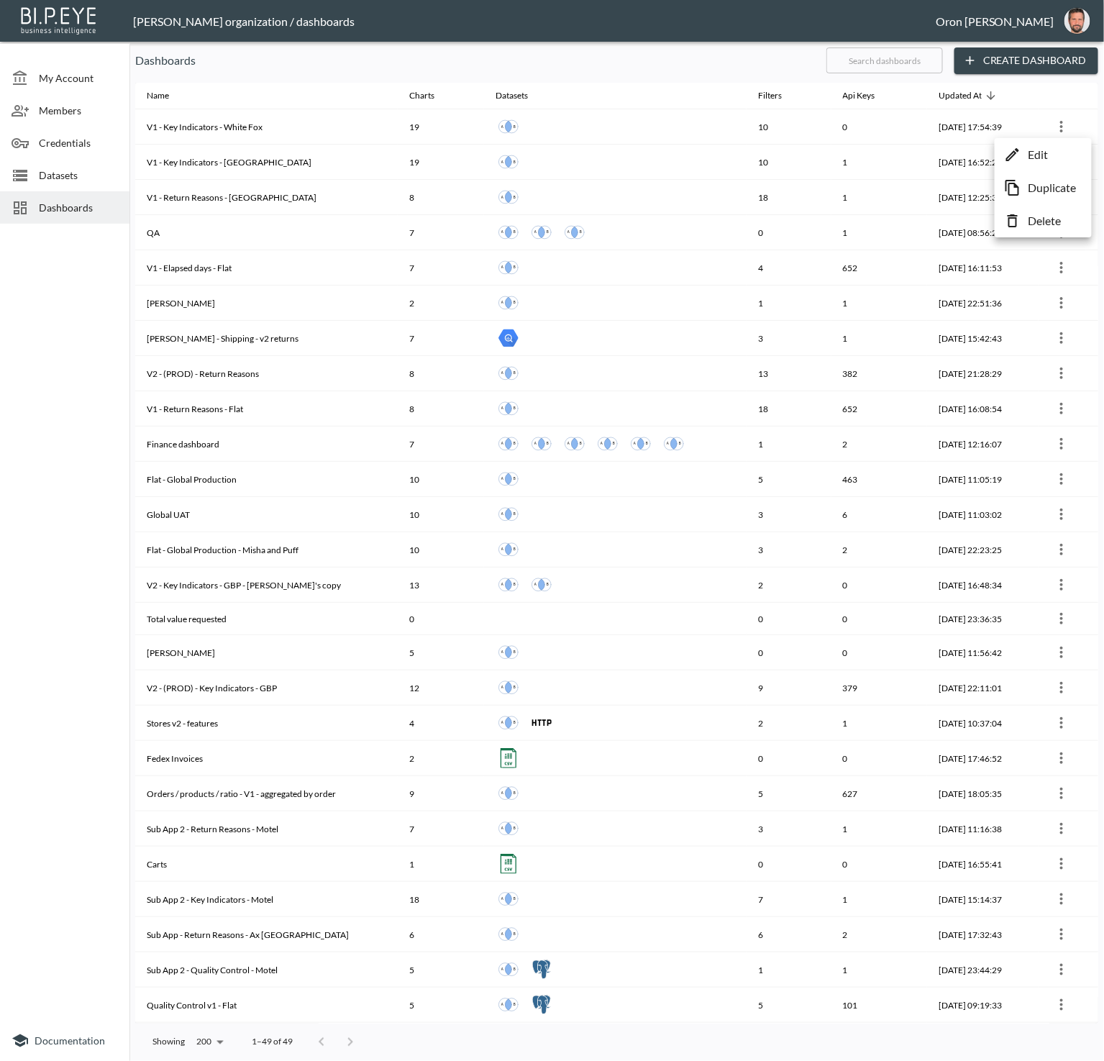
click at [1047, 217] on p "Delete" at bounding box center [1044, 220] width 33 height 17
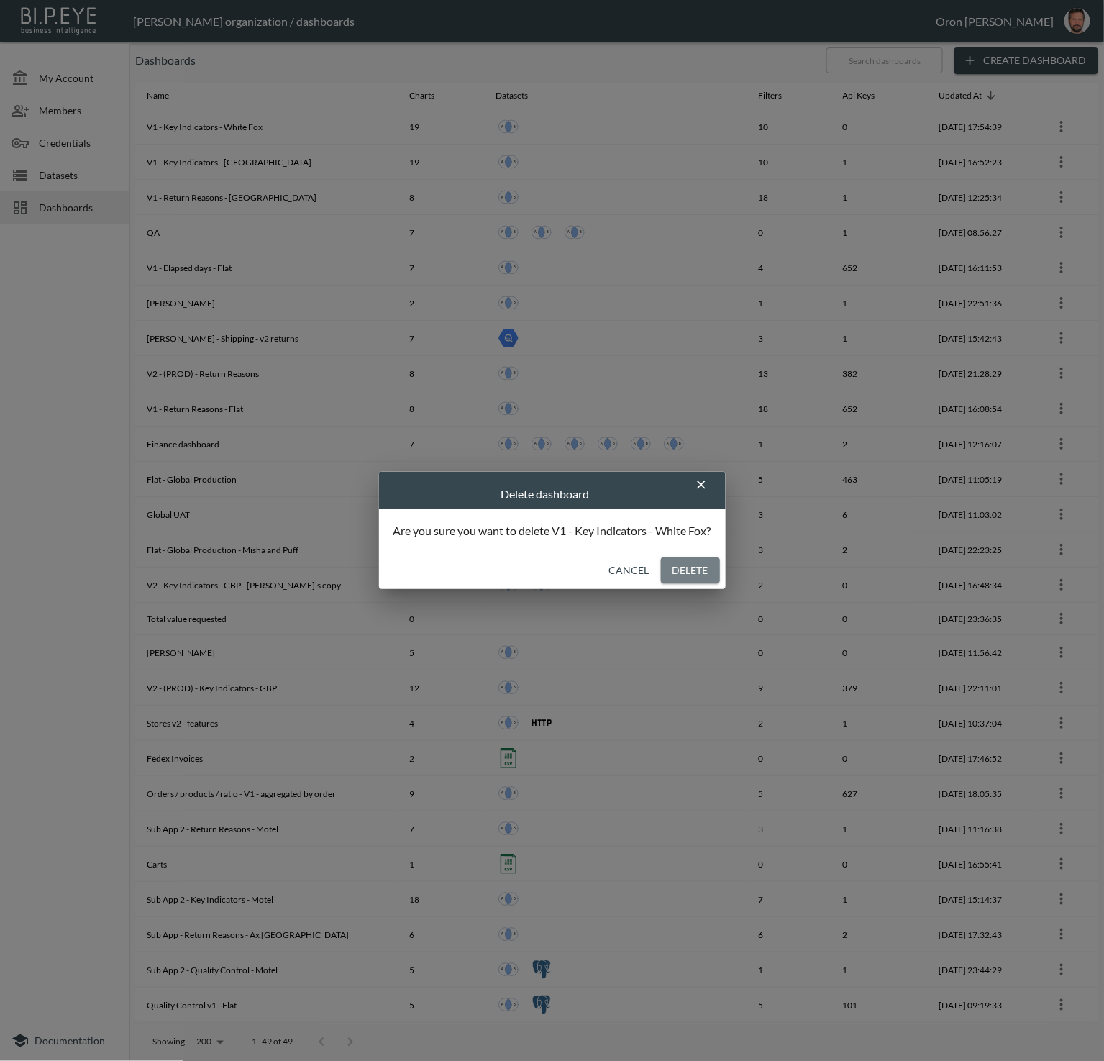
click at [710, 577] on button "Delete" at bounding box center [690, 570] width 59 height 27
